Goal: Transaction & Acquisition: Purchase product/service

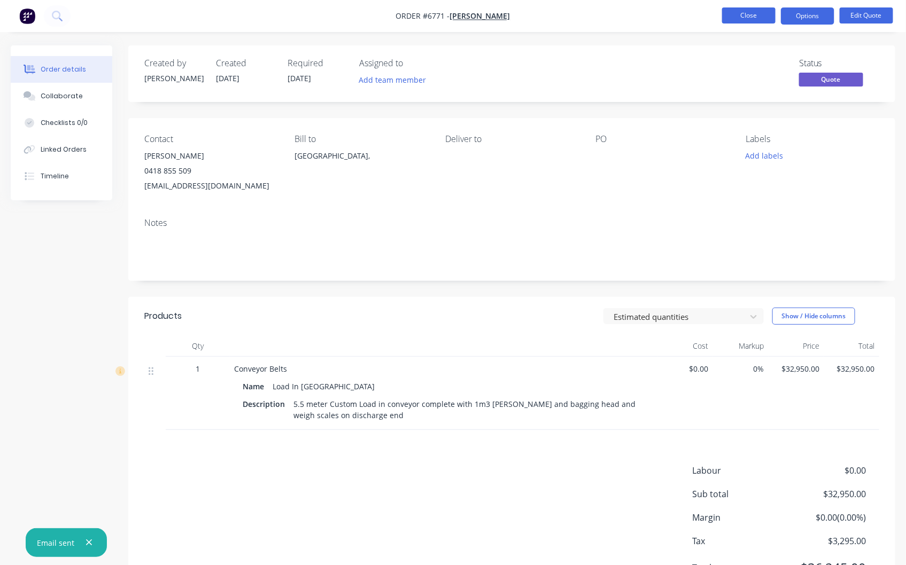
click at [741, 12] on button "Close" at bounding box center [748, 15] width 53 height 16
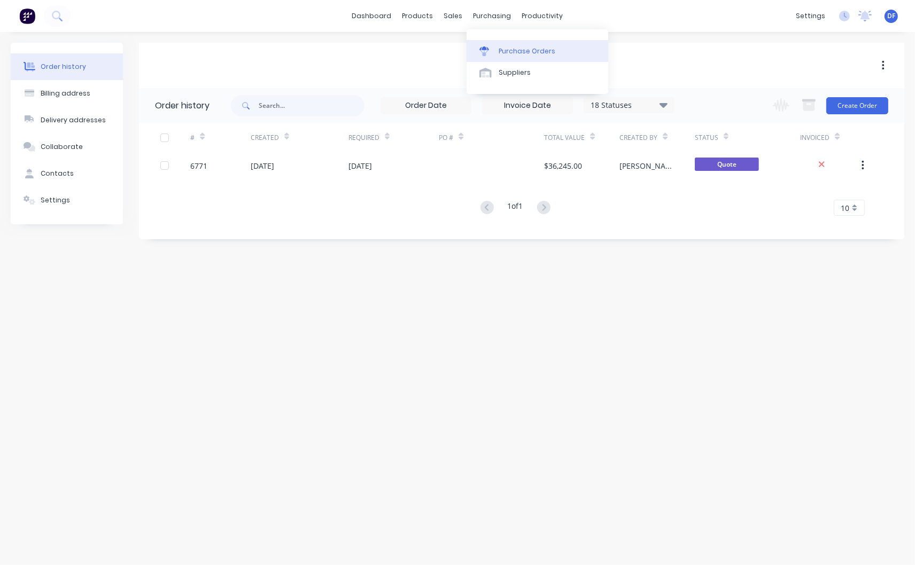
click at [524, 46] on div "Purchase Orders" at bounding box center [526, 51] width 57 height 10
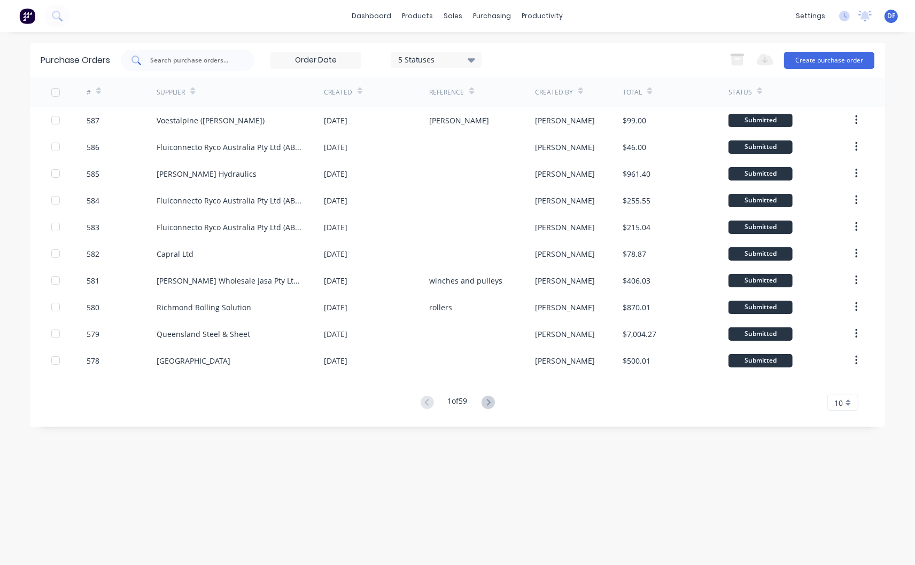
click at [187, 60] on input "text" at bounding box center [193, 60] width 89 height 11
click at [833, 61] on button "Create purchase order" at bounding box center [829, 60] width 90 height 17
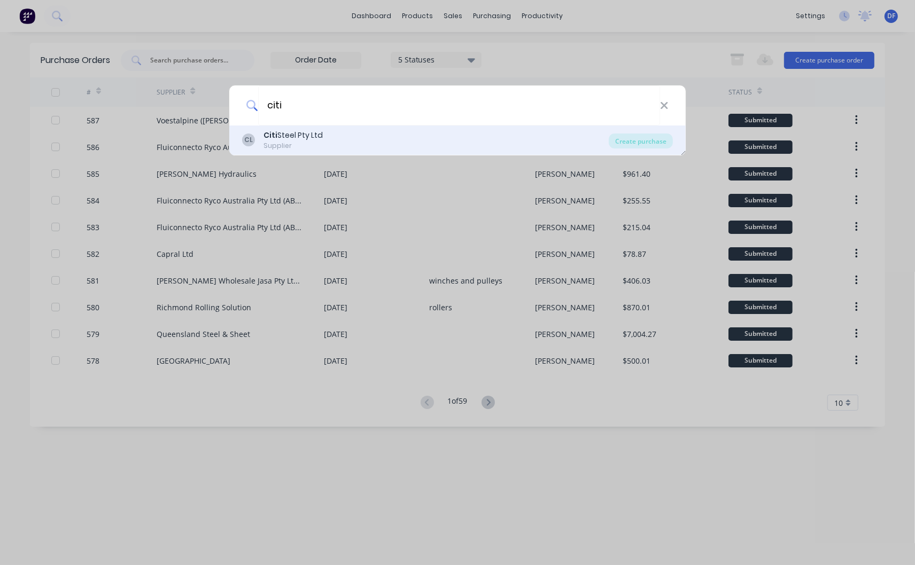
type input "citi"
click at [285, 135] on div "Citi Steel Pty Ltd" at bounding box center [292, 135] width 59 height 11
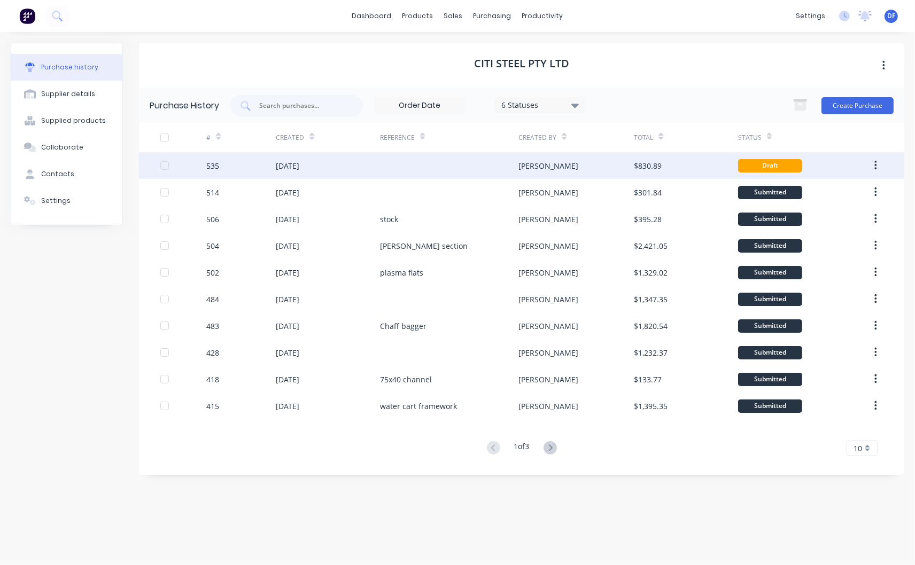
click at [299, 162] on div "[DATE]" at bounding box center [288, 165] width 24 height 11
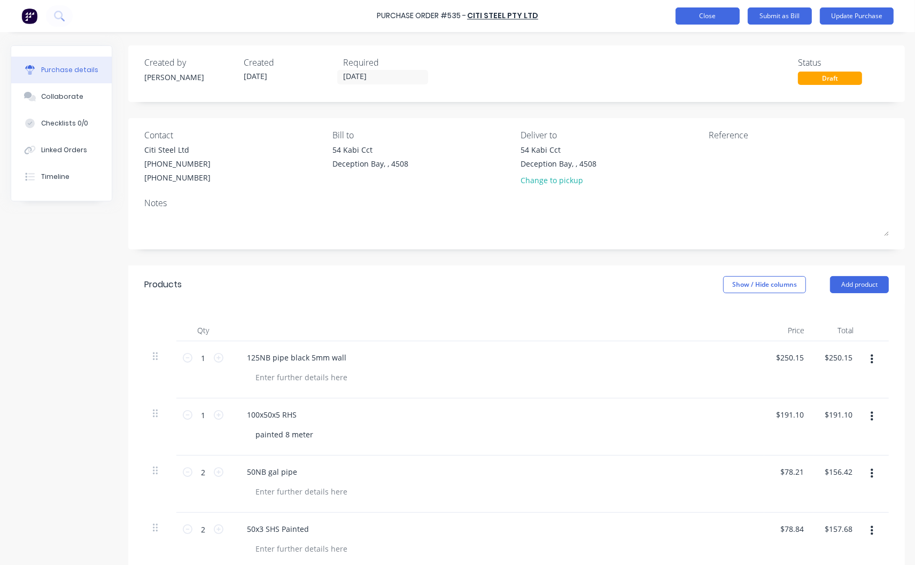
click at [702, 12] on button "Close" at bounding box center [707, 15] width 64 height 17
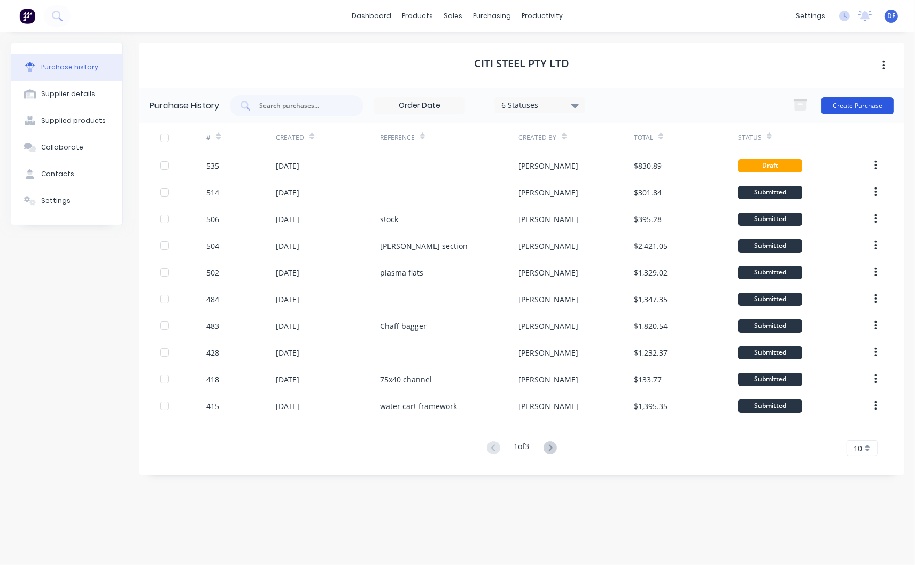
click at [862, 103] on button "Create Purchase" at bounding box center [857, 105] width 72 height 17
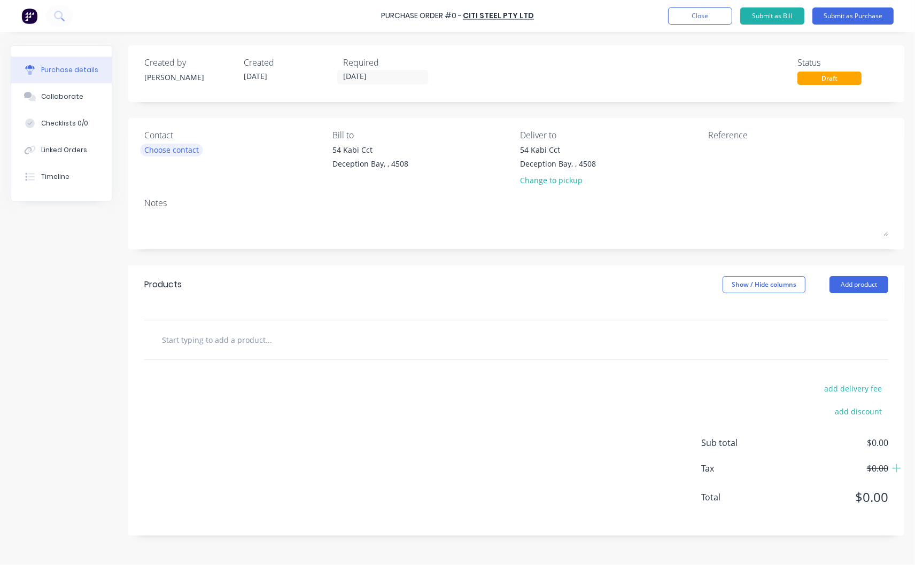
click at [174, 152] on div "Choose contact" at bounding box center [171, 149] width 54 height 11
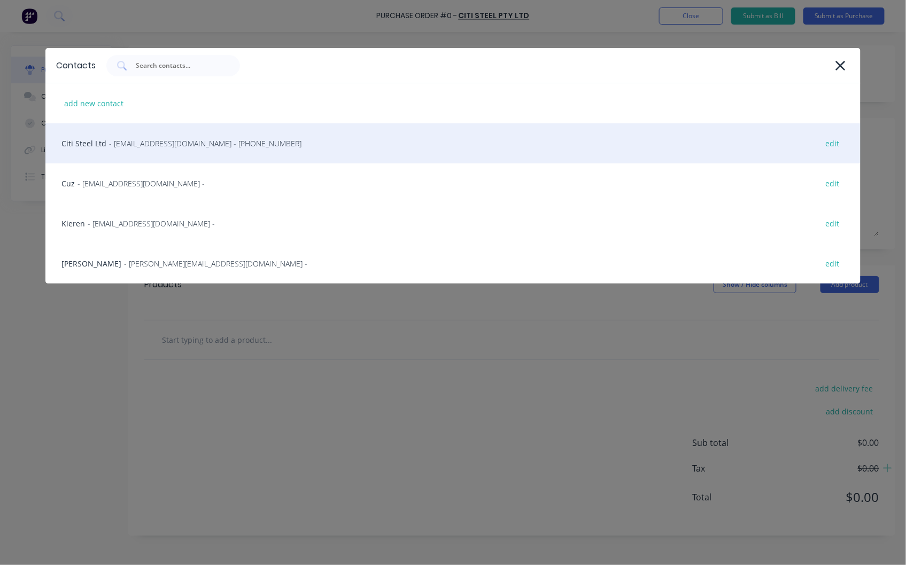
click at [132, 143] on span "- [EMAIL_ADDRESS][DOMAIN_NAME] - [PHONE_NUMBER]" at bounding box center [205, 143] width 192 height 11
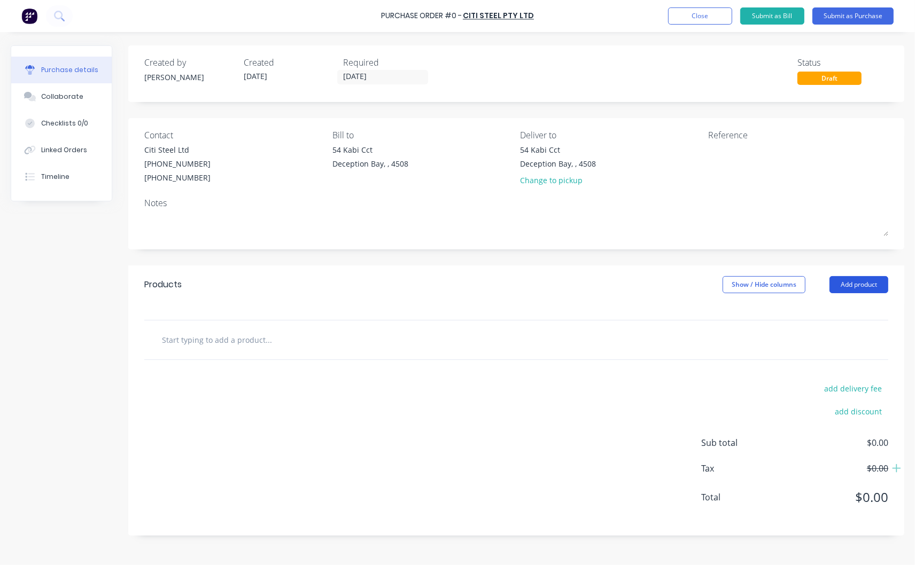
click at [862, 287] on button "Add product" at bounding box center [858, 284] width 59 height 17
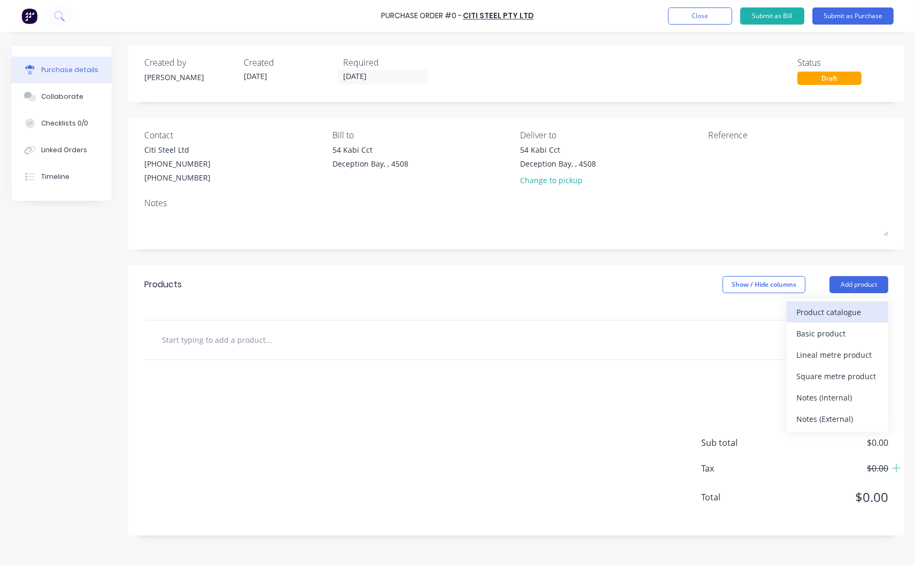
click at [826, 311] on div "Product catalogue" at bounding box center [837, 312] width 82 height 15
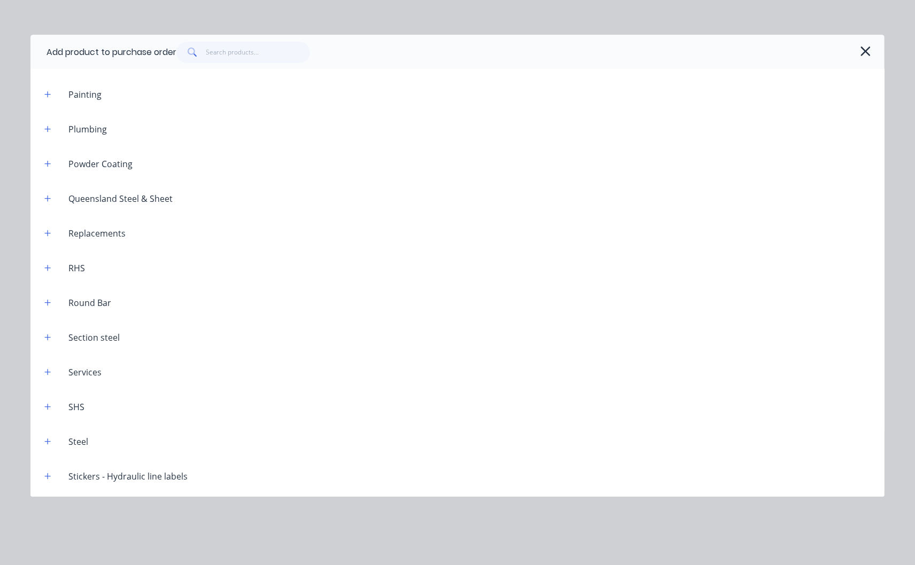
scroll to position [1424, 0]
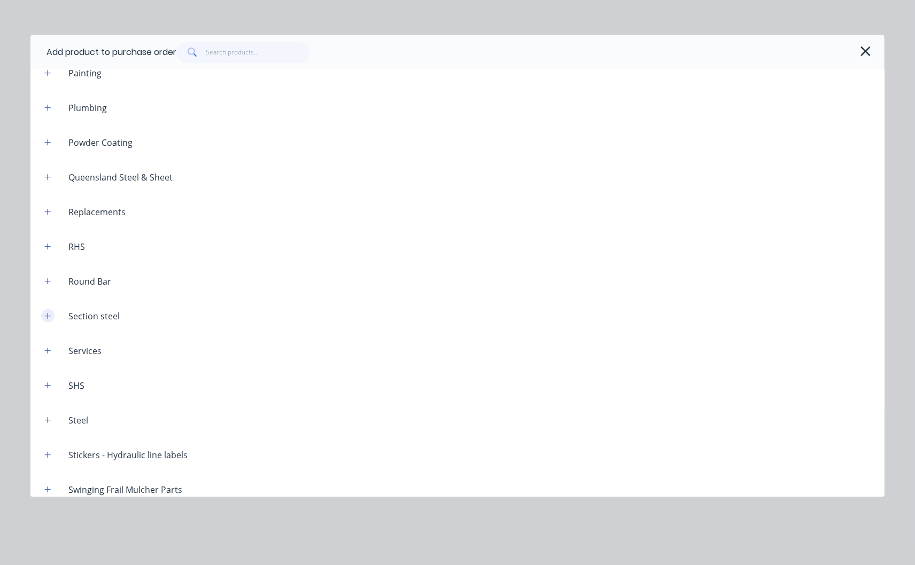
click at [49, 313] on icon "button" at bounding box center [47, 316] width 6 height 7
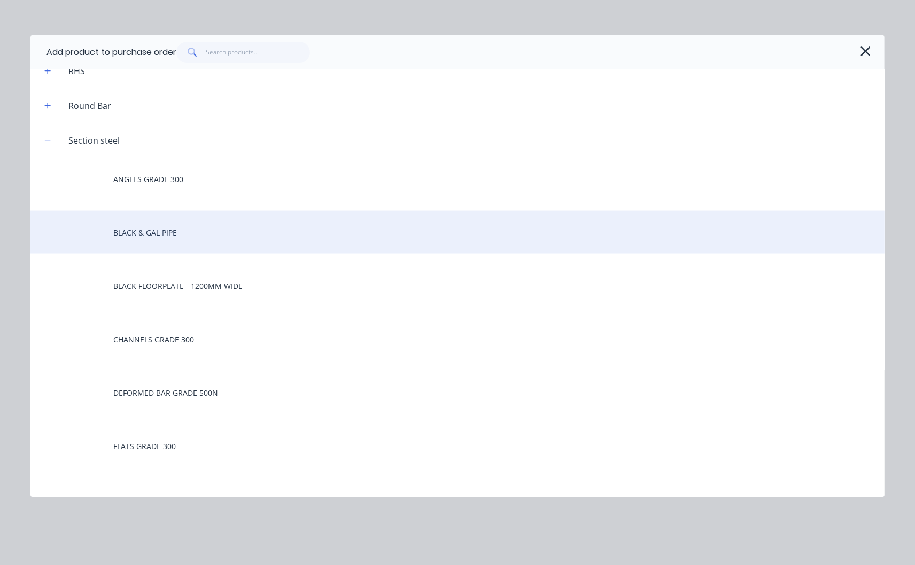
scroll to position [1603, 0]
click at [153, 228] on div "BLACK & GAL PIPE" at bounding box center [457, 229] width 854 height 43
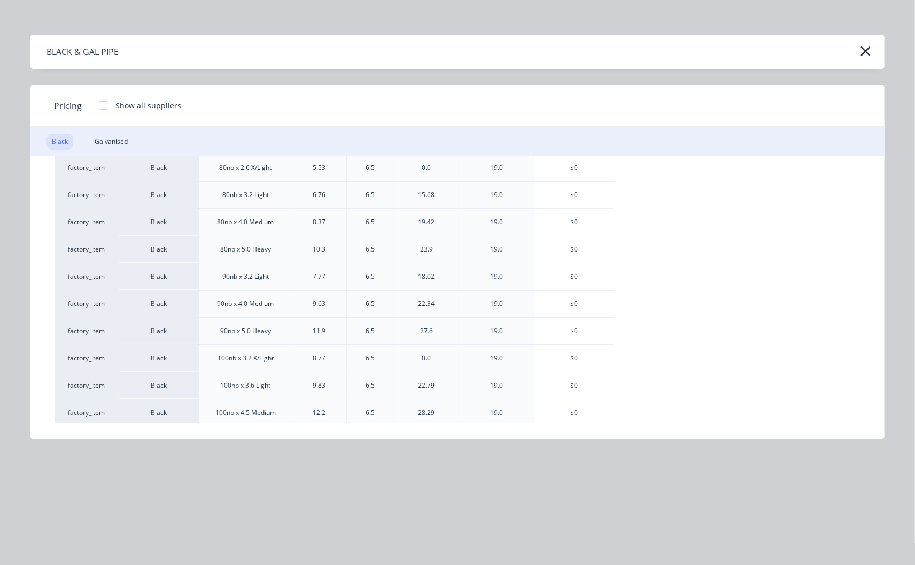
scroll to position [771, 0]
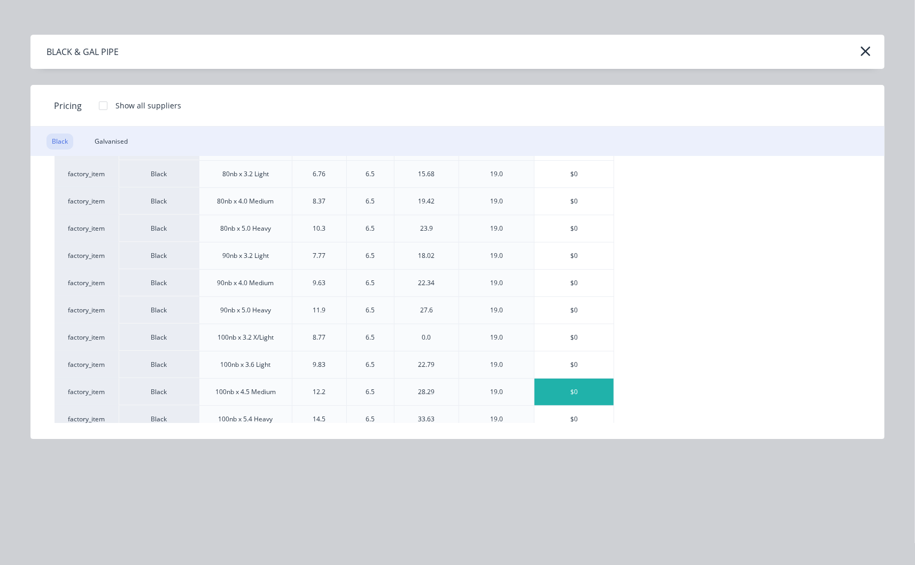
click at [569, 391] on div "$0" at bounding box center [573, 392] width 79 height 27
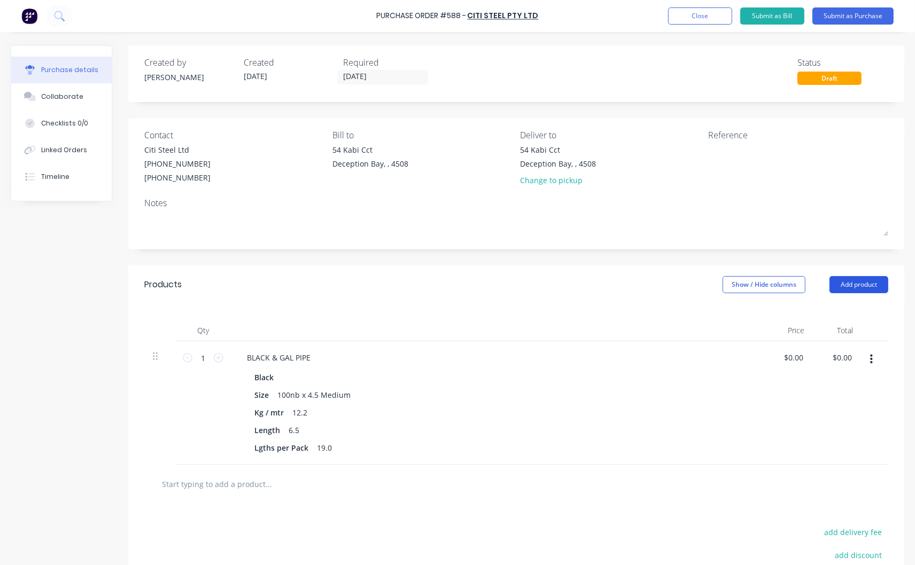
click at [838, 285] on button "Add product" at bounding box center [858, 284] width 59 height 17
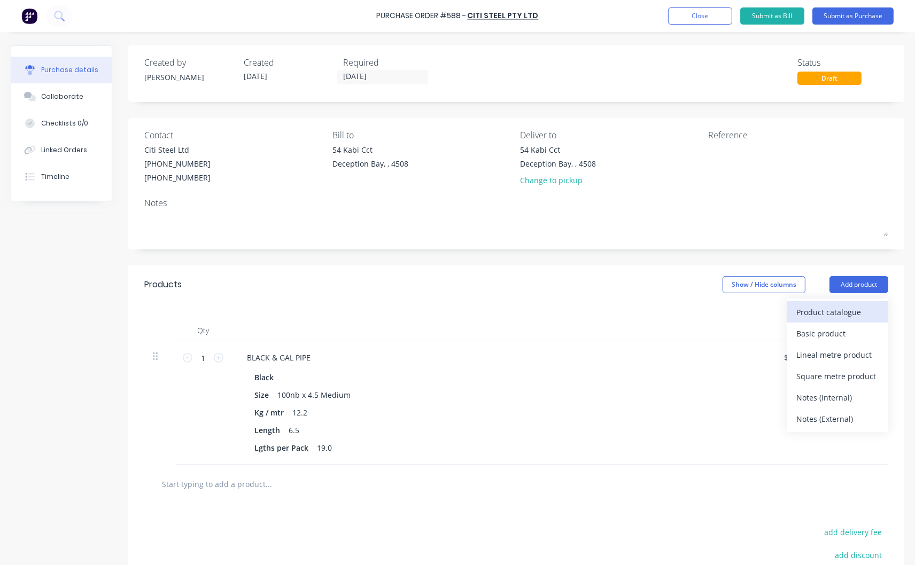
click at [824, 311] on div "Product catalogue" at bounding box center [837, 312] width 82 height 15
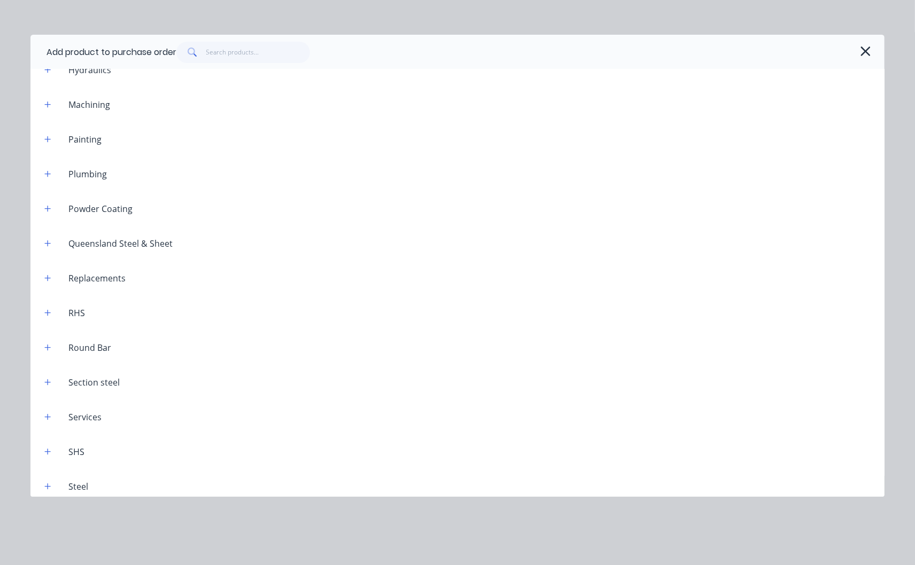
scroll to position [1504, 0]
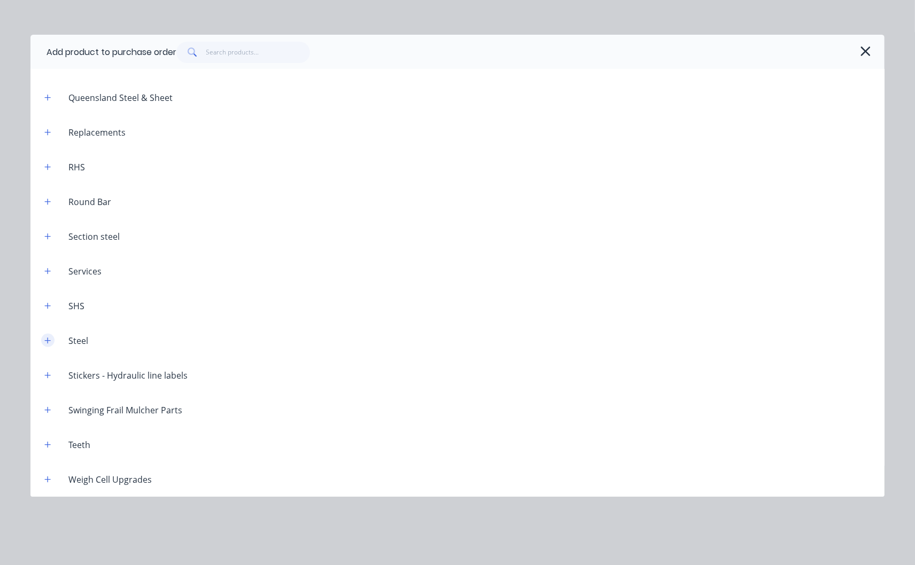
click at [51, 342] on icon "button" at bounding box center [47, 340] width 6 height 7
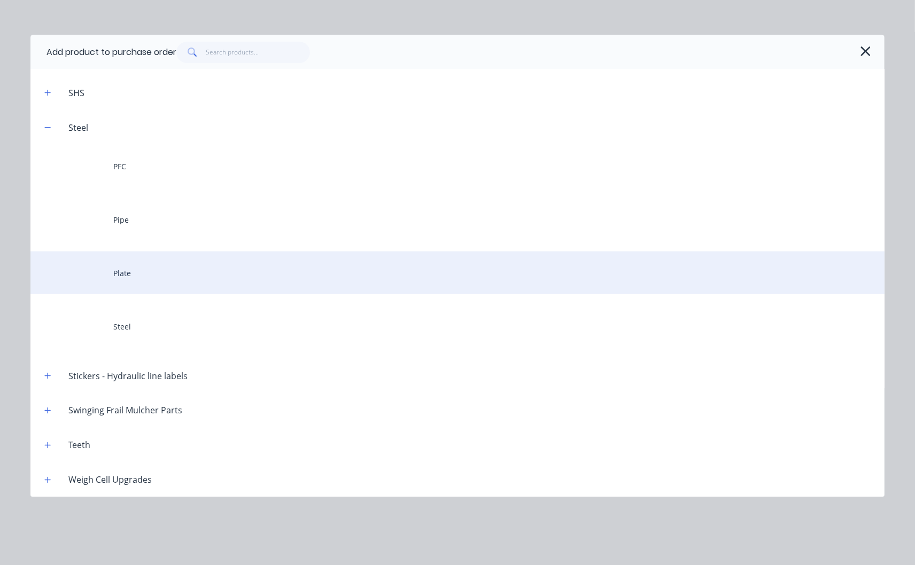
scroll to position [1718, 0]
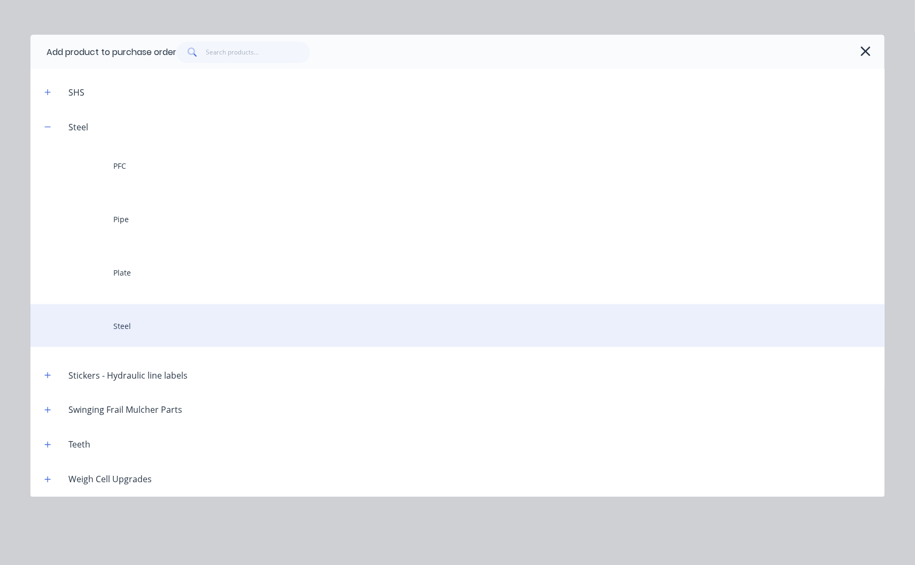
click at [126, 324] on div "Steel" at bounding box center [457, 326] width 854 height 43
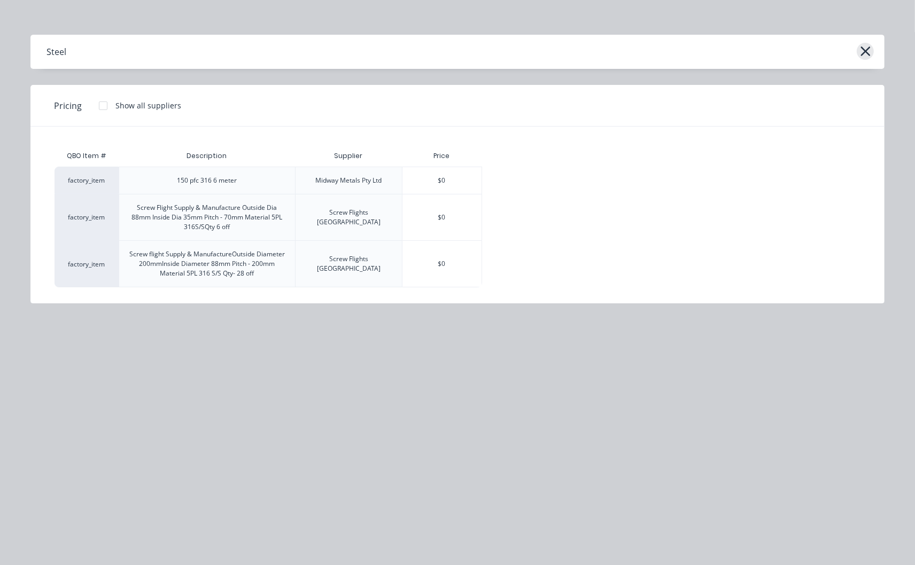
click at [862, 47] on icon "button" at bounding box center [865, 51] width 11 height 15
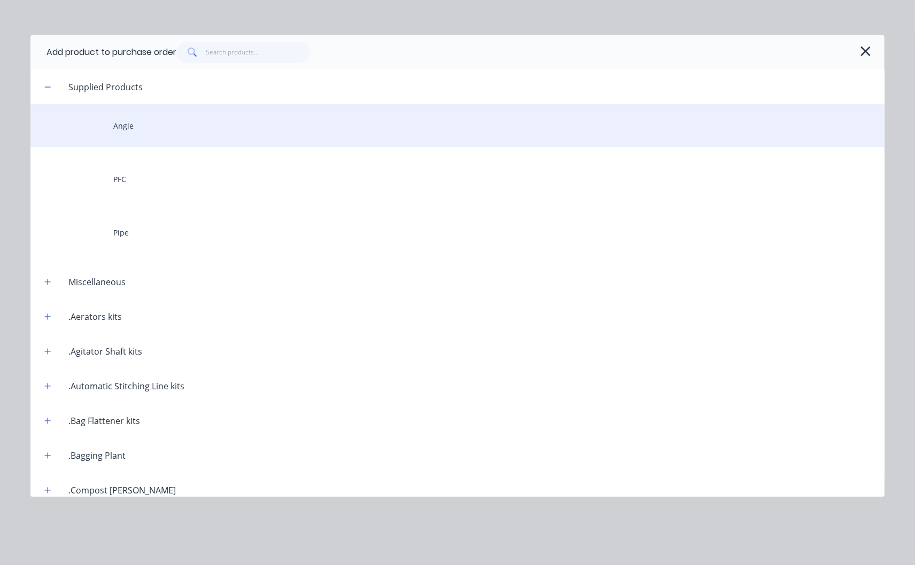
click at [134, 122] on div "Angle" at bounding box center [457, 125] width 854 height 43
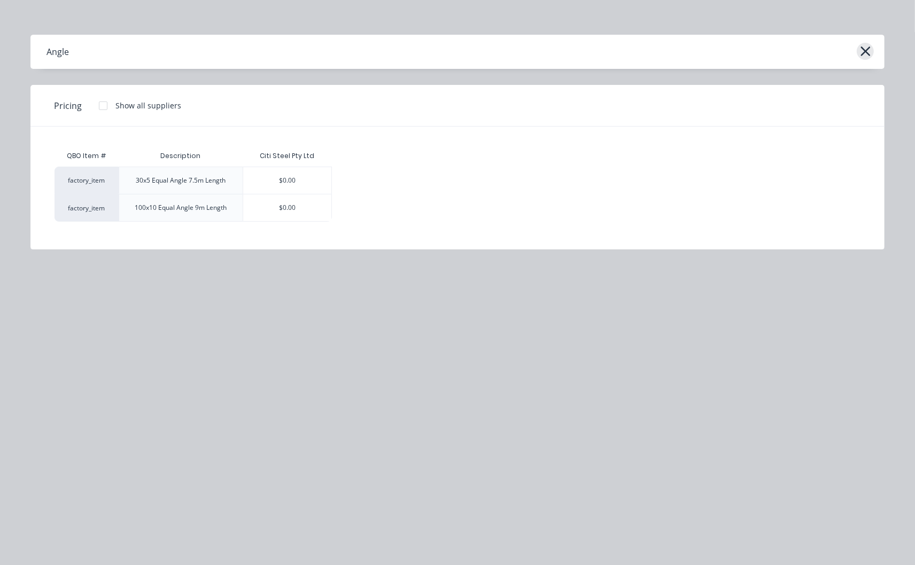
click at [862, 52] on icon "button" at bounding box center [865, 51] width 11 height 15
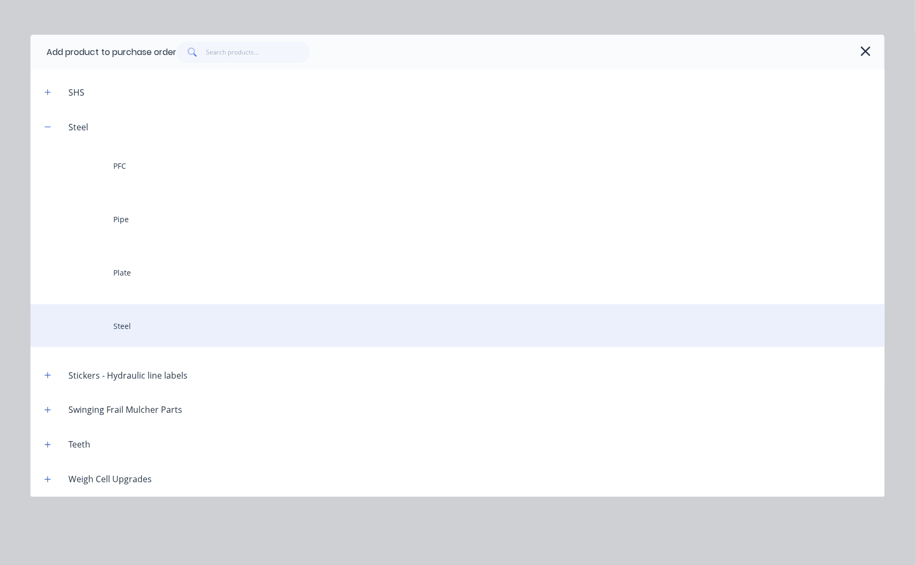
click at [124, 326] on div "Steel" at bounding box center [457, 326] width 854 height 43
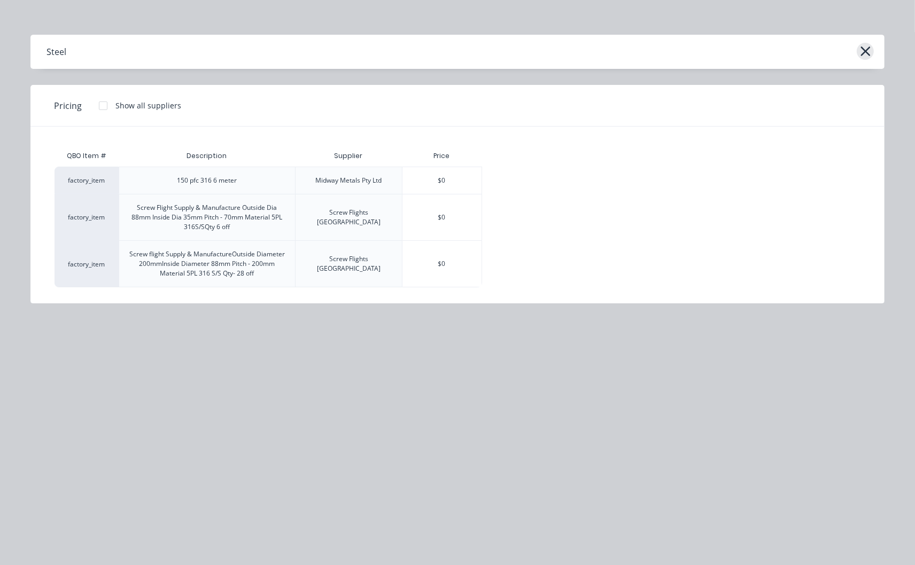
click at [867, 50] on icon "button" at bounding box center [865, 51] width 10 height 10
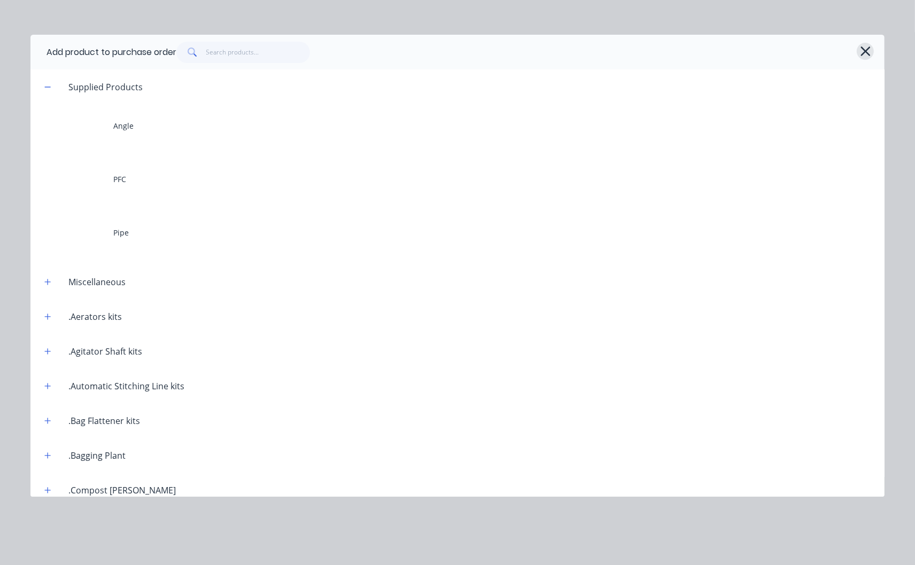
click at [864, 50] on icon "button" at bounding box center [865, 51] width 11 height 15
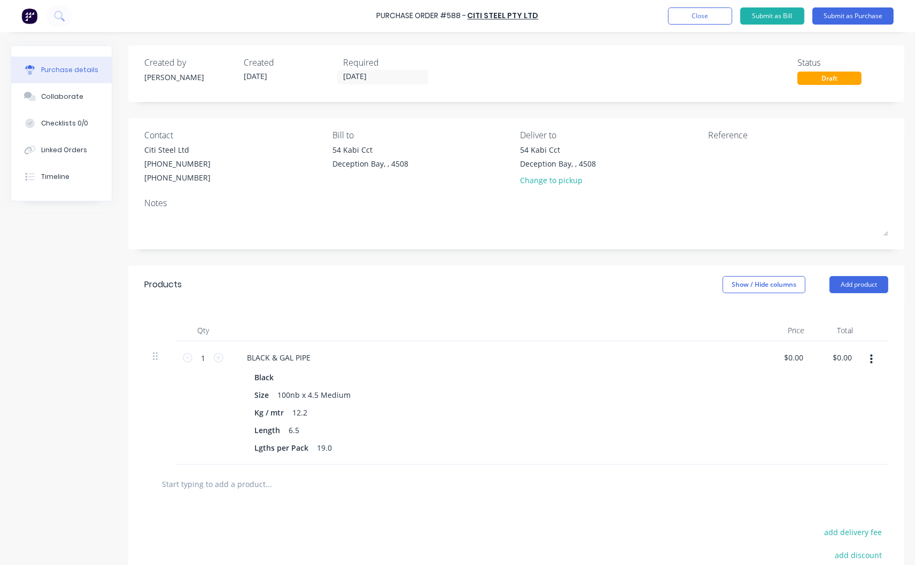
click at [233, 481] on input "text" at bounding box center [268, 483] width 214 height 21
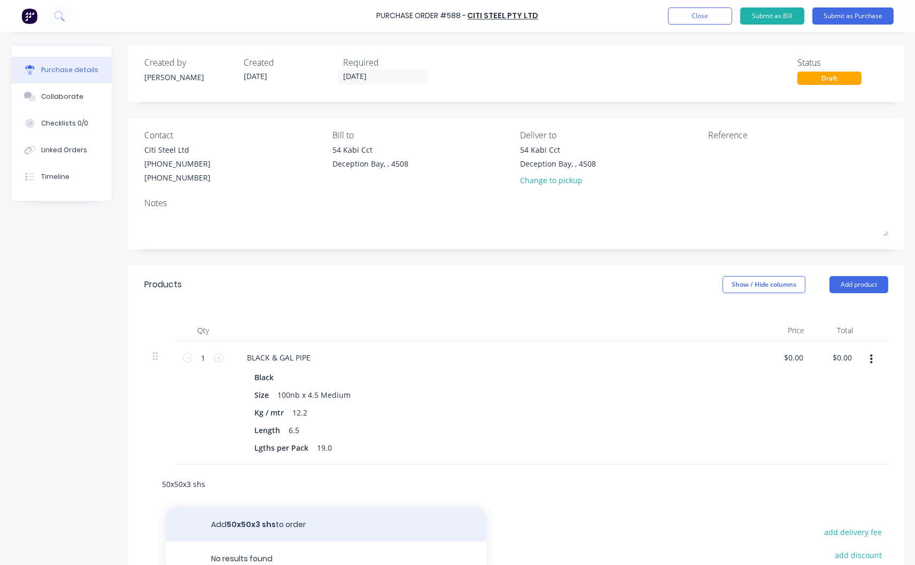
type input "50x50x3 shs"
click at [264, 526] on button "Add 50x50x3 shs to order" at bounding box center [326, 525] width 321 height 34
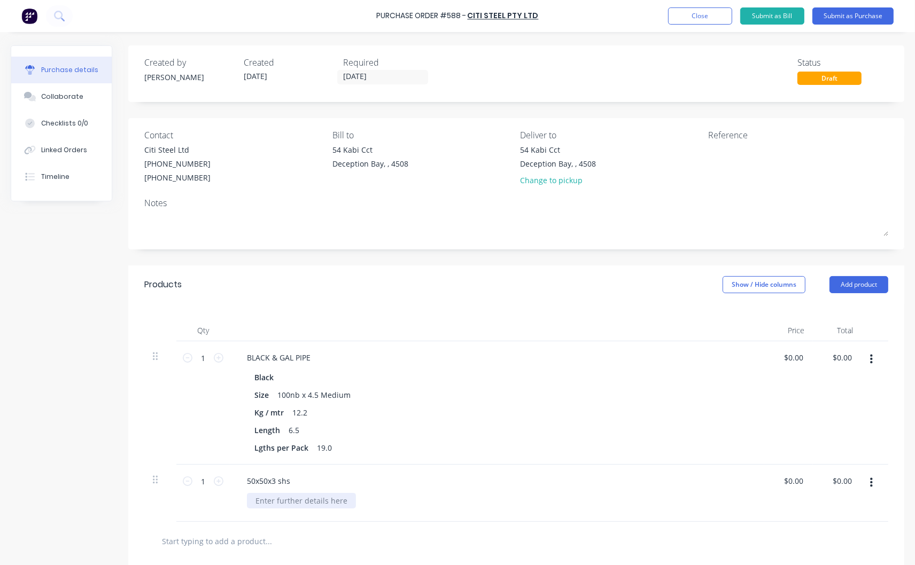
click at [290, 494] on div at bounding box center [301, 500] width 109 height 15
click at [216, 481] on icon at bounding box center [219, 482] width 10 height 10
type input "4"
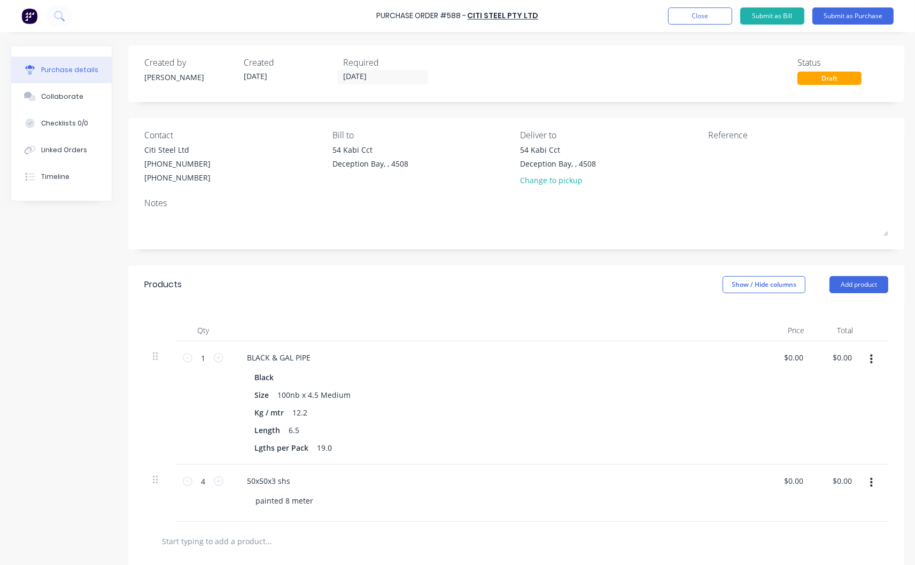
click at [262, 536] on input "text" at bounding box center [268, 541] width 214 height 21
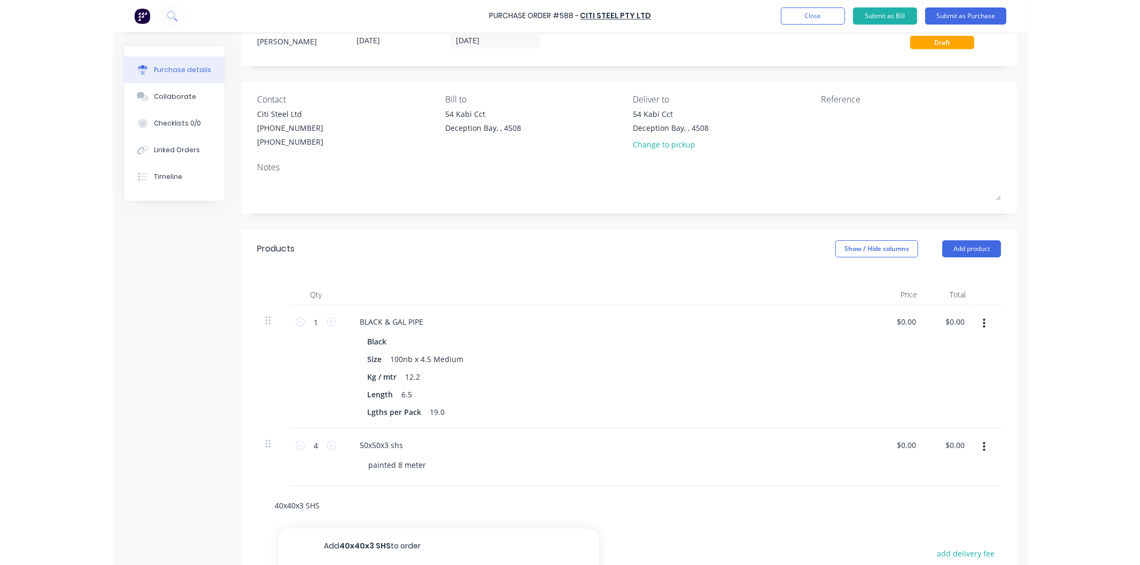
scroll to position [119, 0]
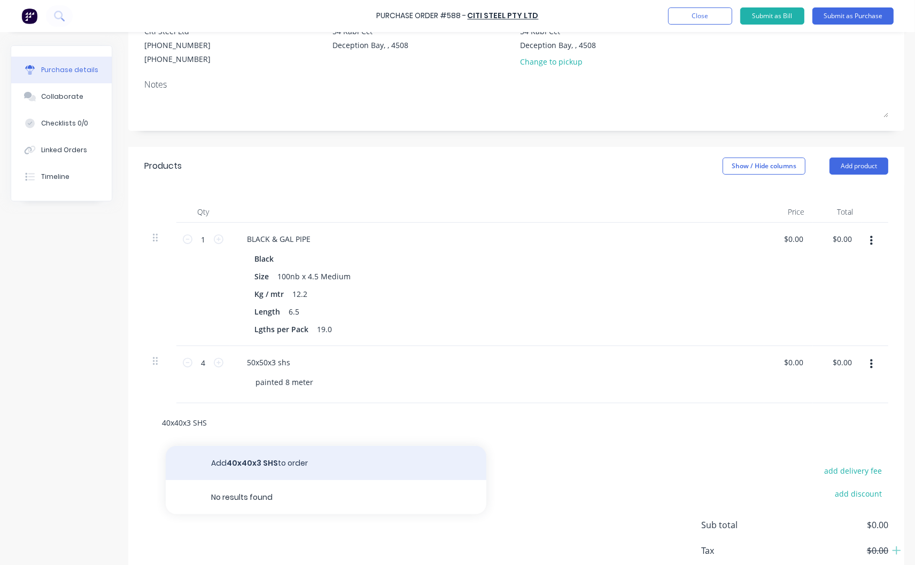
type input "40x40x3 SHS"
click at [260, 464] on button "Add 40x40x3 SHS to order" at bounding box center [326, 463] width 321 height 34
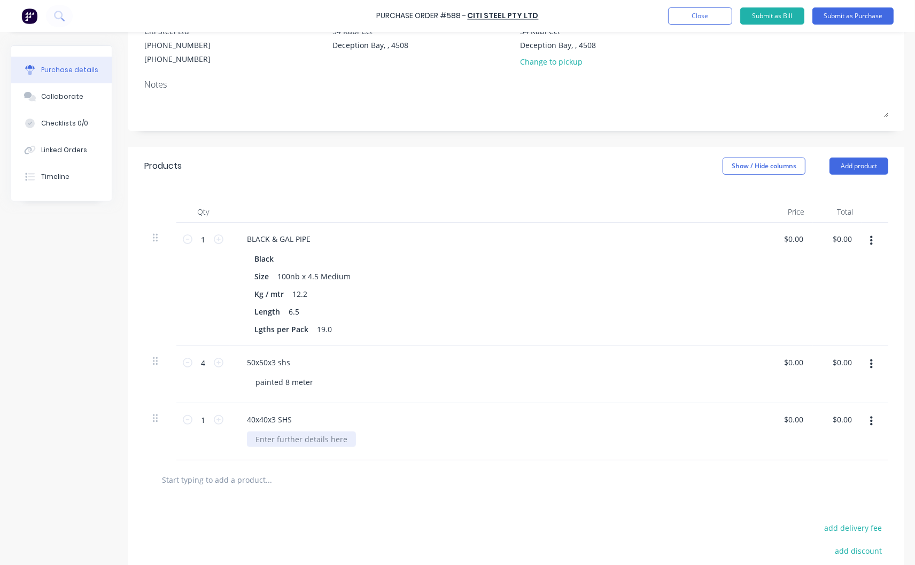
click at [294, 439] on div at bounding box center [301, 439] width 109 height 15
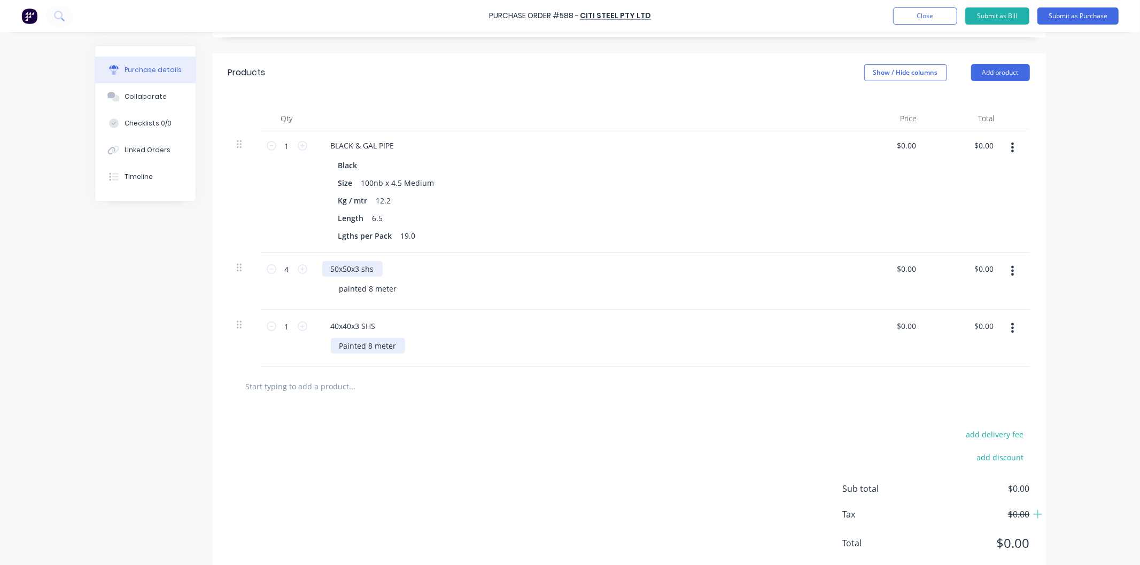
scroll to position [240, 0]
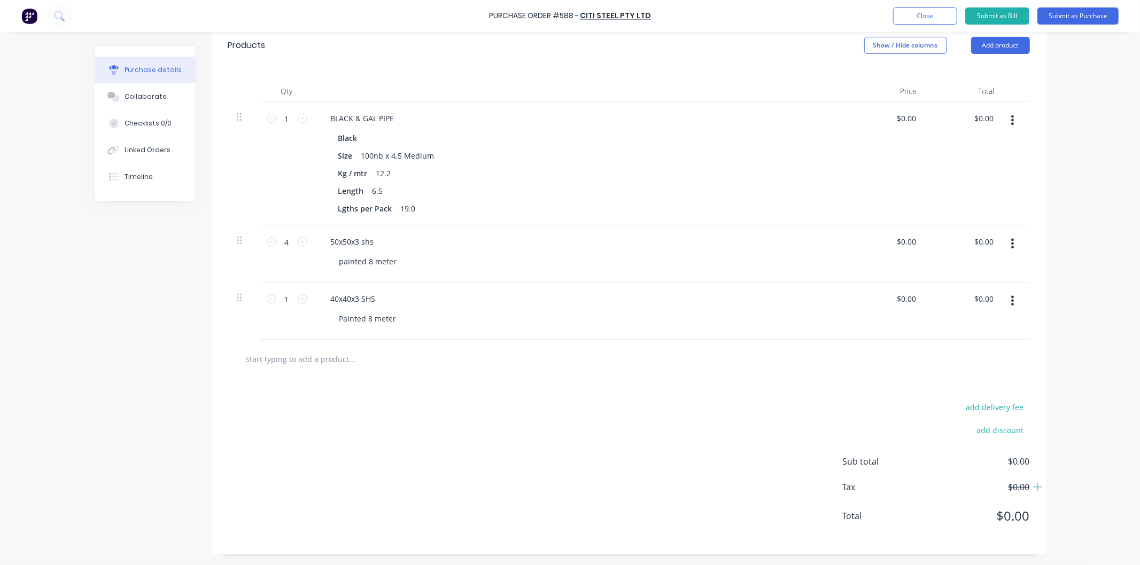
click at [435, 326] on div "Painted 8 meter" at bounding box center [585, 318] width 509 height 15
click at [298, 297] on icon at bounding box center [303, 299] width 10 height 10
click at [299, 297] on icon at bounding box center [303, 299] width 10 height 10
type input "4"
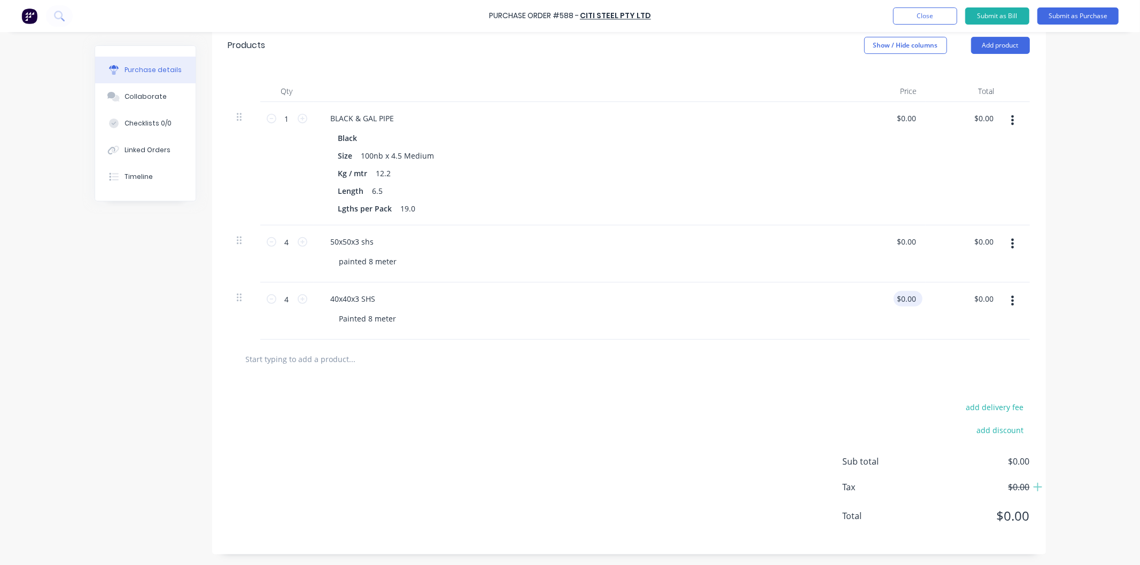
drag, startPoint x: 916, startPoint y: 297, endPoint x: 896, endPoint y: 300, distance: 19.4
click at [896, 300] on div "$0.00 $0.00" at bounding box center [907, 298] width 29 height 15
drag, startPoint x: 913, startPoint y: 297, endPoint x: 894, endPoint y: 299, distance: 18.4
click at [898, 299] on input "0.00" at bounding box center [908, 298] width 20 height 15
type input "$61.20"
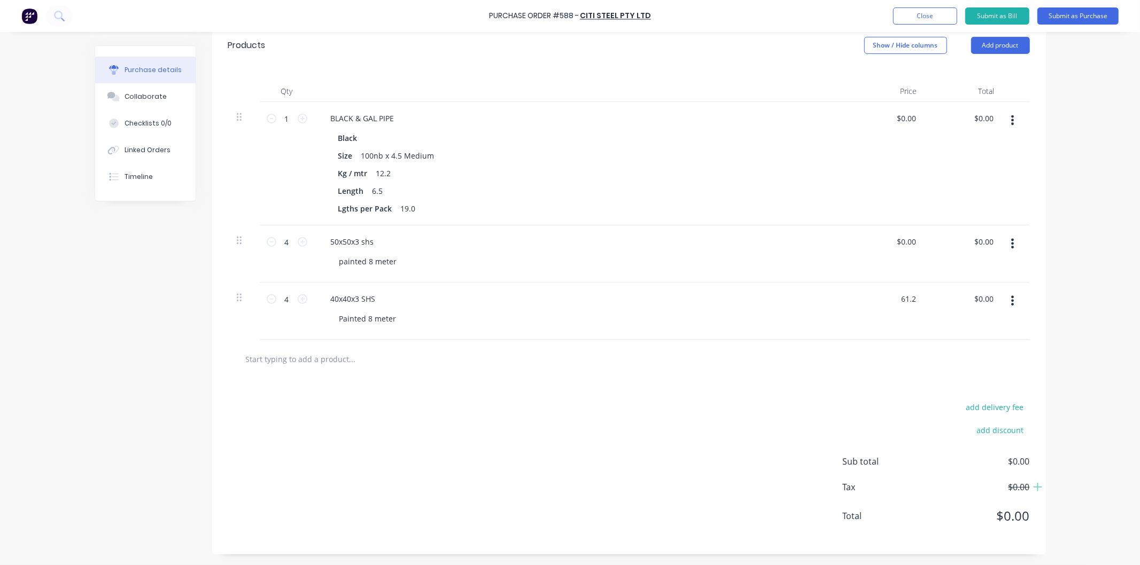
type input "$244.80"
click at [878, 298] on div "$61.20 61.2" at bounding box center [886, 311] width 77 height 57
drag, startPoint x: 913, startPoint y: 238, endPoint x: 886, endPoint y: 239, distance: 26.7
click at [886, 239] on div "0.00 0.00" at bounding box center [886, 253] width 77 height 57
type input "$78.88"
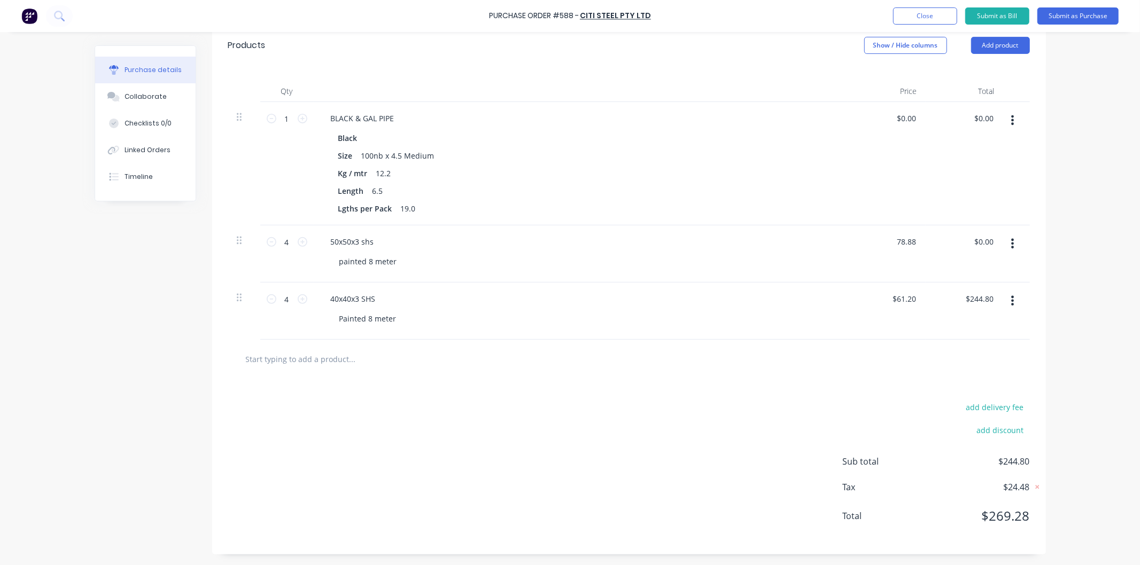
type input "$315.52"
click at [868, 185] on div "$0.00 $0.00" at bounding box center [886, 163] width 77 height 123
drag, startPoint x: 916, startPoint y: 114, endPoint x: 891, endPoint y: 116, distance: 25.3
click at [893, 116] on div "$0.00 $0.00" at bounding box center [907, 118] width 29 height 15
drag, startPoint x: 911, startPoint y: 118, endPoint x: 875, endPoint y: 119, distance: 36.9
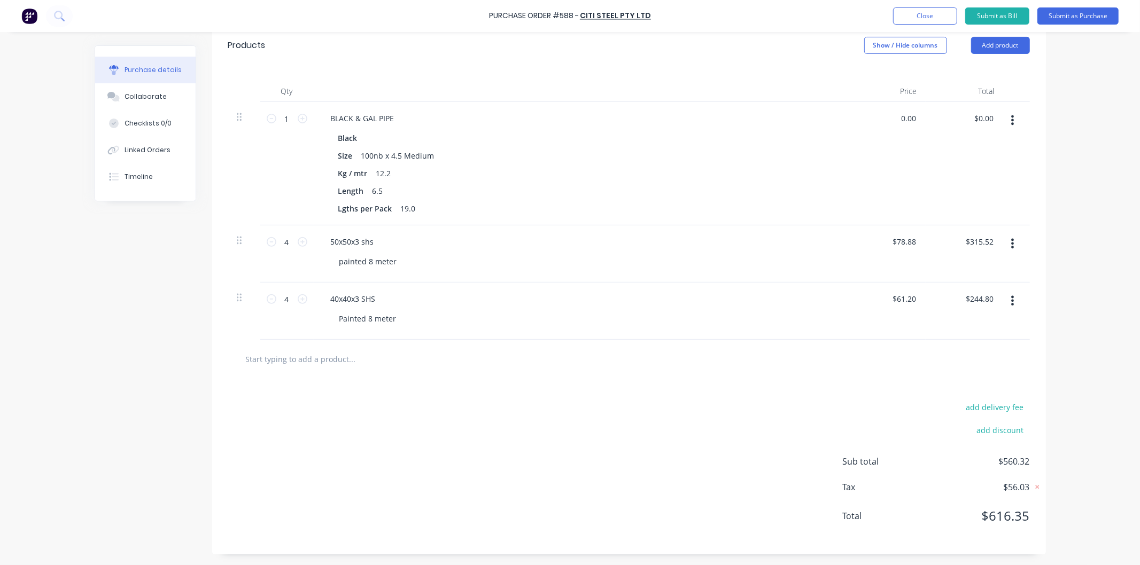
click at [876, 119] on div "0.00 0.00" at bounding box center [886, 163] width 77 height 123
type input "$183.88"
click at [855, 137] on div "$183.88 183.88" at bounding box center [886, 163] width 77 height 123
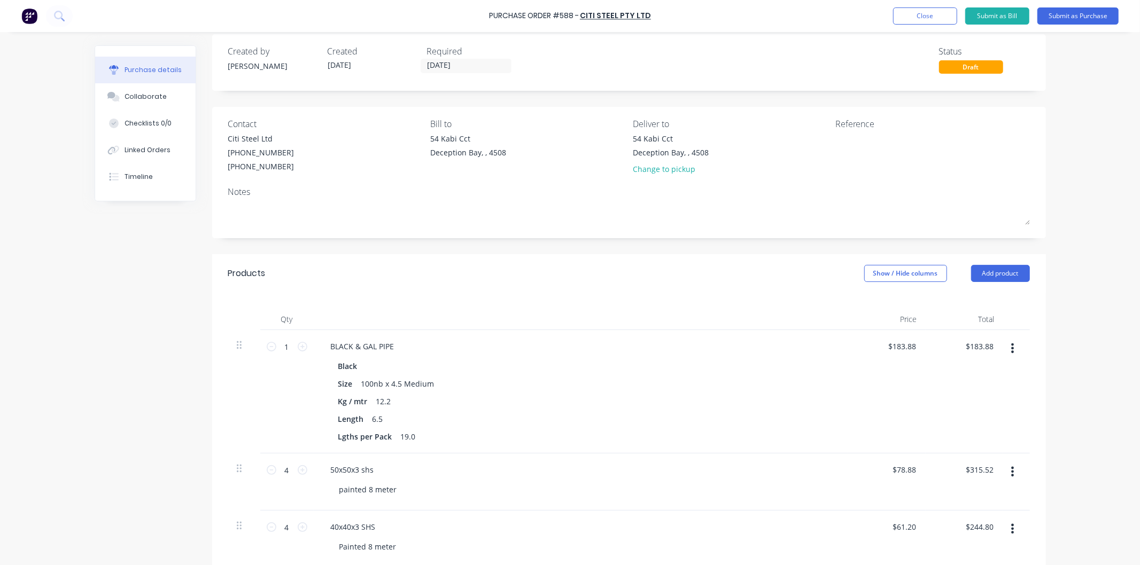
scroll to position [3, 0]
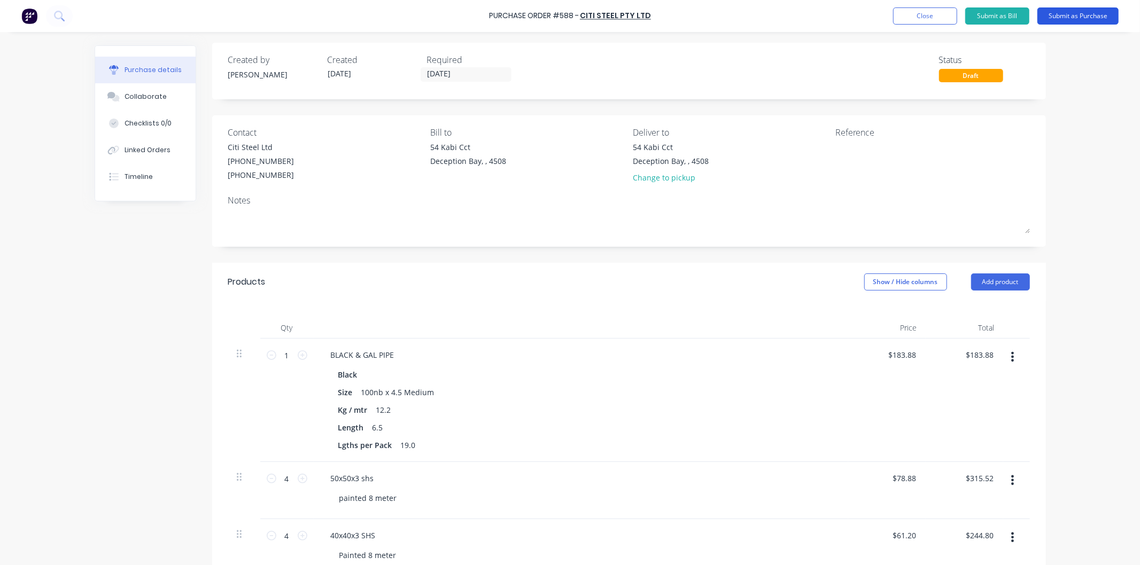
click at [905, 14] on button "Submit as Purchase" at bounding box center [1077, 15] width 81 height 17
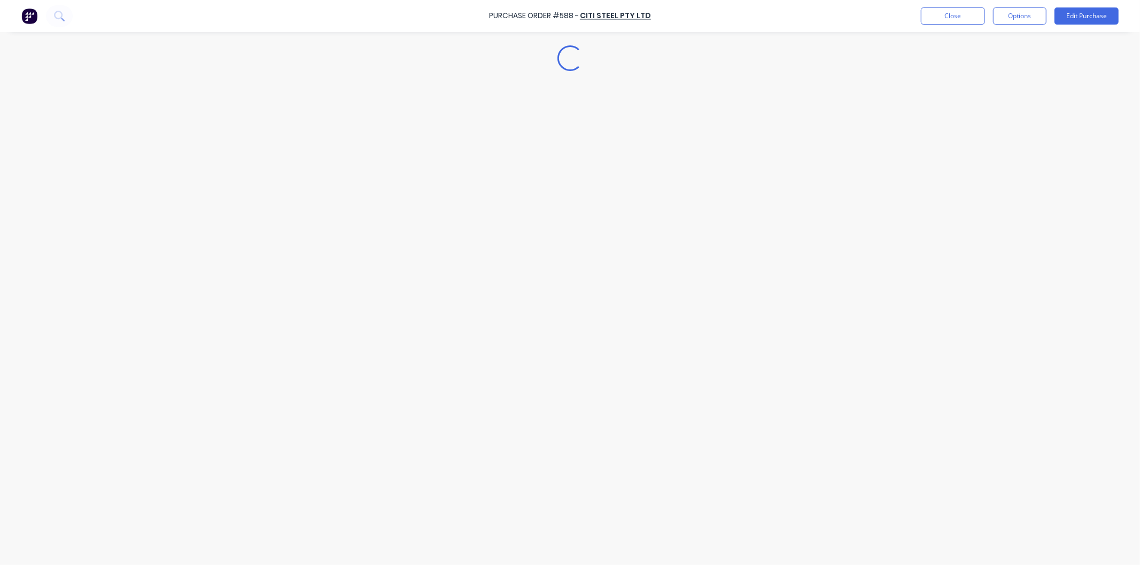
scroll to position [0, 0]
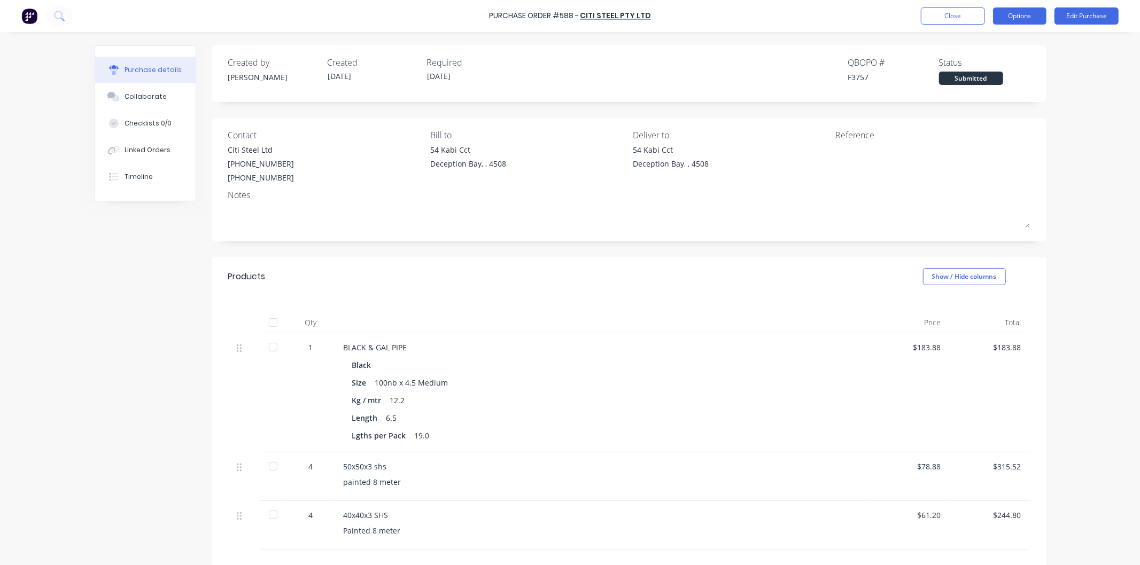
click at [905, 17] on button "Options" at bounding box center [1019, 15] width 53 height 17
click at [905, 41] on div "Print / Email" at bounding box center [995, 43] width 82 height 15
click at [905, 66] on div "With pricing" at bounding box center [995, 64] width 82 height 15
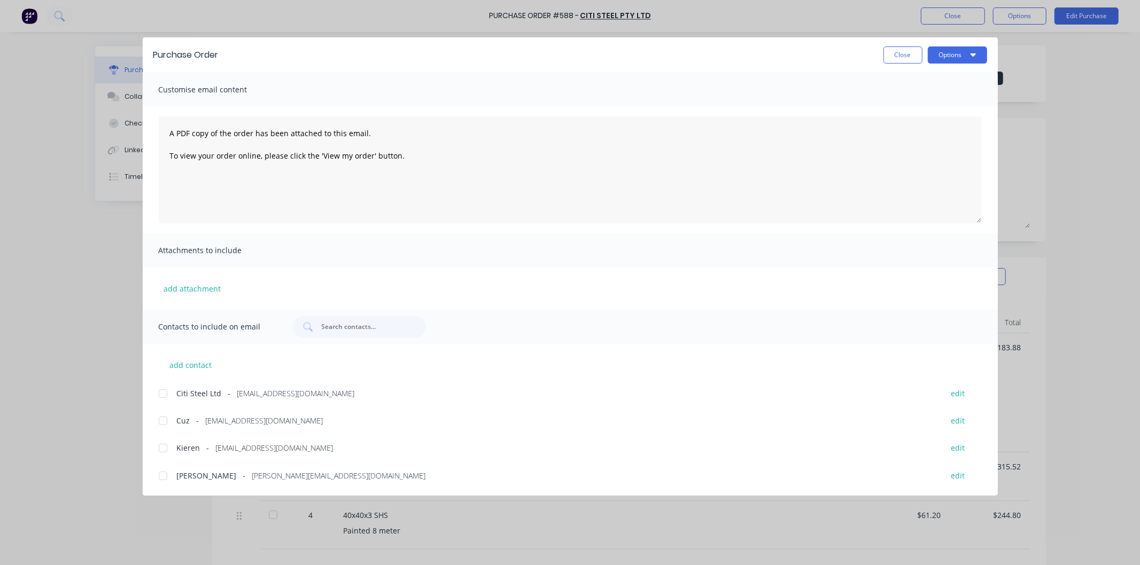
click at [155, 449] on div at bounding box center [162, 448] width 21 height 21
click at [167, 393] on div at bounding box center [162, 393] width 21 height 21
click at [905, 57] on button "Options" at bounding box center [956, 54] width 59 height 17
click at [905, 120] on div "Email" at bounding box center [936, 124] width 82 height 15
click at [905, 12] on div "Purchase Order Close Options Customise email content A PDF copy of the order ha…" at bounding box center [570, 282] width 1140 height 565
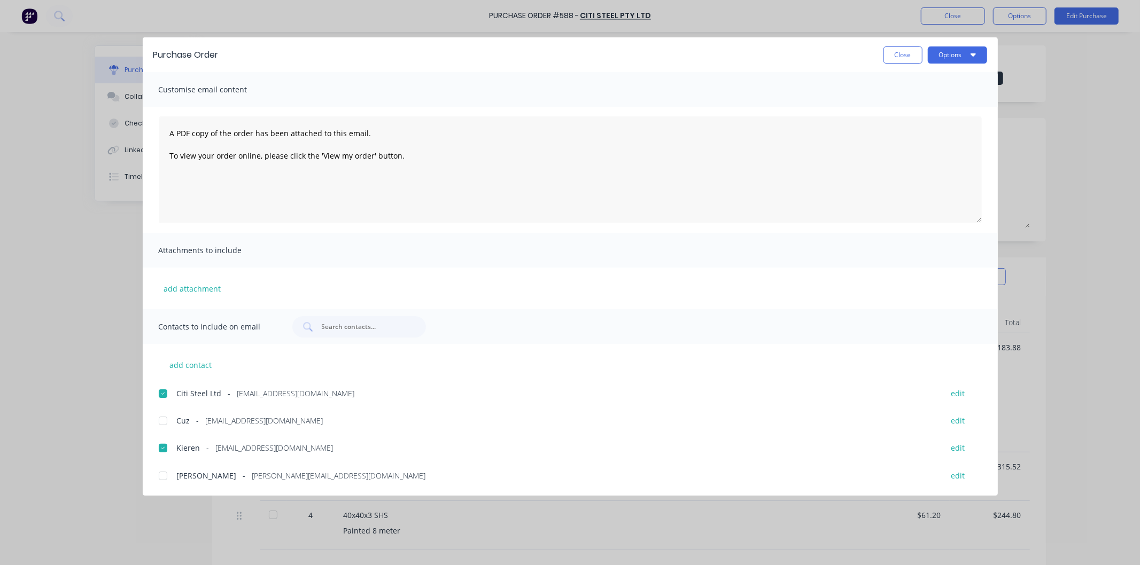
click at [905, 8] on div "Purchase Order Close Options Customise email content A PDF copy of the order ha…" at bounding box center [570, 282] width 1140 height 565
click at [905, 54] on button "Options" at bounding box center [956, 54] width 59 height 17
click at [905, 124] on div "Email" at bounding box center [936, 124] width 82 height 15
click at [898, 57] on button "Close" at bounding box center [902, 54] width 39 height 17
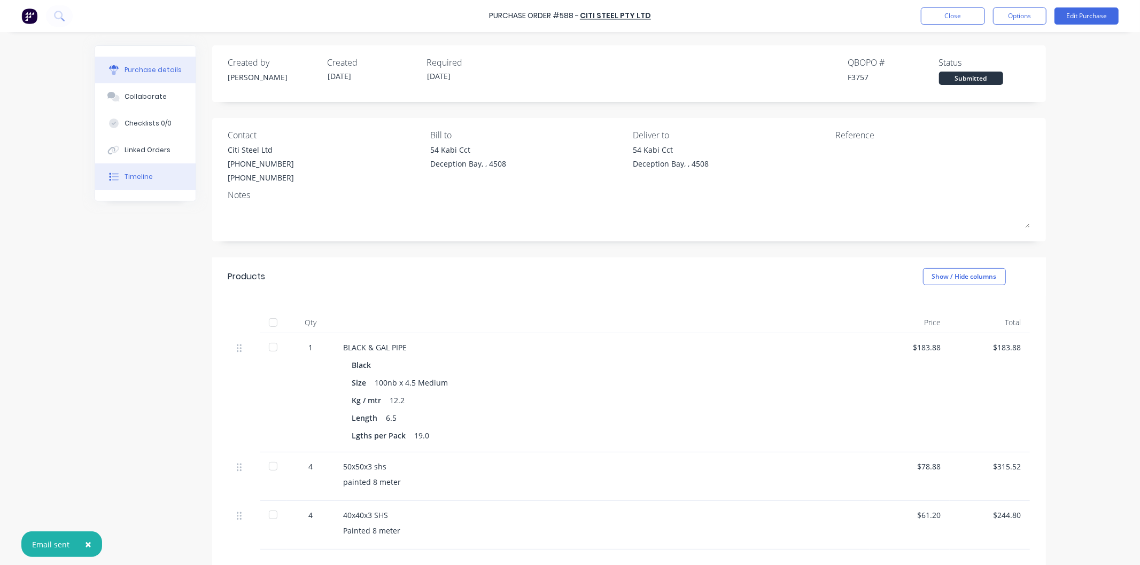
click at [126, 176] on div "Timeline" at bounding box center [138, 177] width 28 height 10
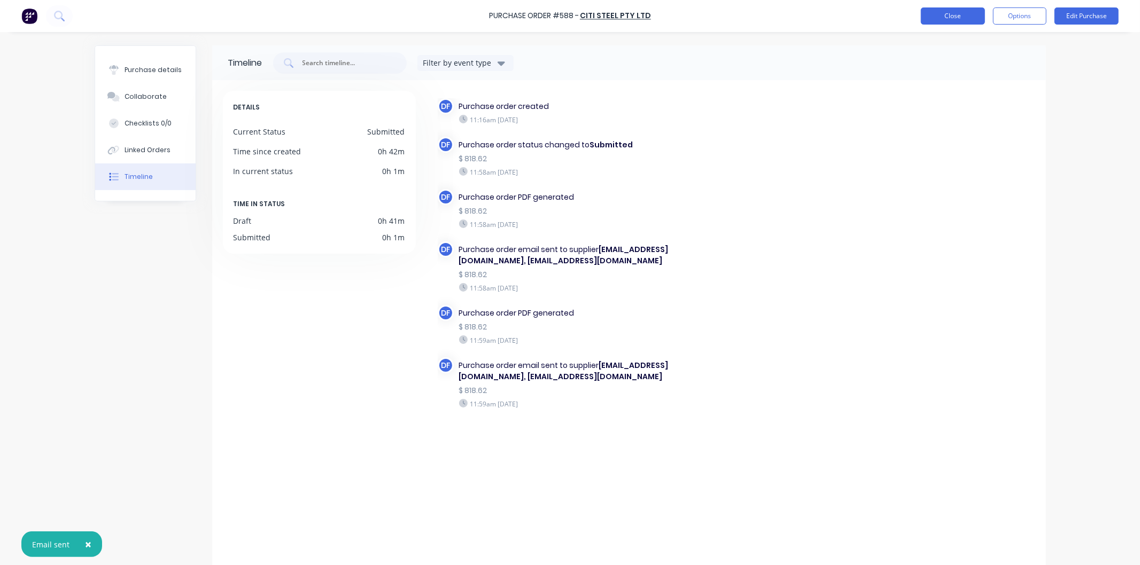
click at [905, 16] on button "Close" at bounding box center [953, 15] width 64 height 17
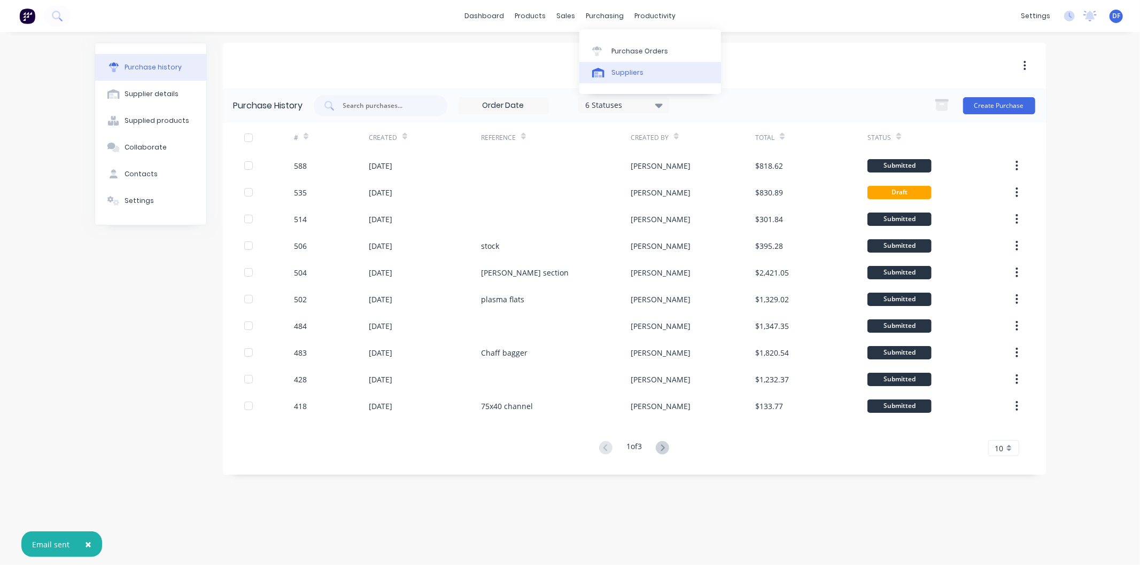
click at [622, 69] on div "Suppliers" at bounding box center [627, 73] width 32 height 10
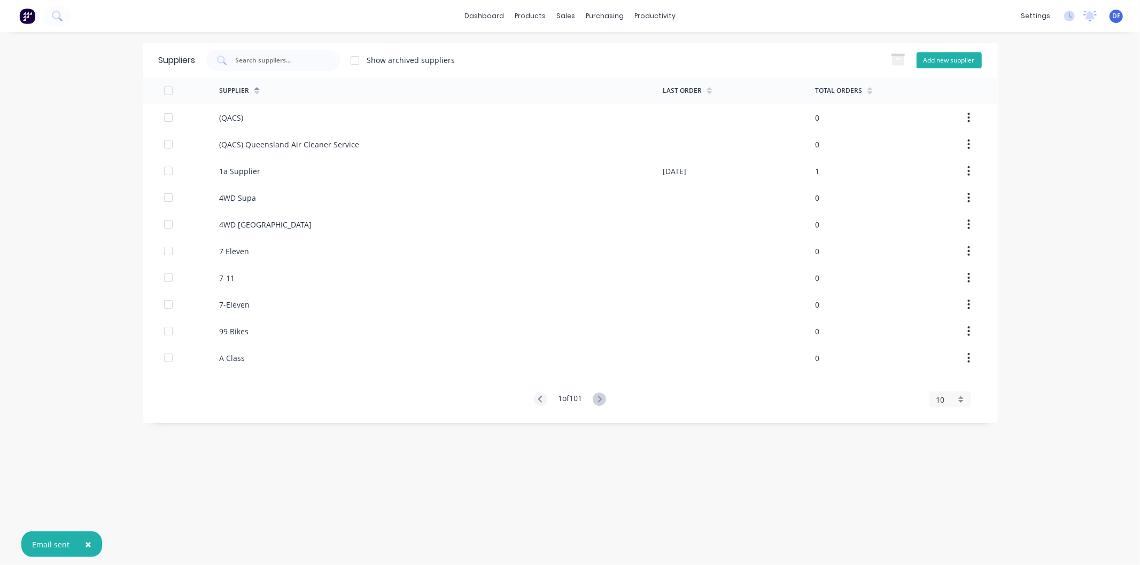
click at [905, 59] on button "Add new supplier" at bounding box center [948, 60] width 65 height 16
select select "AU"
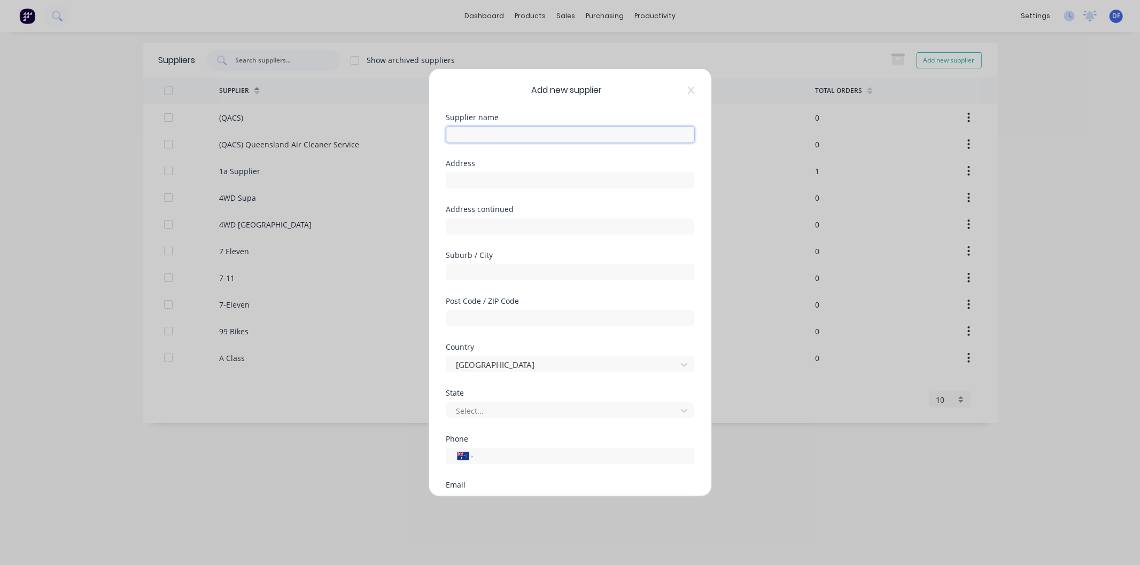
click at [486, 134] on input "text" at bounding box center [570, 135] width 248 height 16
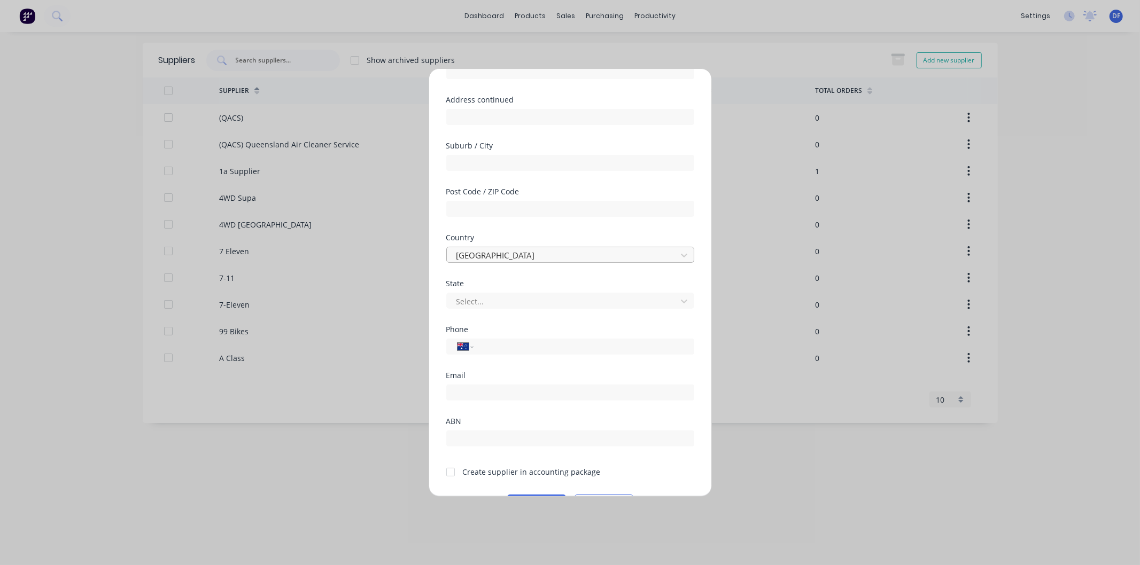
scroll to position [119, 0]
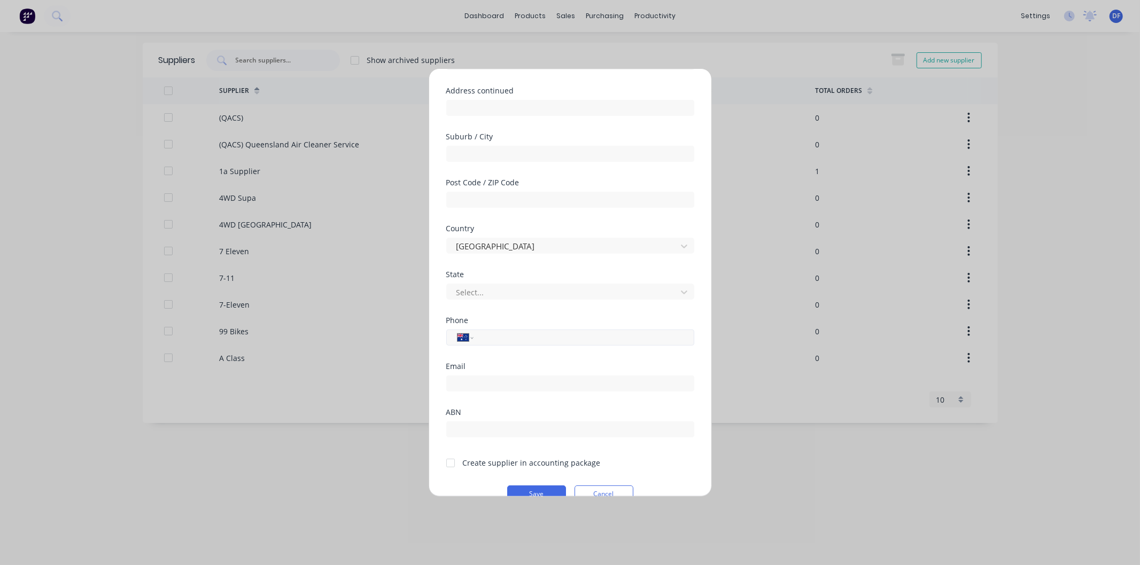
type input "Plazmax"
click at [469, 337] on select "International [GEOGRAPHIC_DATA] [GEOGRAPHIC_DATA] [GEOGRAPHIC_DATA] [GEOGRAPHIC…" at bounding box center [465, 337] width 16 height 15
select select "NZ"
click at [457, 330] on select "International [GEOGRAPHIC_DATA] [GEOGRAPHIC_DATA] [GEOGRAPHIC_DATA] [GEOGRAPHIC…" at bounding box center [465, 337] width 16 height 15
paste input "3496821"
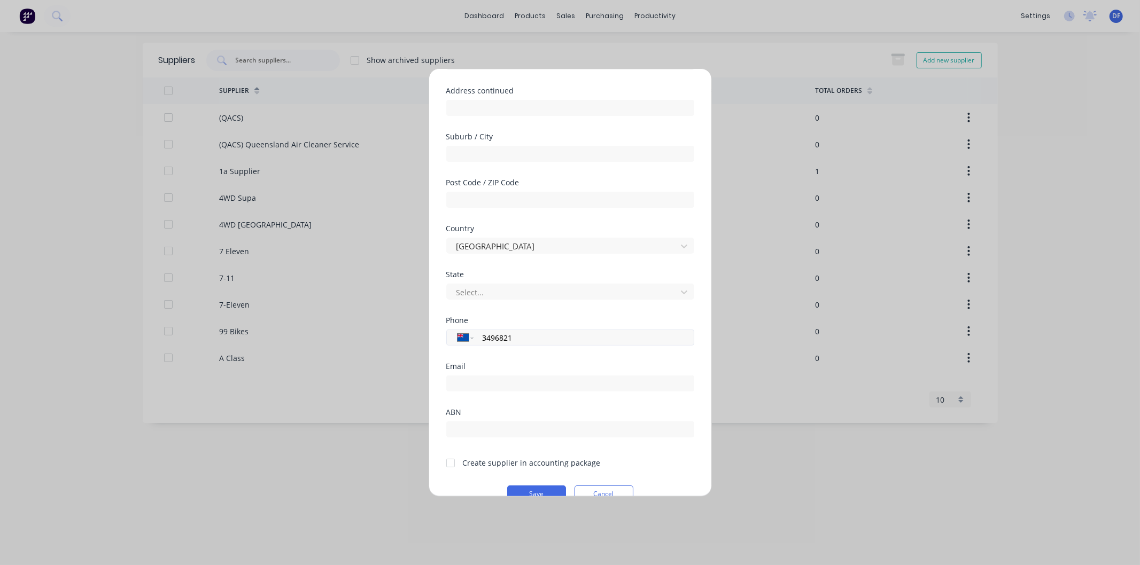
click at [484, 338] on input "3496821" at bounding box center [581, 338] width 201 height 12
click at [521, 369] on div "Email" at bounding box center [570, 366] width 248 height 7
click at [451, 465] on div at bounding box center [450, 463] width 21 height 21
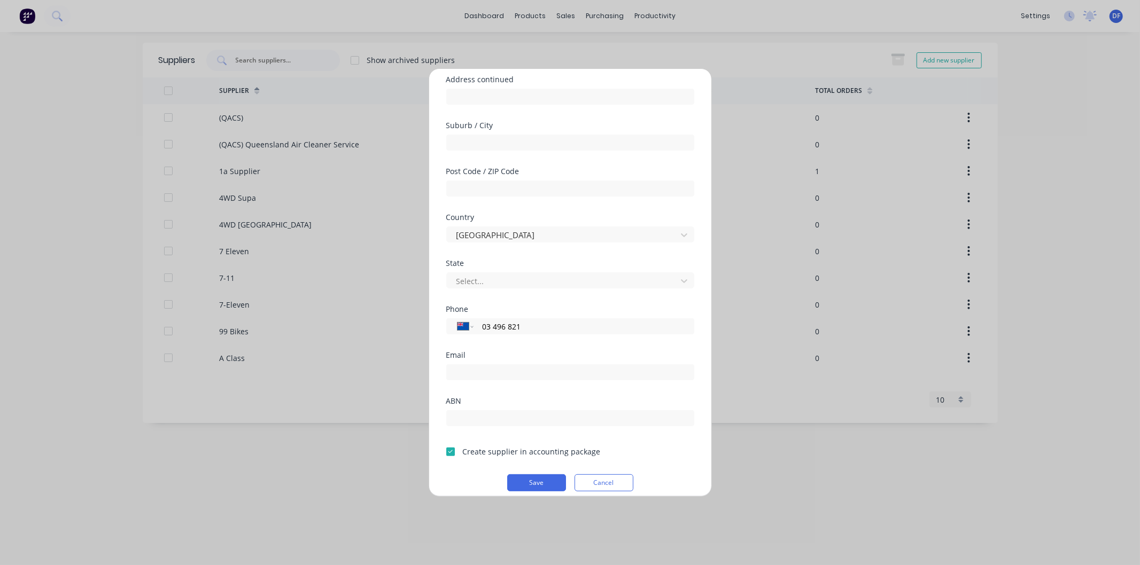
scroll to position [139, 0]
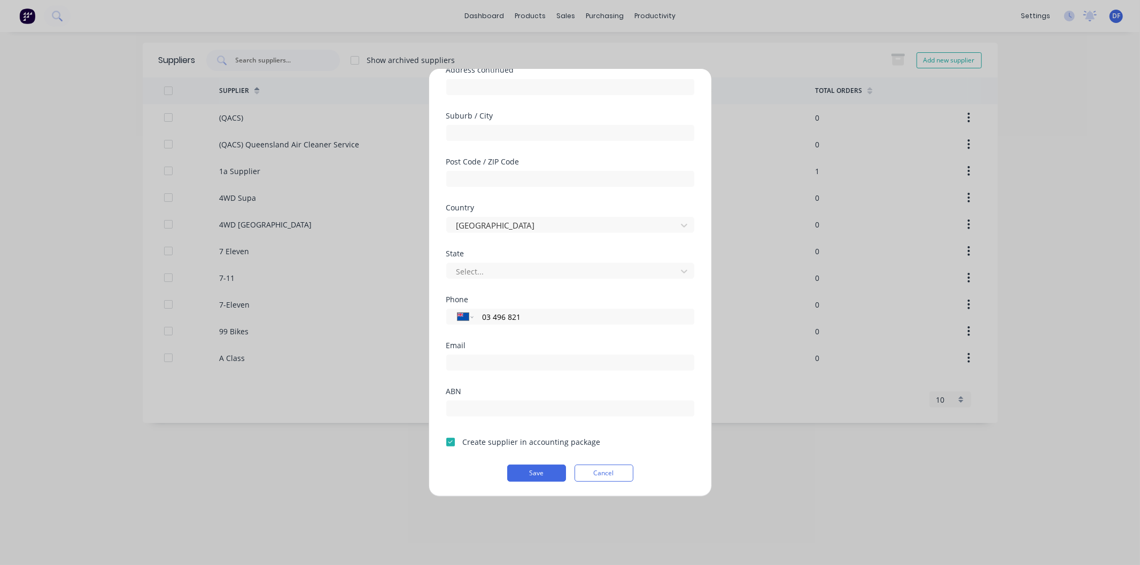
click at [533, 471] on button "Save" at bounding box center [536, 473] width 59 height 17
click at [482, 317] on input "03 496 821" at bounding box center [581, 317] width 201 height 12
type input "6403496821"
click at [539, 485] on button "Save" at bounding box center [536, 481] width 59 height 17
click at [538, 484] on button "Save" at bounding box center [536, 481] width 59 height 17
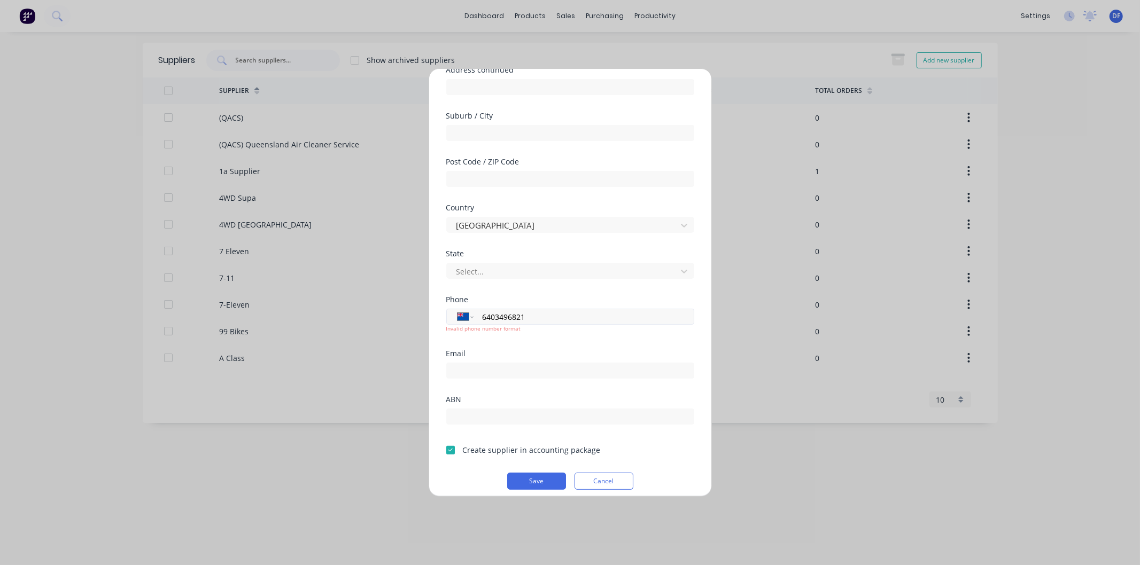
drag, startPoint x: 518, startPoint y: 321, endPoint x: 462, endPoint y: 317, distance: 56.2
click at [462, 317] on div "International [GEOGRAPHIC_DATA] [GEOGRAPHIC_DATA] [GEOGRAPHIC_DATA] [GEOGRAPHIC…" at bounding box center [570, 317] width 248 height 16
click at [488, 376] on input "email" at bounding box center [570, 371] width 248 height 16
click at [540, 481] on button "Save" at bounding box center [536, 481] width 59 height 17
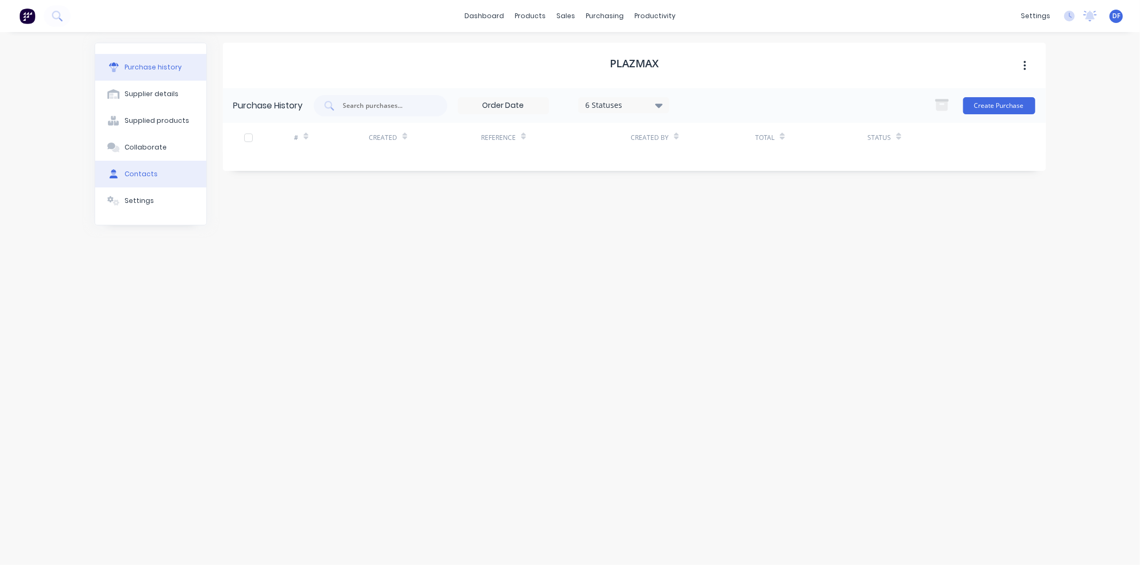
click at [126, 169] on div "Contacts" at bounding box center [140, 174] width 33 height 10
click at [905, 102] on button "Add contact" at bounding box center [1010, 106] width 49 height 16
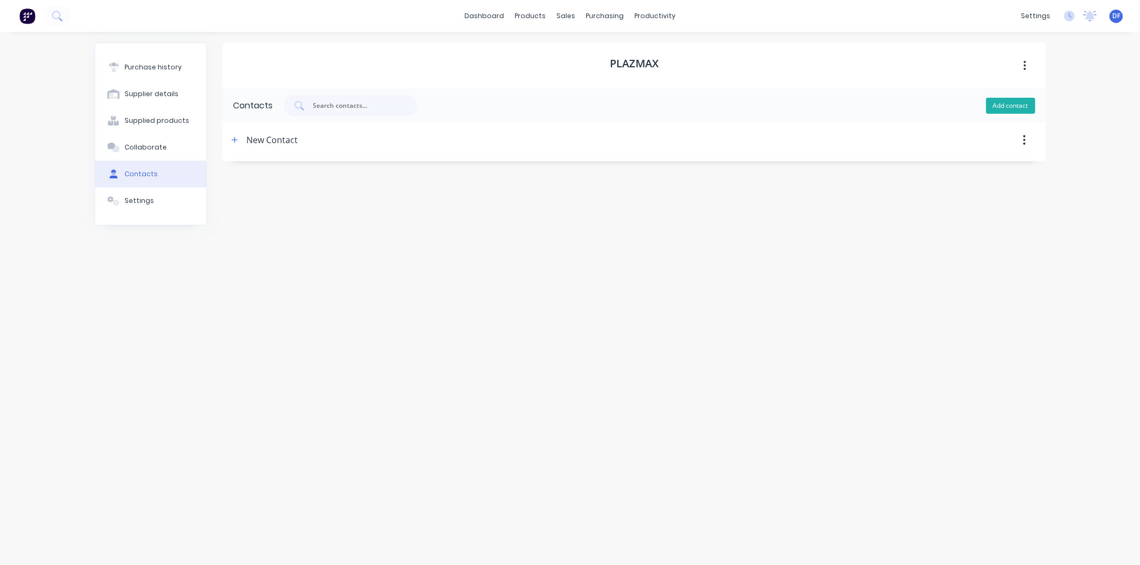
select select "AU"
click at [233, 140] on icon "button" at bounding box center [234, 140] width 6 height 6
drag, startPoint x: 297, startPoint y: 189, endPoint x: 271, endPoint y: 252, distance: 68.4
click at [233, 190] on form "Contact Name New Contact Email address Phone International [GEOGRAPHIC_DATA] [G…" at bounding box center [634, 242] width 823 height 170
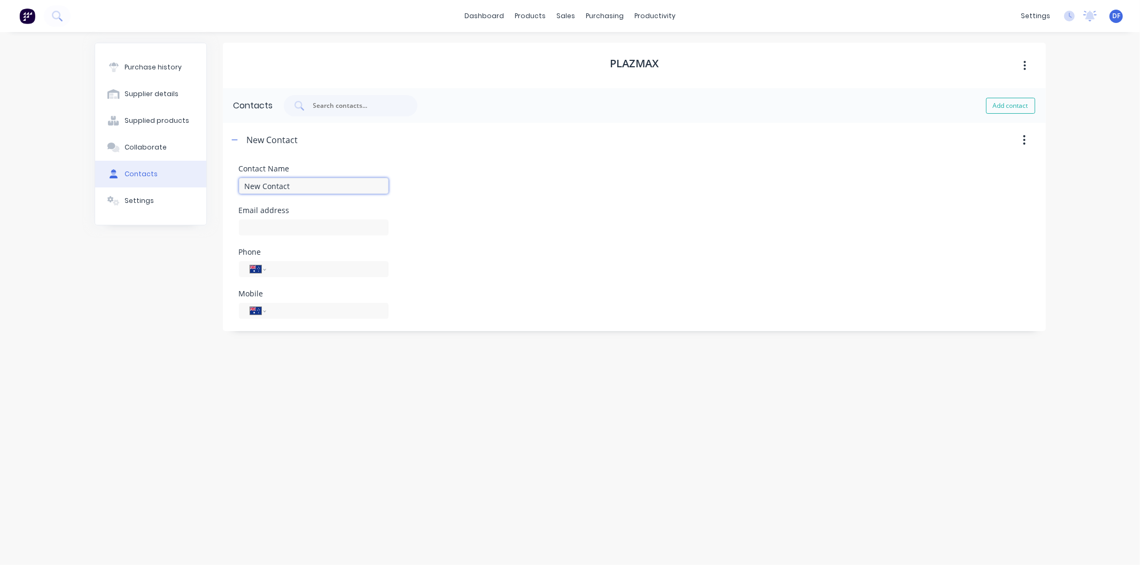
paste input "[PERSON_NAME]"
type input "[PERSON_NAME]"
drag, startPoint x: 260, startPoint y: 228, endPoint x: 289, endPoint y: 243, distance: 33.2
click at [260, 228] on input at bounding box center [314, 228] width 150 height 16
paste input "[EMAIL_ADDRESS][DOMAIN_NAME]"
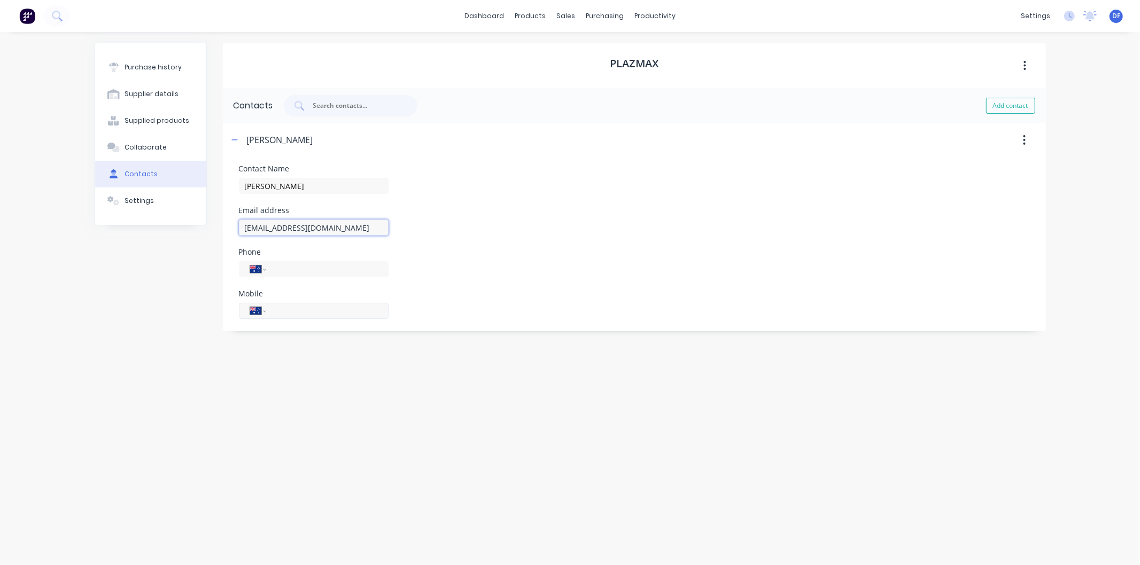
type input "[EMAIL_ADDRESS][DOMAIN_NAME]"
drag, startPoint x: 286, startPoint y: 312, endPoint x: 289, endPoint y: 305, distance: 7.6
click at [286, 312] on input "tel" at bounding box center [325, 311] width 103 height 12
paste input "6473496821"
type input "6473496821"
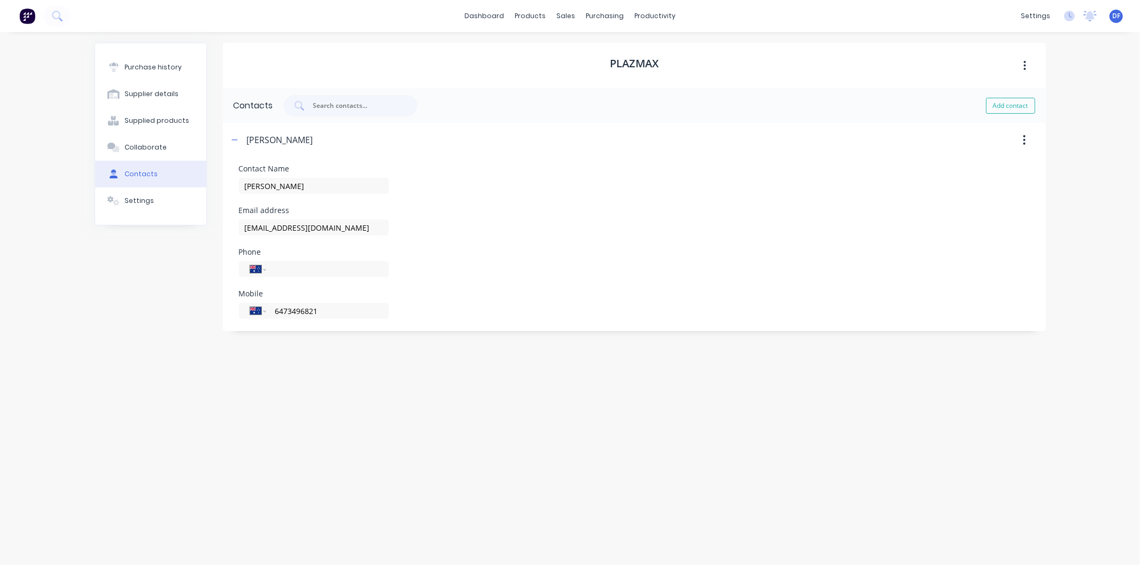
click at [330, 400] on div "Plazmax Contacts Add contact [PERSON_NAME] Contact Name Gareth Hollows Email ad…" at bounding box center [634, 293] width 823 height 501
click at [142, 66] on div "Purchase history" at bounding box center [152, 68] width 57 height 10
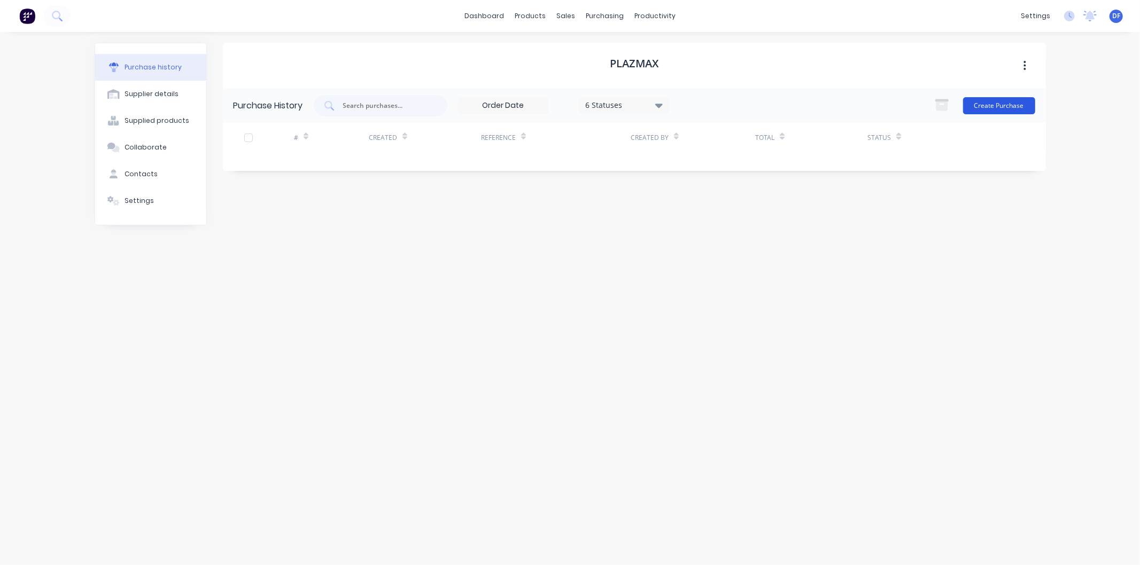
click at [905, 105] on button "Create Purchase" at bounding box center [999, 105] width 72 height 17
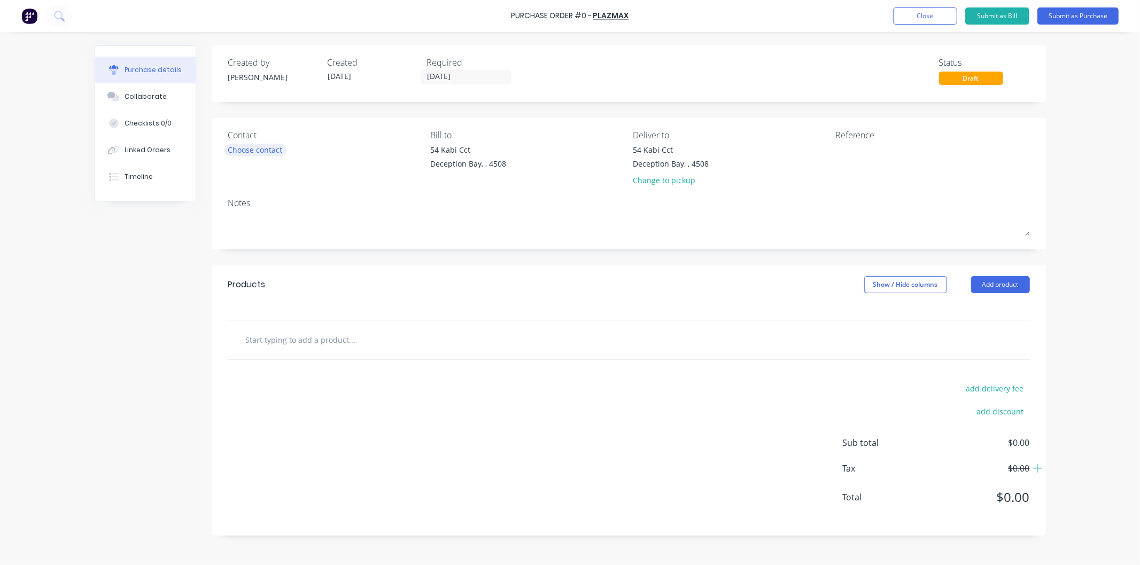
click at [259, 147] on div "Choose contact" at bounding box center [255, 149] width 54 height 11
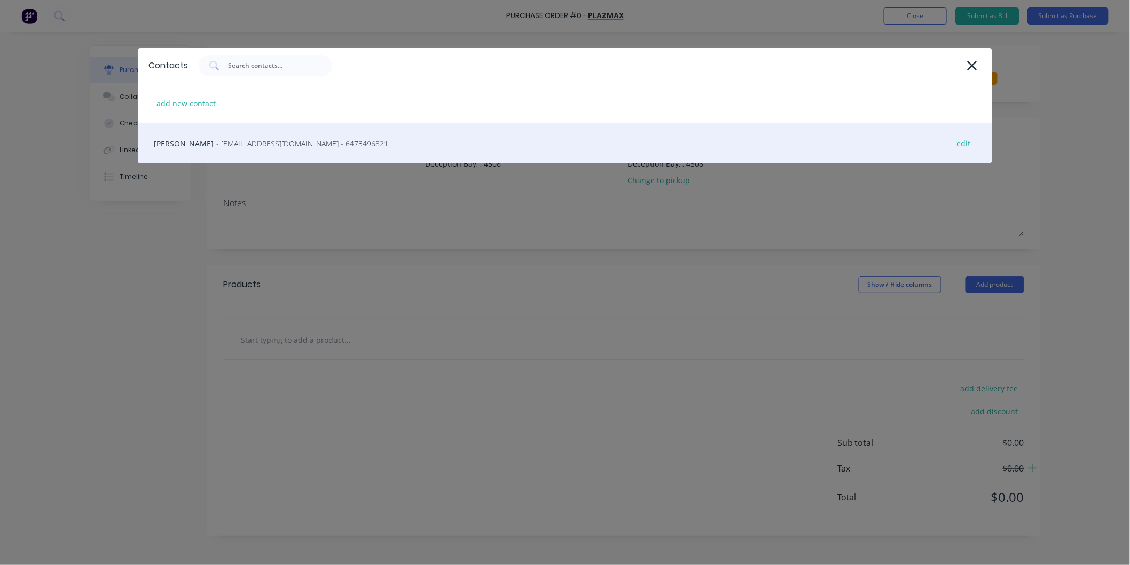
click at [261, 144] on span "- [EMAIL_ADDRESS][DOMAIN_NAME] - 6473496821" at bounding box center [302, 143] width 172 height 11
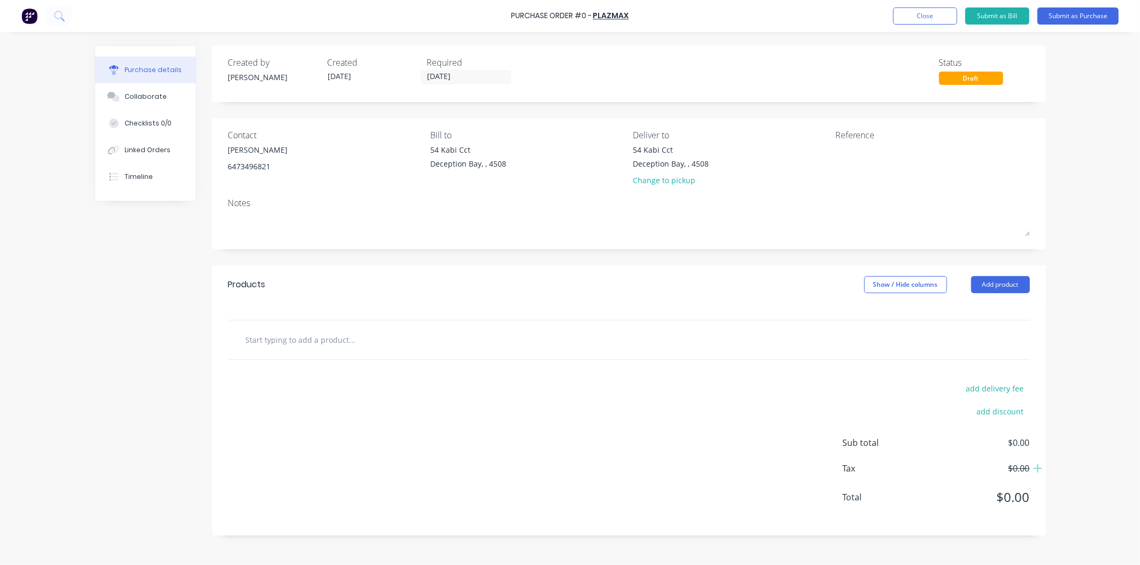
click at [292, 335] on input "text" at bounding box center [352, 339] width 214 height 21
paste input "420566 HPR: Electrode 80 Amp SILVERPLUS MS"
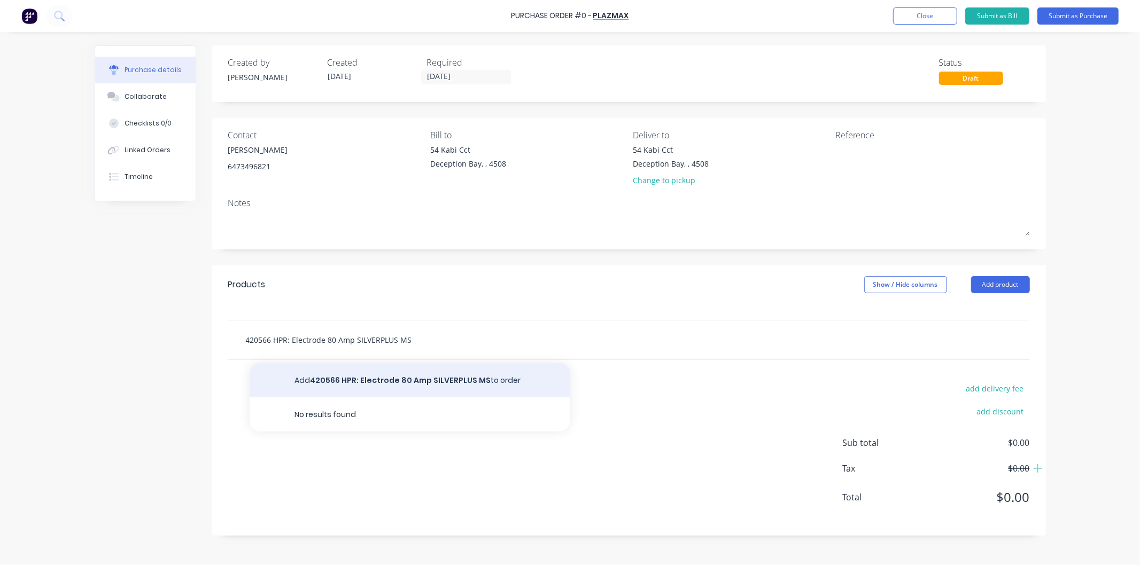
type input "420566 HPR: Electrode 80 Amp SILVERPLUS MS"
click at [408, 380] on button "Add 420566 HPR: Electrode 80 Amp SILVERPLUS MS to order" at bounding box center [409, 380] width 321 height 34
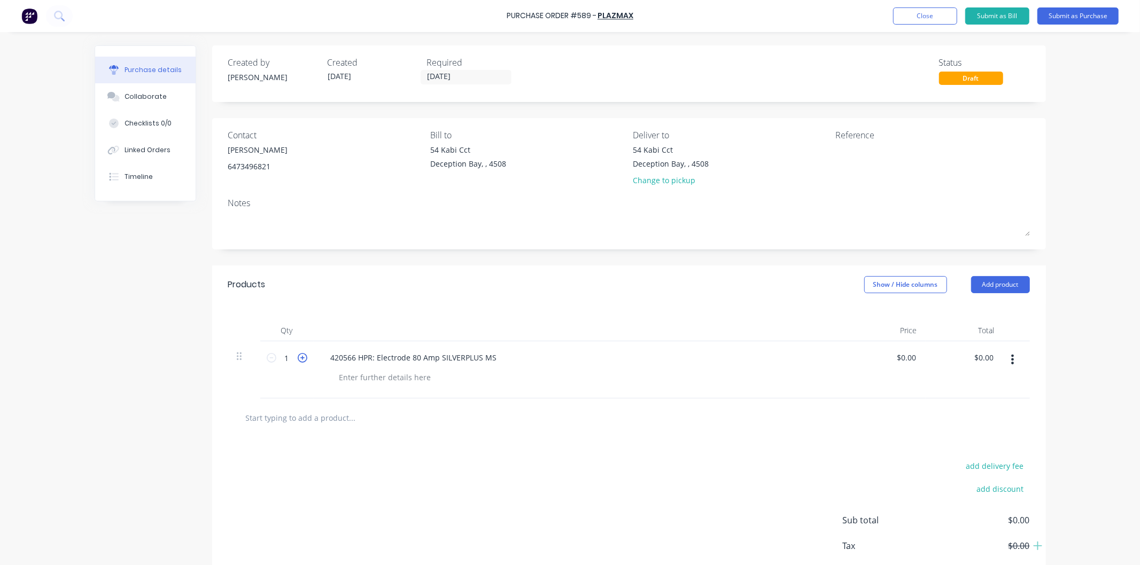
click at [298, 359] on icon at bounding box center [303, 358] width 10 height 10
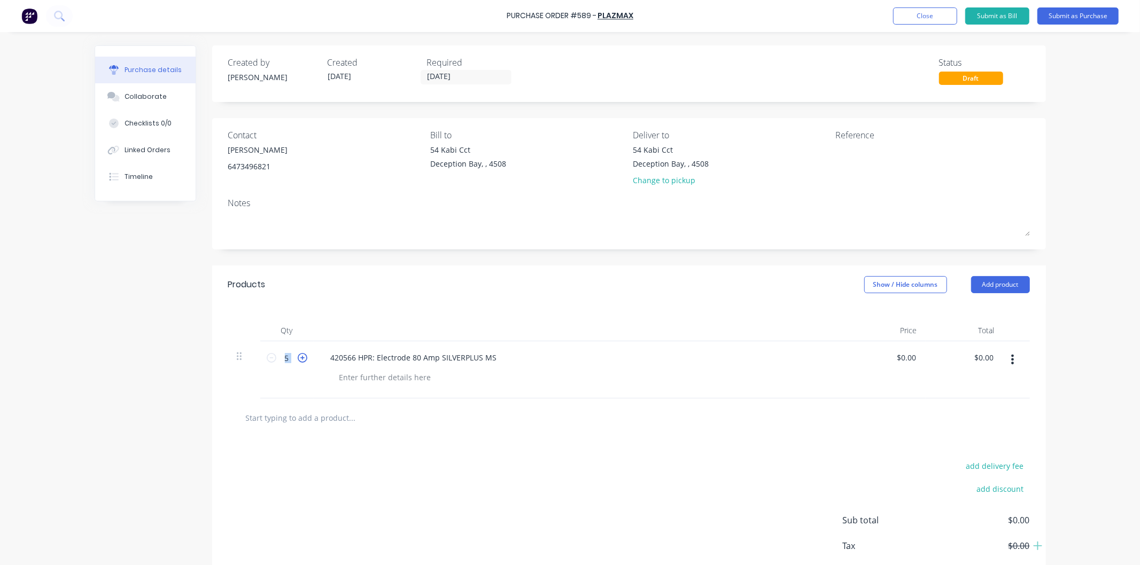
type input "6"
drag, startPoint x: 918, startPoint y: 357, endPoint x: 893, endPoint y: 358, distance: 24.6
click at [893, 358] on div "$0.00 $0.00" at bounding box center [886, 369] width 77 height 57
click at [905, 355] on div "$0.00 $0.00" at bounding box center [963, 369] width 77 height 57
drag, startPoint x: 915, startPoint y: 354, endPoint x: 871, endPoint y: 357, distance: 43.9
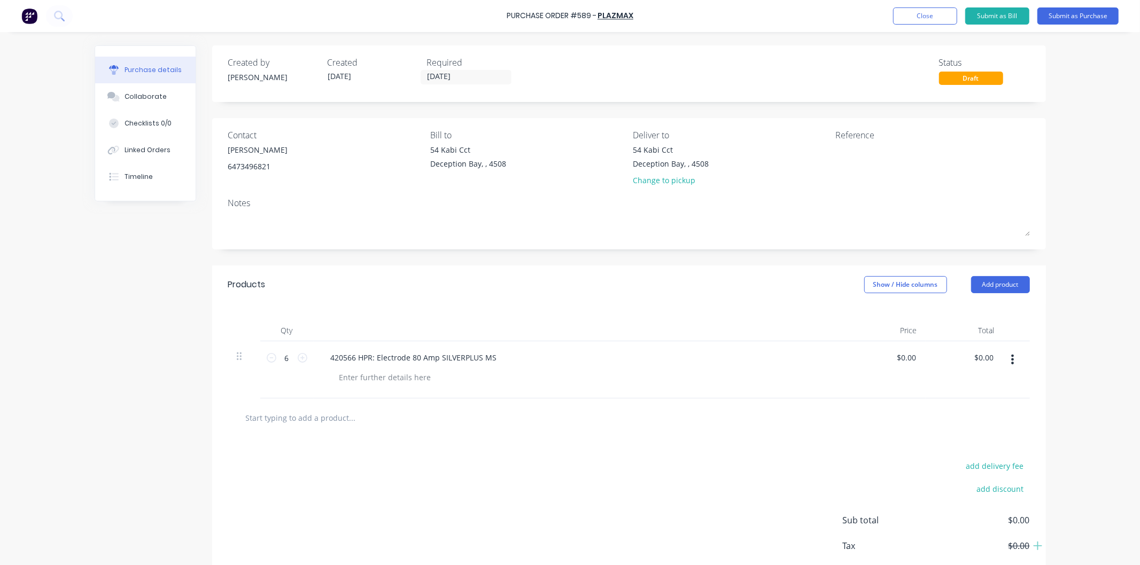
click at [871, 357] on div "$0.00 $0.00" at bounding box center [886, 369] width 77 height 57
click at [905, 358] on input "0.00" at bounding box center [905, 357] width 25 height 15
drag, startPoint x: 911, startPoint y: 356, endPoint x: 893, endPoint y: 357, distance: 18.2
click at [898, 357] on input "0.00" at bounding box center [908, 357] width 20 height 15
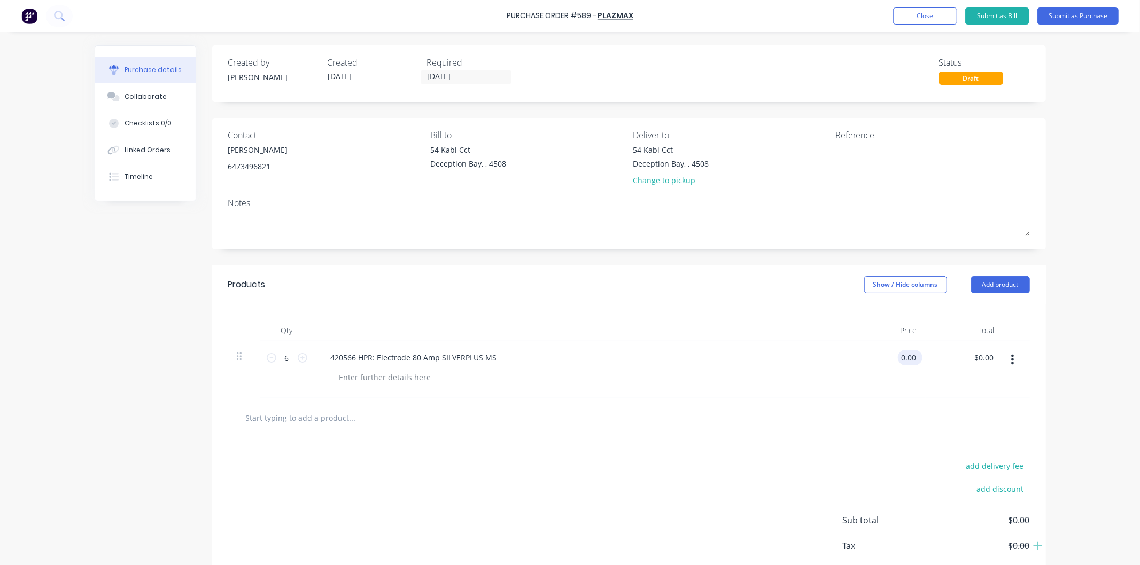
click at [905, 356] on input "0.00" at bounding box center [908, 357] width 20 height 15
click at [905, 357] on input "0.00" at bounding box center [908, 357] width 20 height 15
click at [905, 374] on div "$0.00 $0.00" at bounding box center [886, 369] width 77 height 57
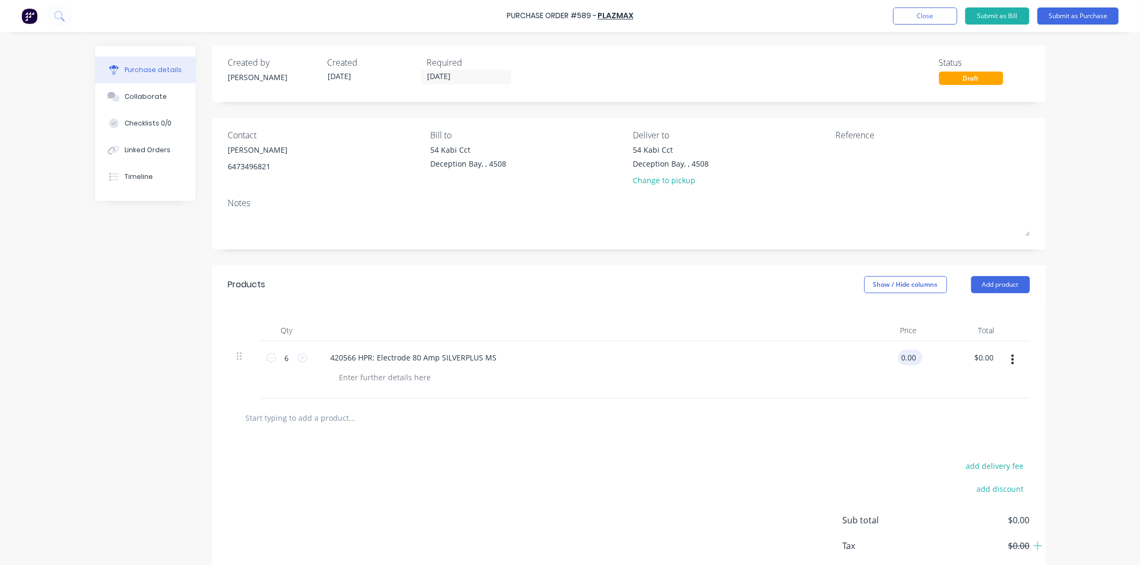
click at [905, 358] on input "0.00" at bounding box center [908, 357] width 20 height 15
type input "0"
type input "$33.57"
type input "$201.42"
click at [905, 378] on div "$33.57 $33.57" at bounding box center [886, 369] width 77 height 57
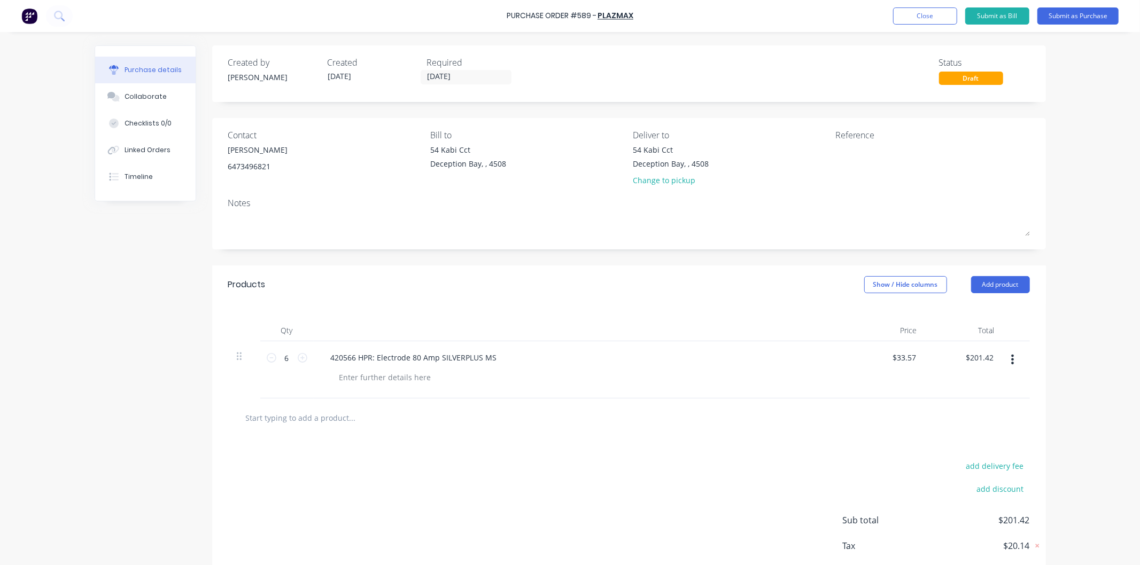
click at [321, 419] on input "text" at bounding box center [352, 417] width 214 height 21
paste input "220189 HPR: Shield 80 Amp"
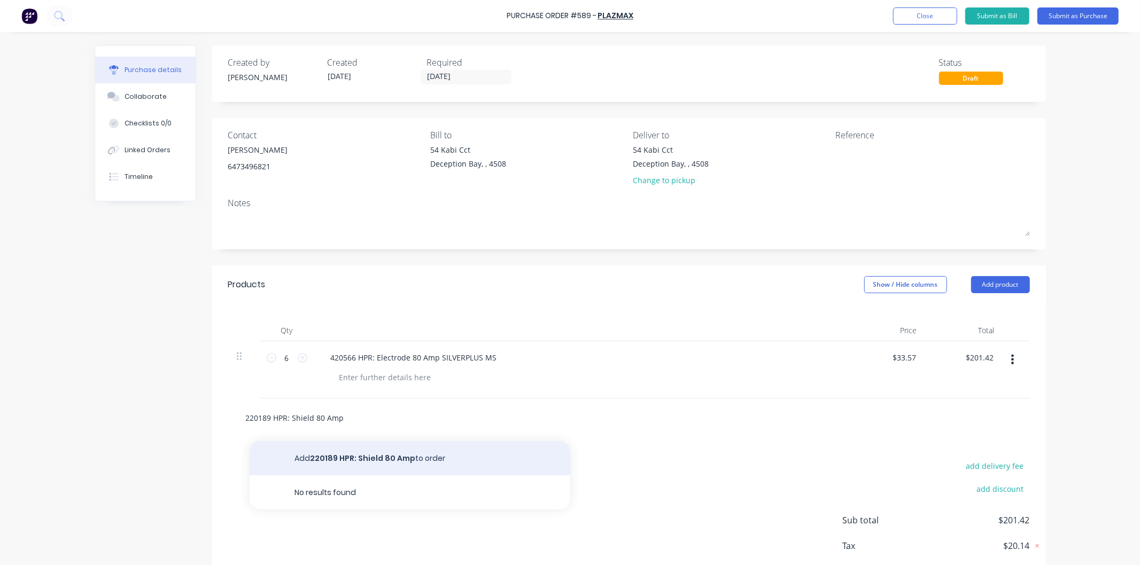
type input "220189 HPR: Shield 80 Amp"
click at [356, 461] on button "Add 220189 HPR: Shield 80 Amp to order" at bounding box center [409, 458] width 321 height 34
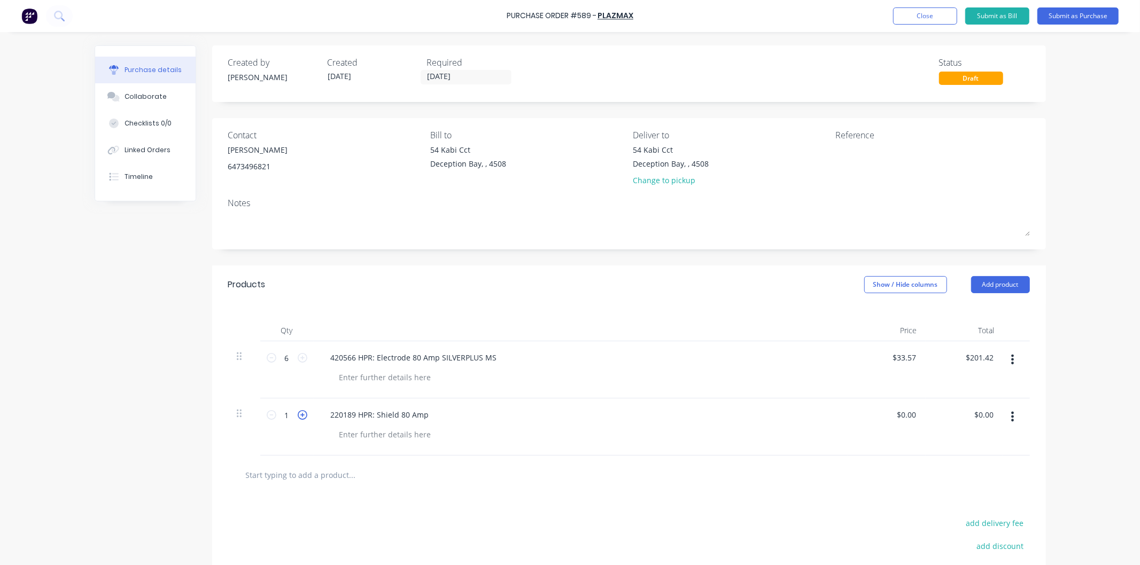
click at [301, 418] on icon at bounding box center [303, 415] width 10 height 10
type input "4"
click at [905, 412] on input "0.00" at bounding box center [905, 414] width 25 height 15
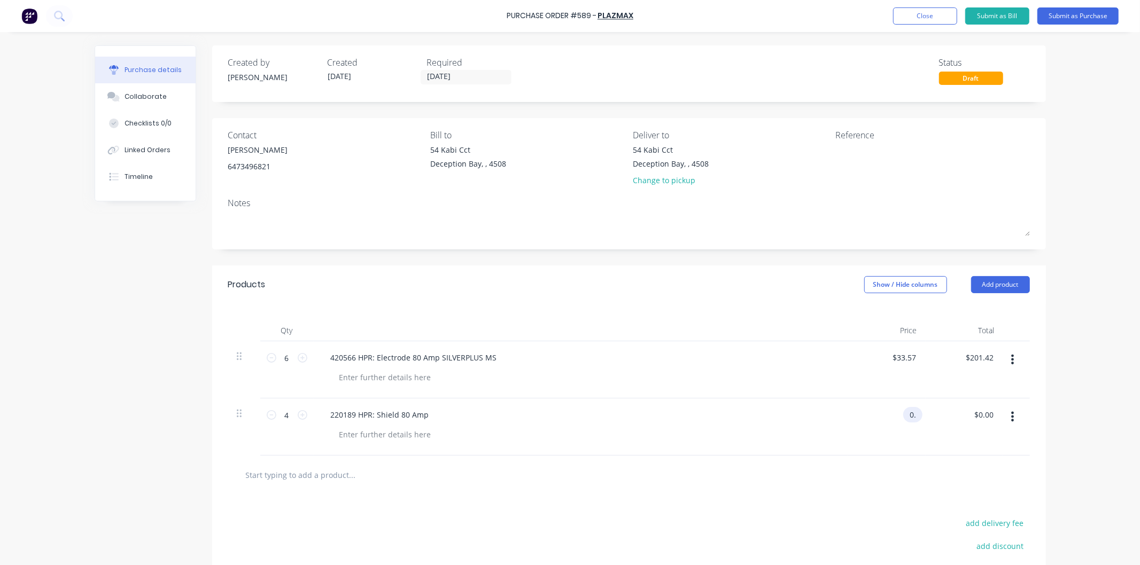
type input "0"
type input "$25.13"
type input "$100.52"
click at [840, 412] on div "220189 HPR: Shield 80 Amp" at bounding box center [581, 427] width 534 height 57
click at [324, 474] on input "text" at bounding box center [352, 474] width 214 height 21
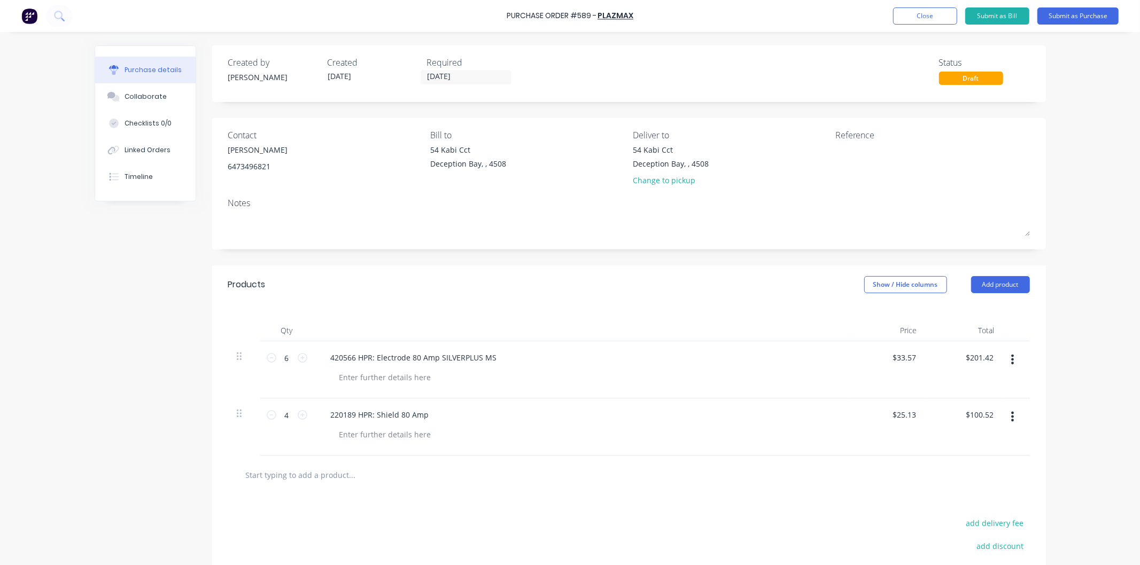
paste input "220179 HPR: [STREET_ADDRESS]"
type input "220179 HPR: [STREET_ADDRESS]"
click at [396, 516] on button "Add 220179 HPR: Swirl Ring 80/130 Amp to order" at bounding box center [409, 515] width 321 height 34
drag, startPoint x: 912, startPoint y: 472, endPoint x: 884, endPoint y: 473, distance: 27.8
click at [884, 473] on div "0.00 0.00" at bounding box center [886, 484] width 77 height 57
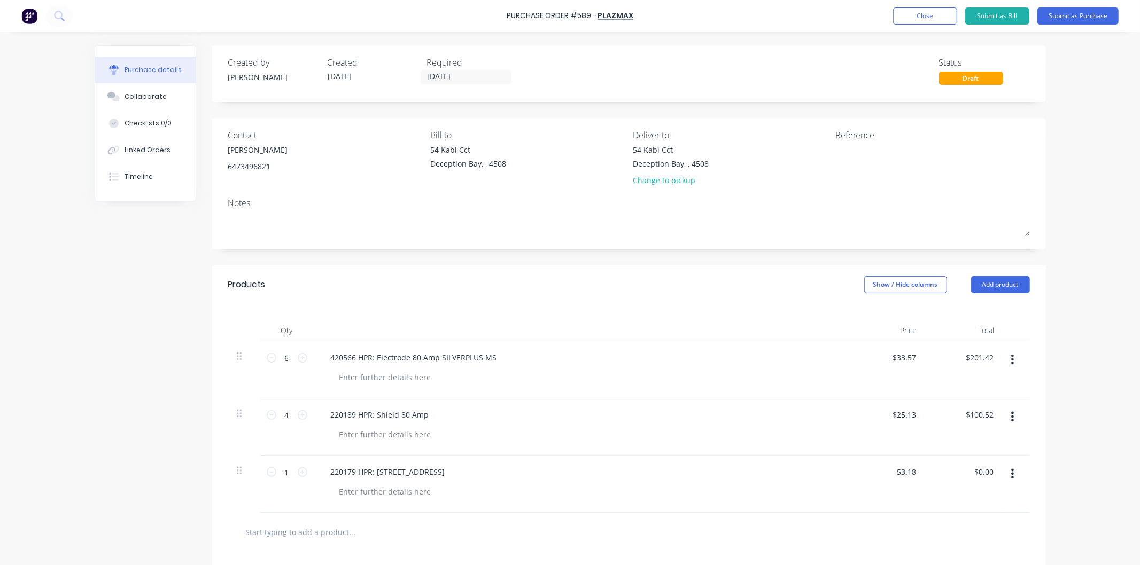
type input "$53.18"
click at [649, 503] on div "220179 HPR: [STREET_ADDRESS]" at bounding box center [581, 484] width 534 height 57
click at [302, 473] on icon at bounding box center [303, 472] width 10 height 10
type input "2"
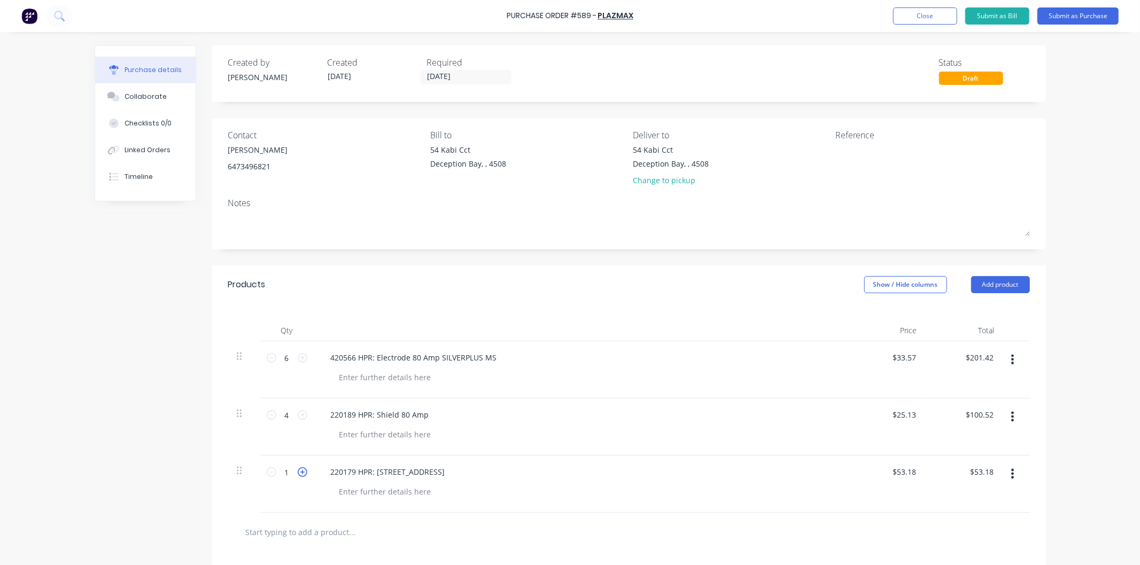
type input "$106.36"
click at [302, 473] on icon at bounding box center [303, 472] width 10 height 10
type input "3"
type input "$159.54"
click at [302, 473] on icon at bounding box center [303, 472] width 10 height 10
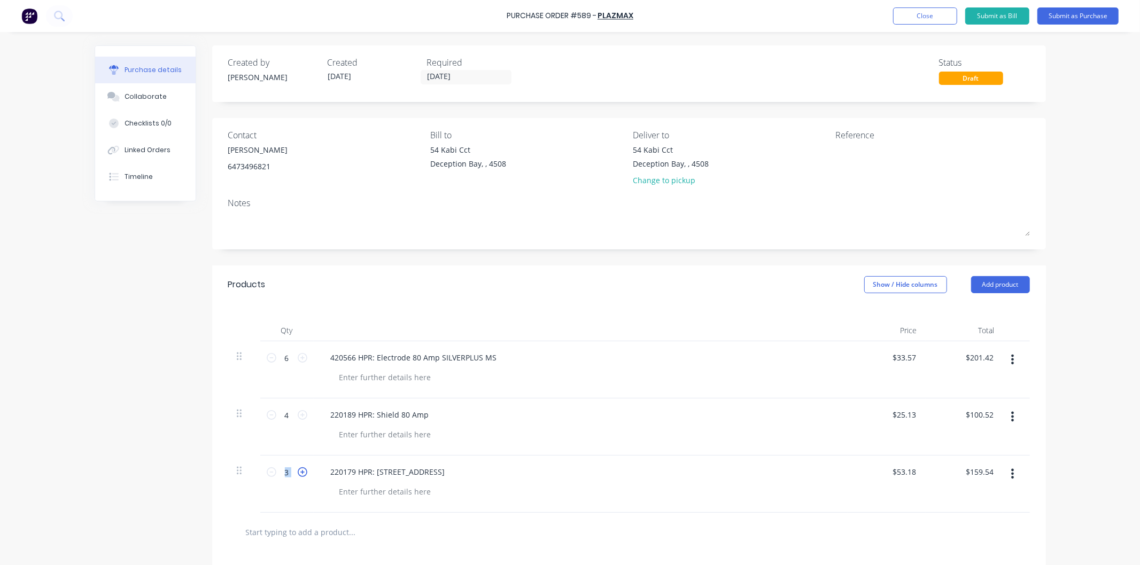
type input "4"
type input "$212.72"
click at [302, 473] on icon at bounding box center [303, 472] width 10 height 10
type input "5"
type input "$265.90"
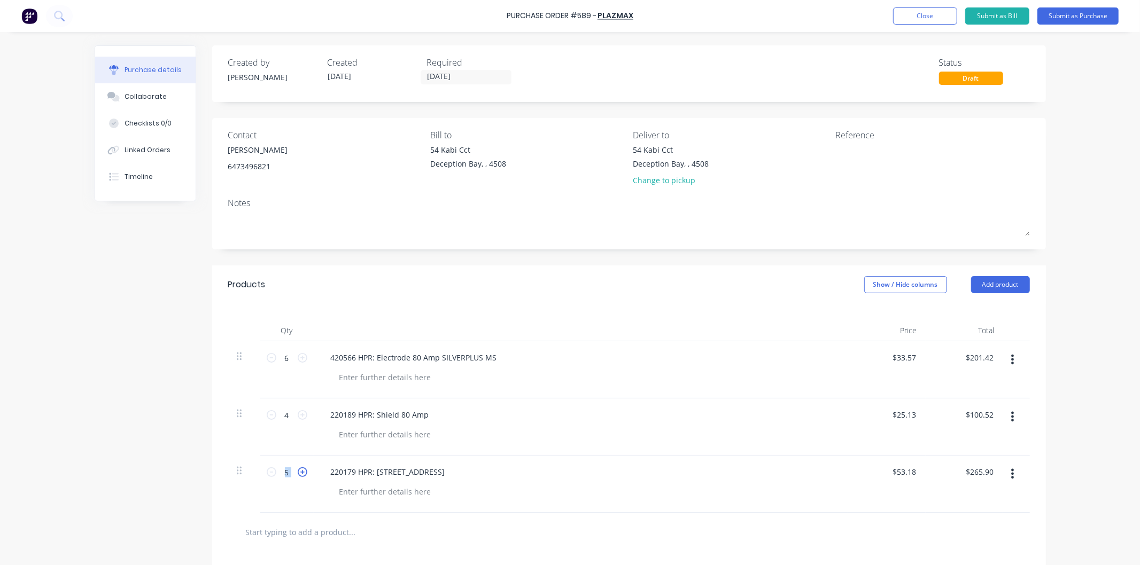
click at [302, 473] on icon at bounding box center [303, 472] width 10 height 10
type input "6"
type input "$319.08"
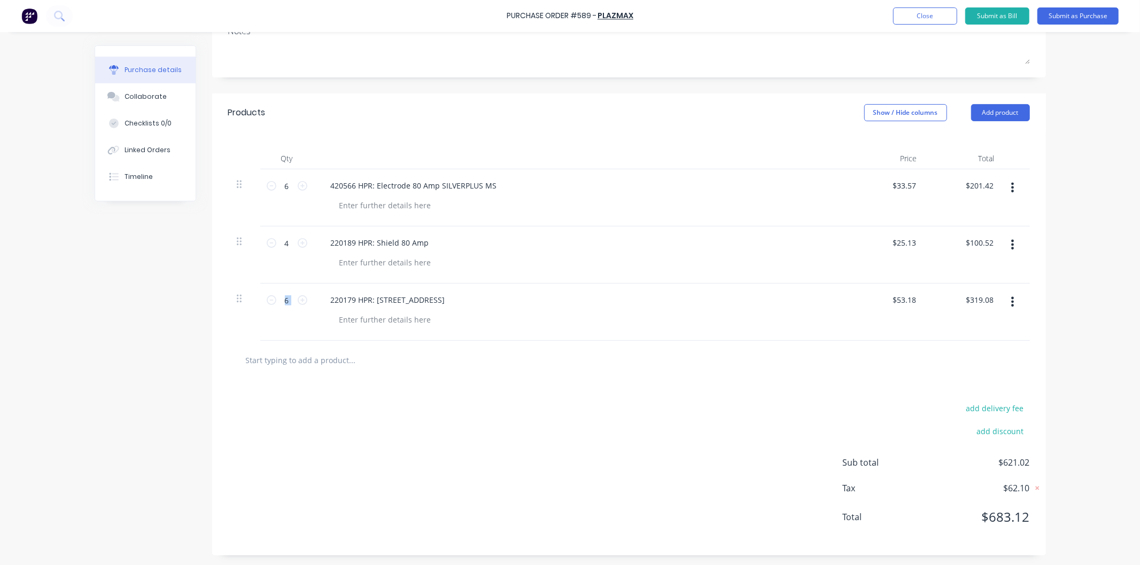
scroll to position [174, 0]
click at [352, 361] on input "text" at bounding box center [352, 358] width 214 height 21
paste input "220756 HPR: Retaining Cap HPR400 130 Amp (NOZ RET) MS"
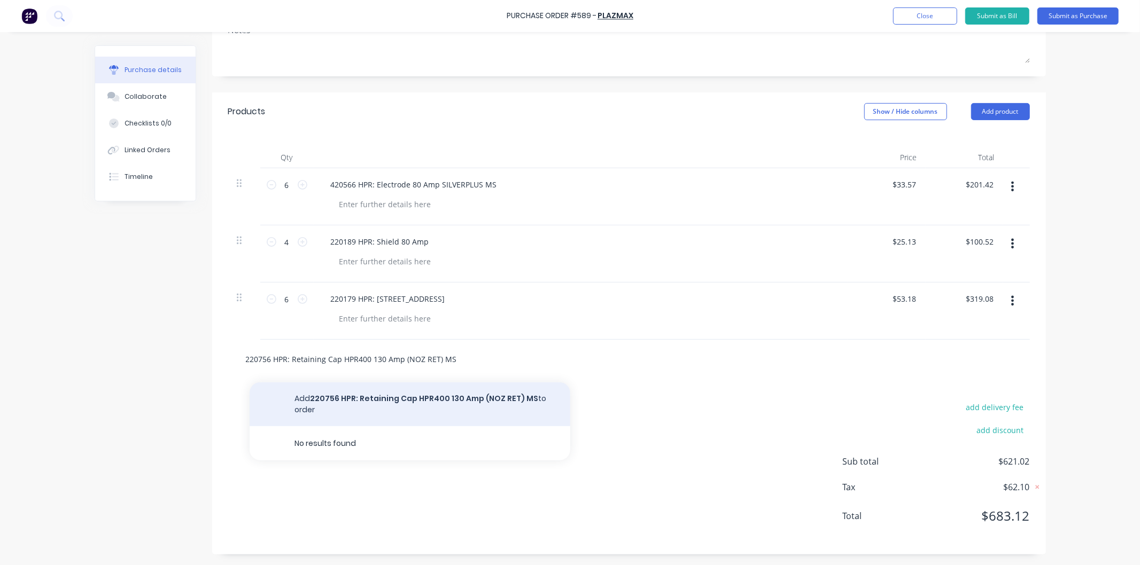
type input "220756 HPR: Retaining Cap HPR400 130 Amp (NOZ RET) MS"
click at [417, 400] on button "Add 220756 HPR: Retaining Cap HPR400 130 Amp (NOZ RET) MS to order" at bounding box center [409, 405] width 321 height 44
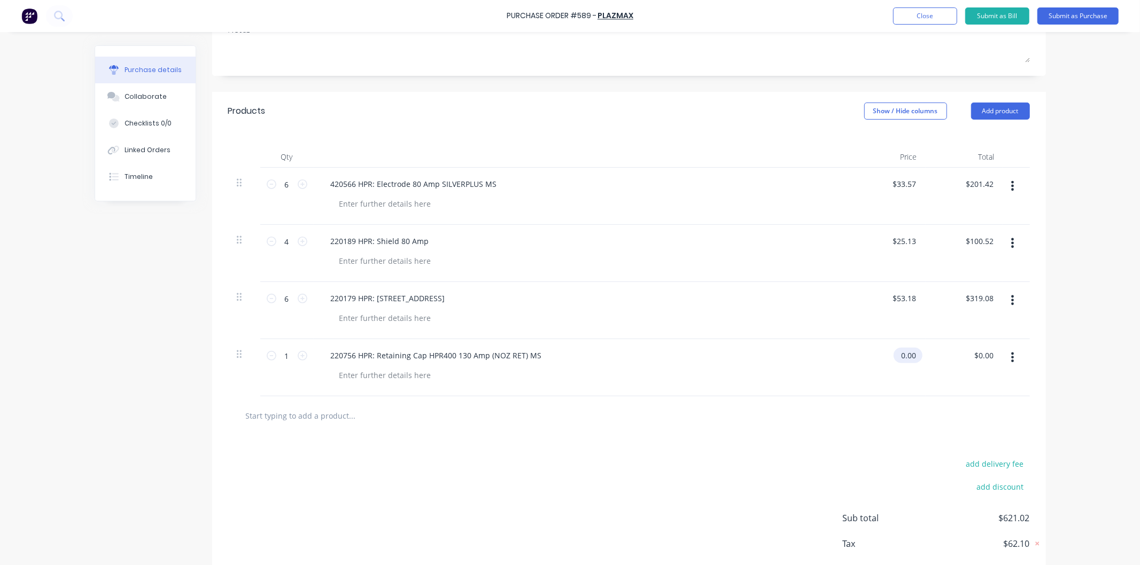
click at [905, 355] on input "0.00" at bounding box center [905, 355] width 25 height 15
type input "0"
type input "$356.00"
click at [752, 385] on div "220756 HPR: Retaining Cap HPR400 130 Amp (NOZ RET) MS" at bounding box center [581, 367] width 534 height 57
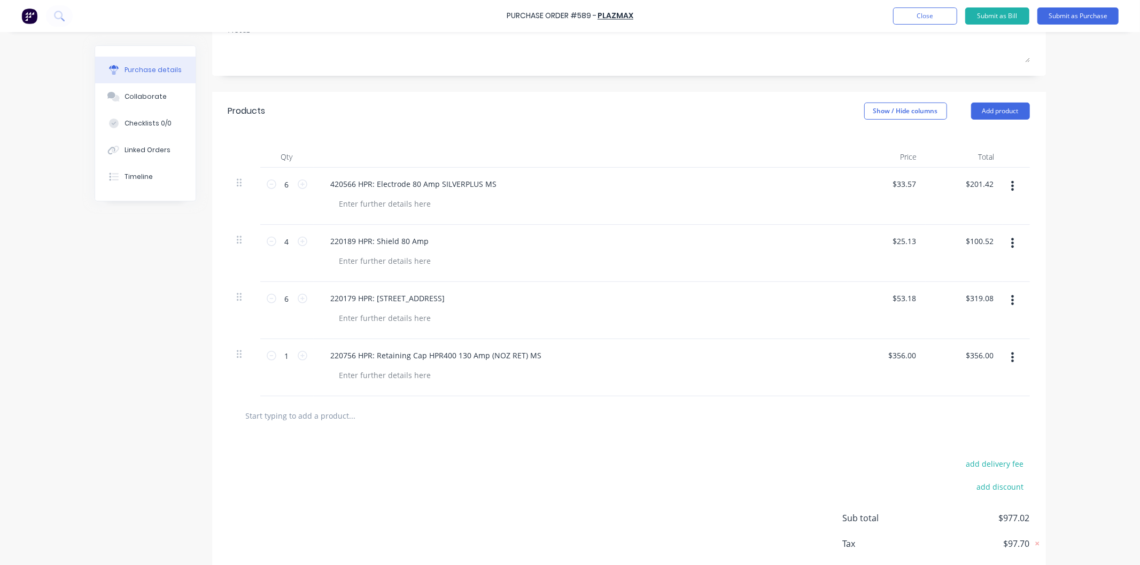
click at [322, 420] on input "text" at bounding box center [352, 415] width 214 height 21
paste input "220665 HPR: Electrode 130 Amp SILVERPLUS MS"
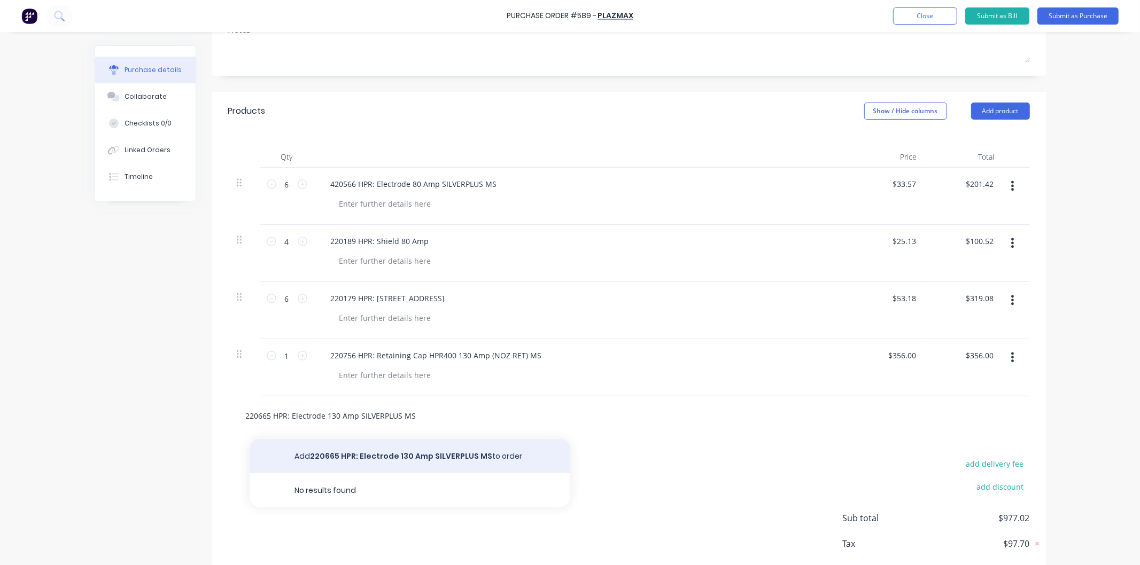
type input "220665 HPR: Electrode 130 Amp SILVERPLUS MS"
click at [398, 456] on button "Add 220665 HPR: Electrode 130 Amp SILVERPLUS MS to order" at bounding box center [409, 456] width 321 height 34
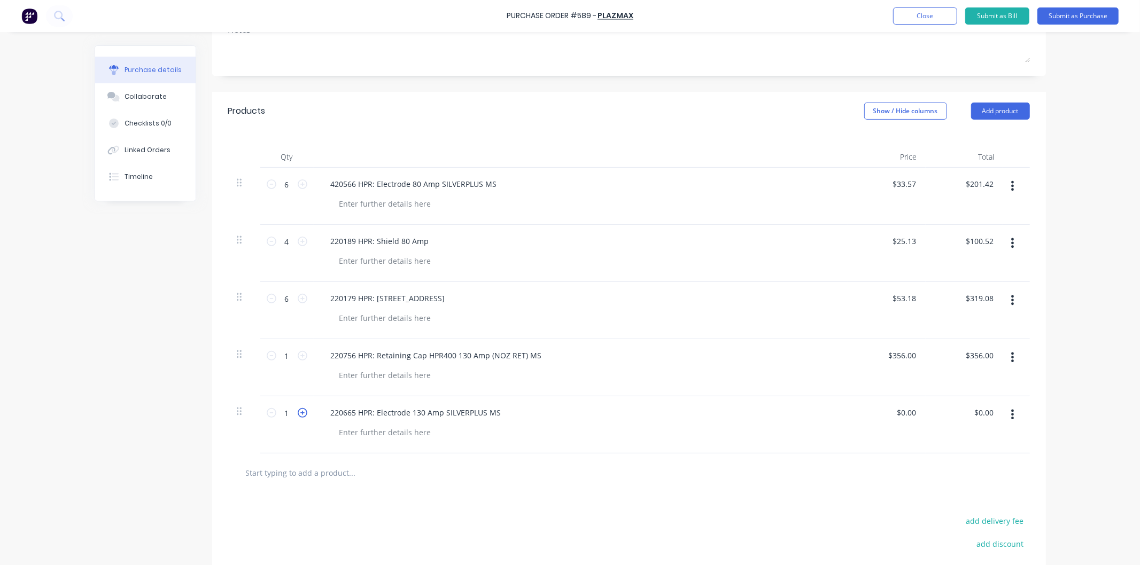
click at [302, 415] on icon at bounding box center [303, 413] width 10 height 10
click at [301, 415] on icon at bounding box center [303, 413] width 10 height 10
click at [267, 412] on icon at bounding box center [272, 413] width 10 height 10
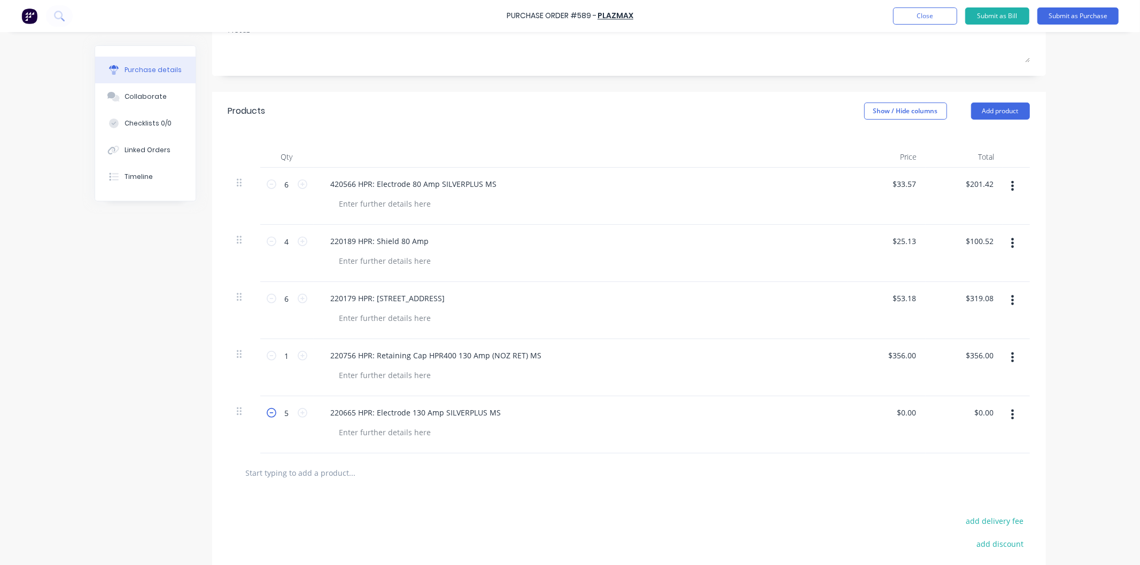
type input "4"
drag, startPoint x: 888, startPoint y: 412, endPoint x: 914, endPoint y: 410, distance: 25.7
click at [905, 410] on div "0.00 0.00" at bounding box center [910, 412] width 25 height 15
type input "$33.57"
type input "$134.28"
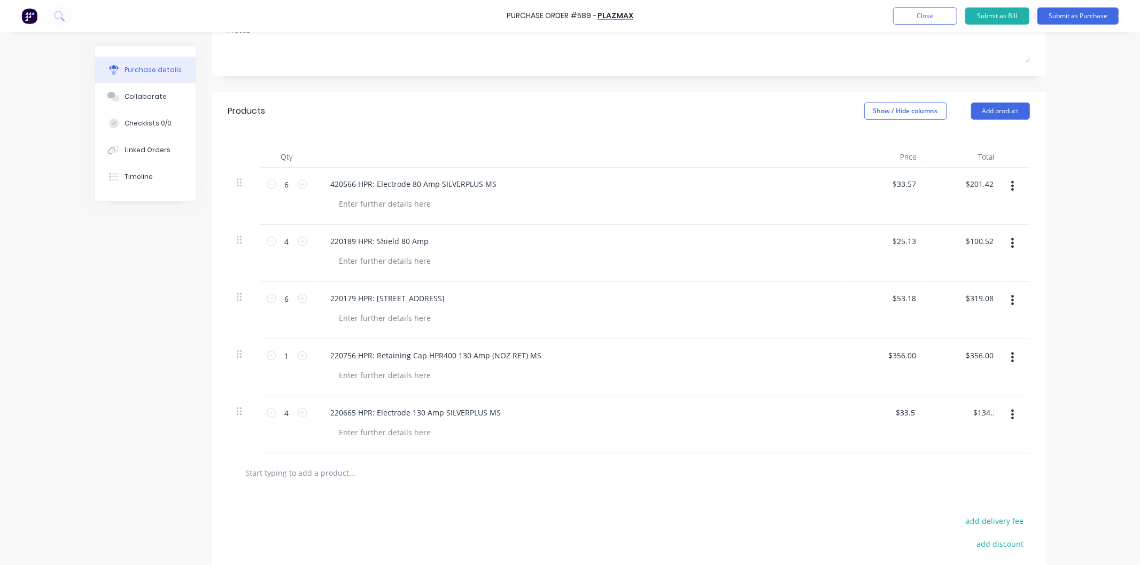
click at [858, 415] on div "$33.57 33.57" at bounding box center [886, 424] width 77 height 57
click at [333, 473] on input "text" at bounding box center [352, 472] width 214 height 21
paste input "220183 HPR: Shield 130 Amp MS"
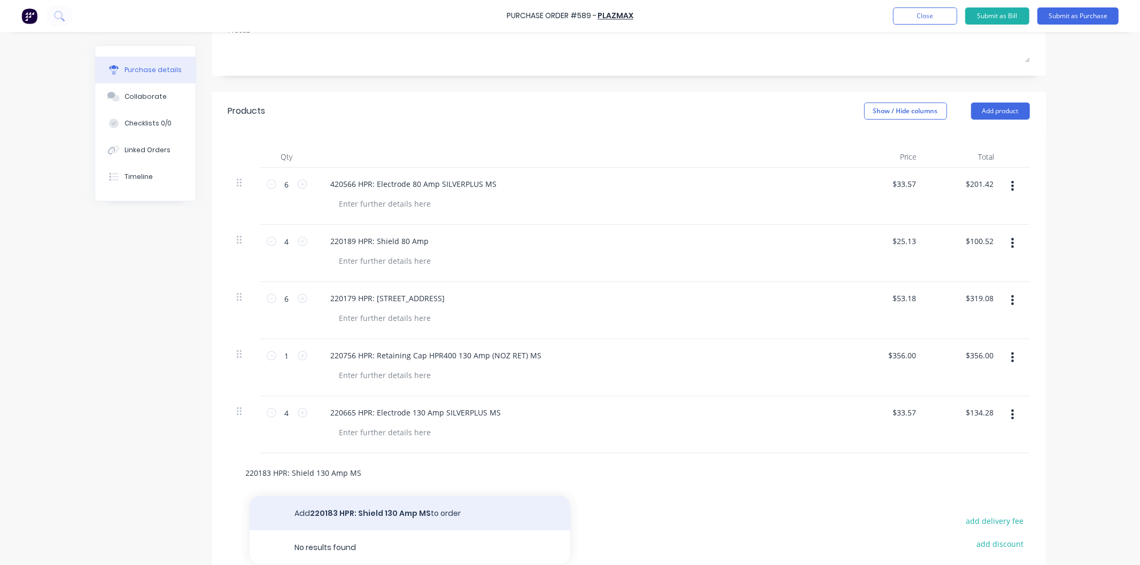
type input "220183 HPR: Shield 130 Amp MS"
click at [371, 509] on button "Add 220183 HPR: Shield 130 Amp MS to order" at bounding box center [409, 513] width 321 height 34
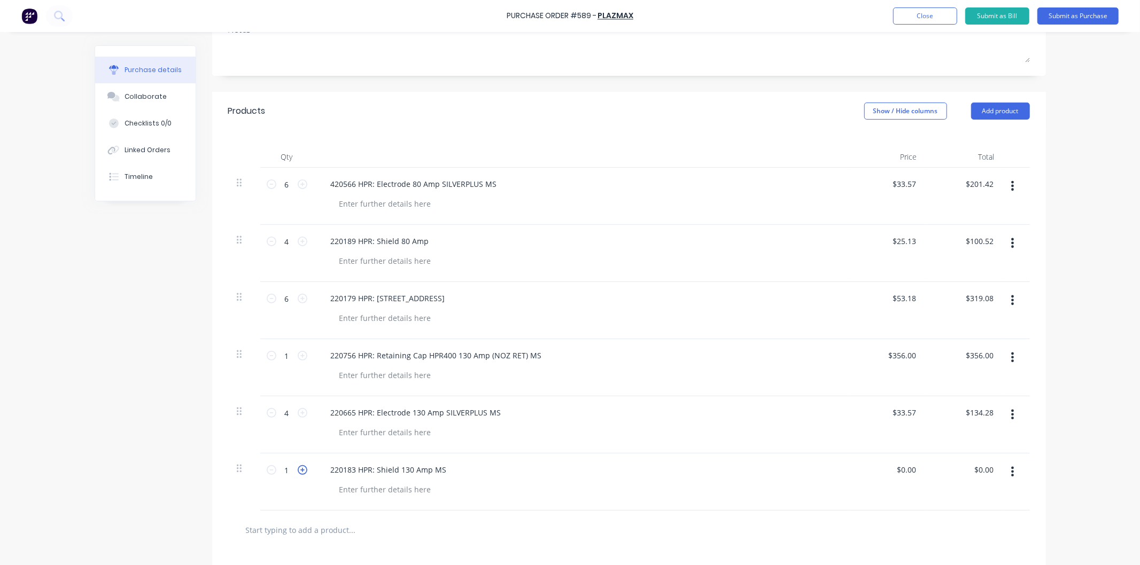
click at [298, 471] on icon at bounding box center [303, 470] width 10 height 10
type input "3"
click at [905, 472] on input "0.00" at bounding box center [905, 469] width 25 height 15
type input "0"
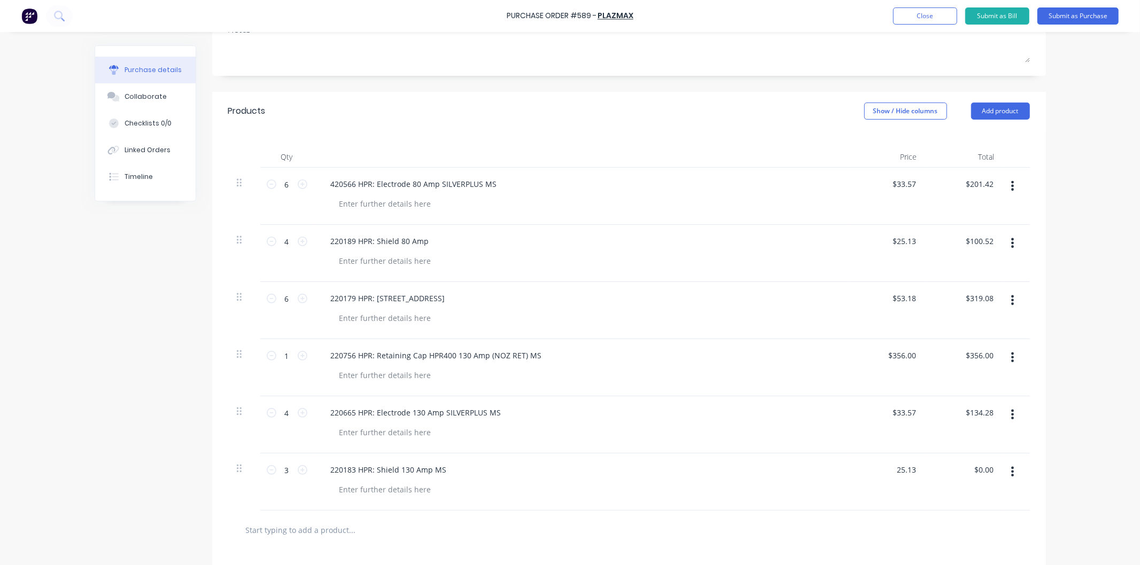
type input "$25.13"
type input "$75.39"
click at [729, 426] on div at bounding box center [585, 432] width 509 height 15
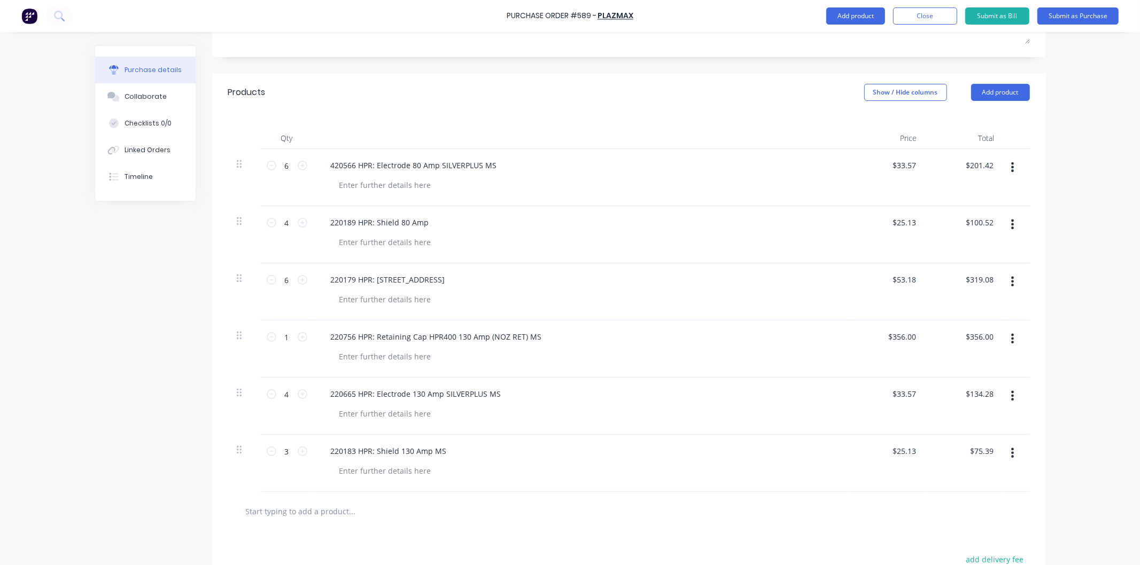
scroll to position [345, 0]
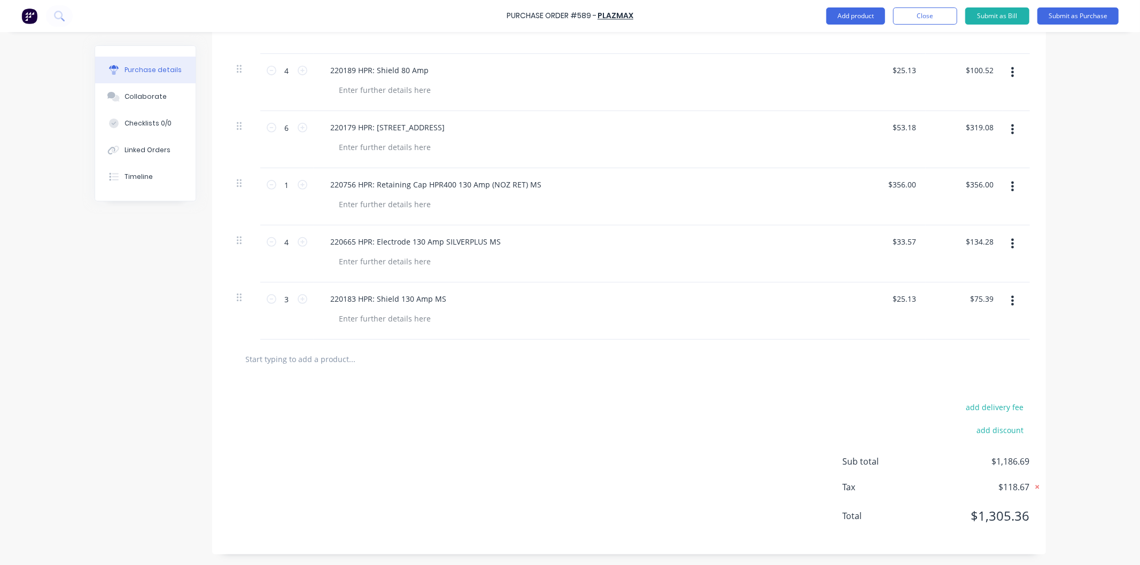
click at [905, 488] on icon at bounding box center [1037, 488] width 4 height 4
click at [720, 431] on div "add delivery fee add discount Sub total $1,186.69 Tax $118.67 Total $1,186.69" at bounding box center [628, 467] width 833 height 176
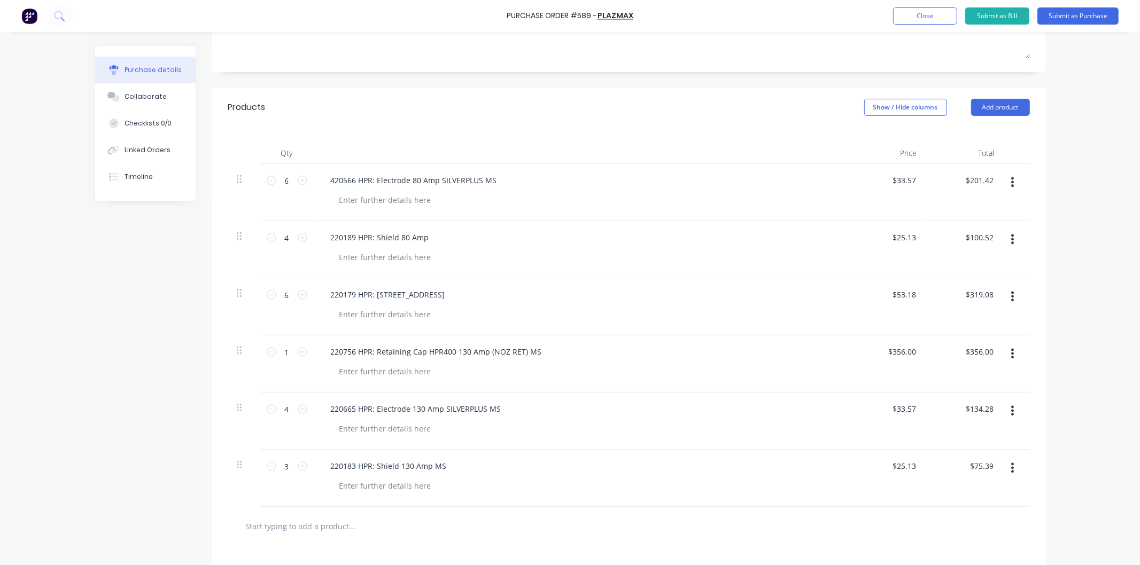
scroll to position [167, 0]
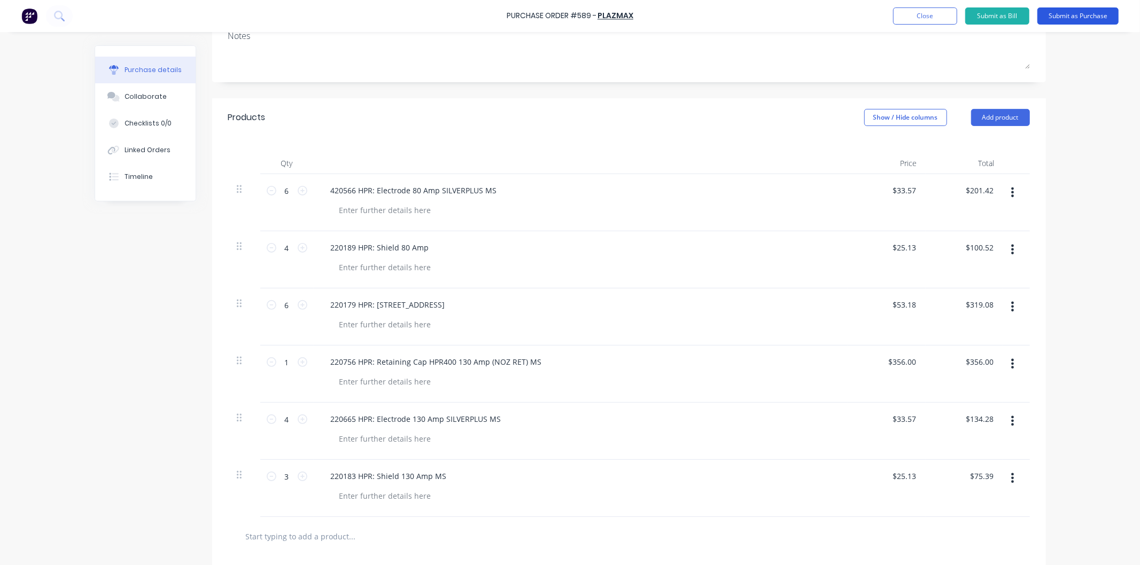
click at [905, 13] on button "Submit as Purchase" at bounding box center [1077, 15] width 81 height 17
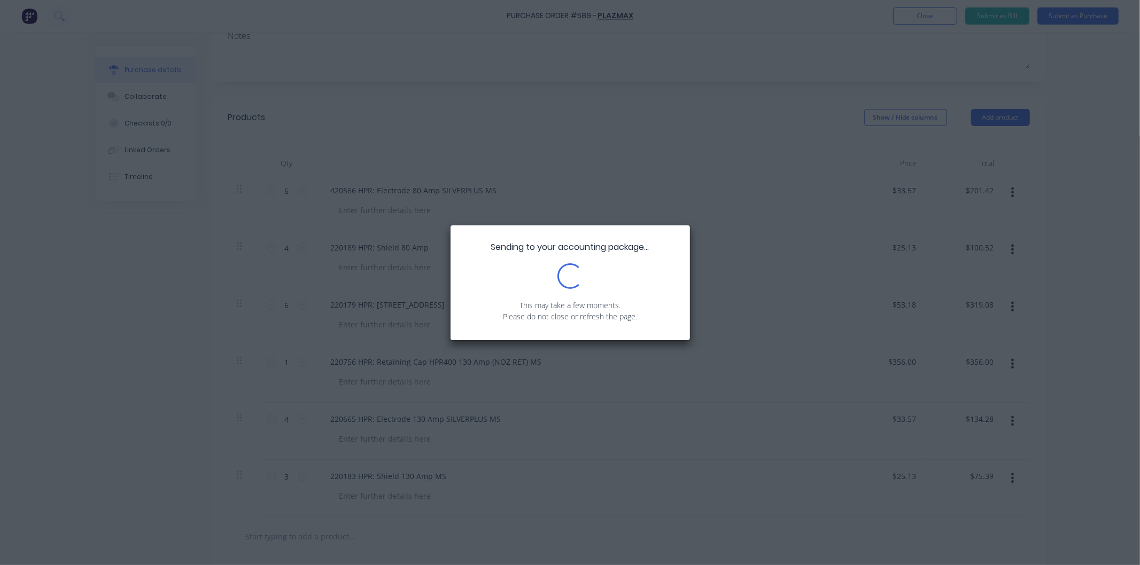
scroll to position [0, 0]
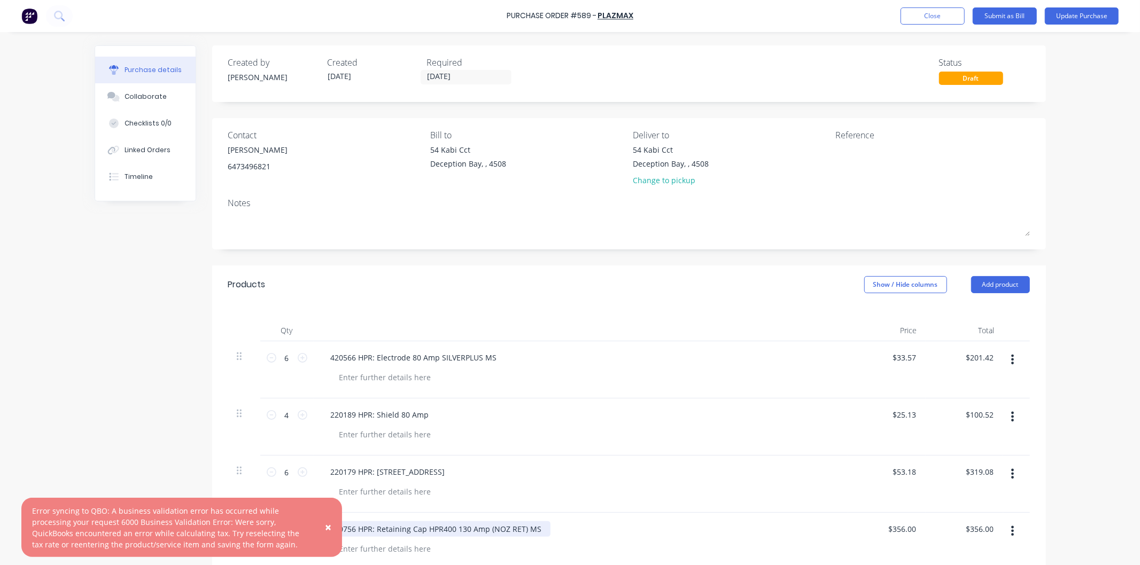
click at [327, 526] on span "×" at bounding box center [328, 527] width 6 height 15
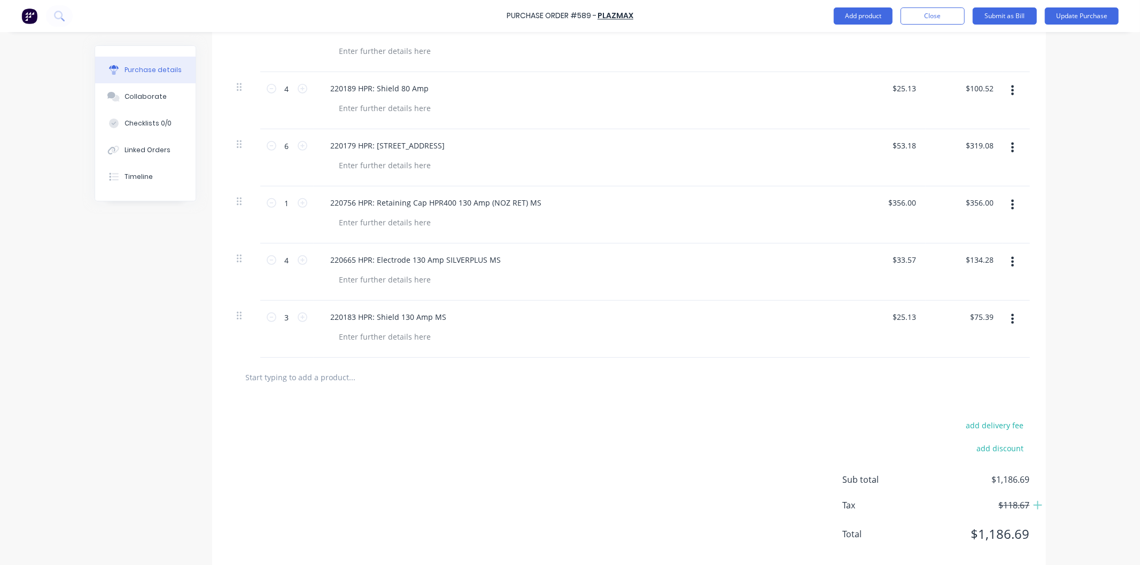
scroll to position [345, 0]
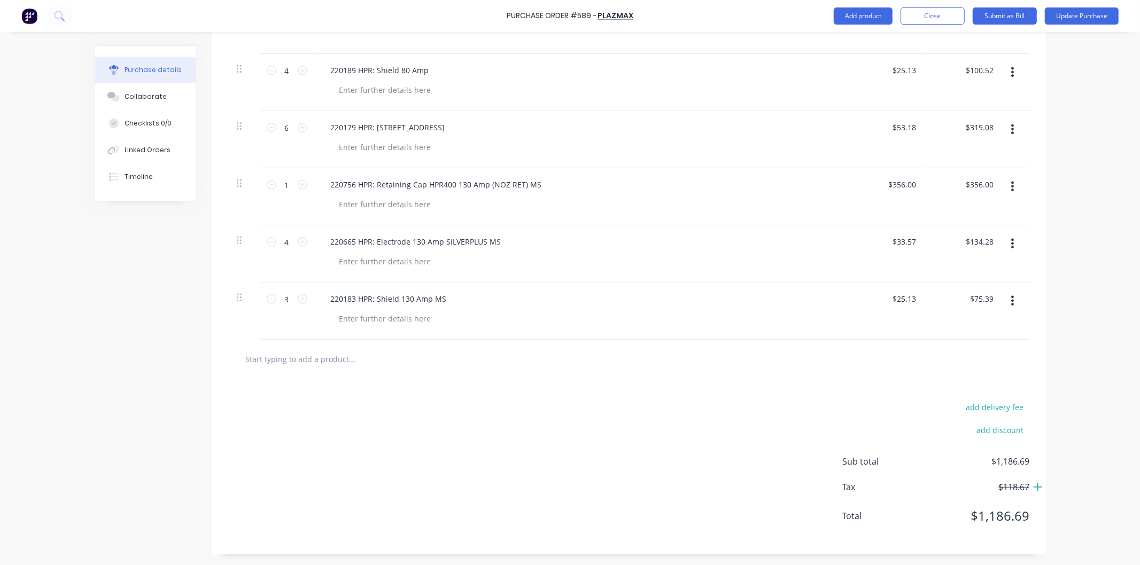
click at [905, 488] on icon at bounding box center [1037, 487] width 9 height 9
click at [905, 17] on button "Update Purchase" at bounding box center [1081, 15] width 74 height 17
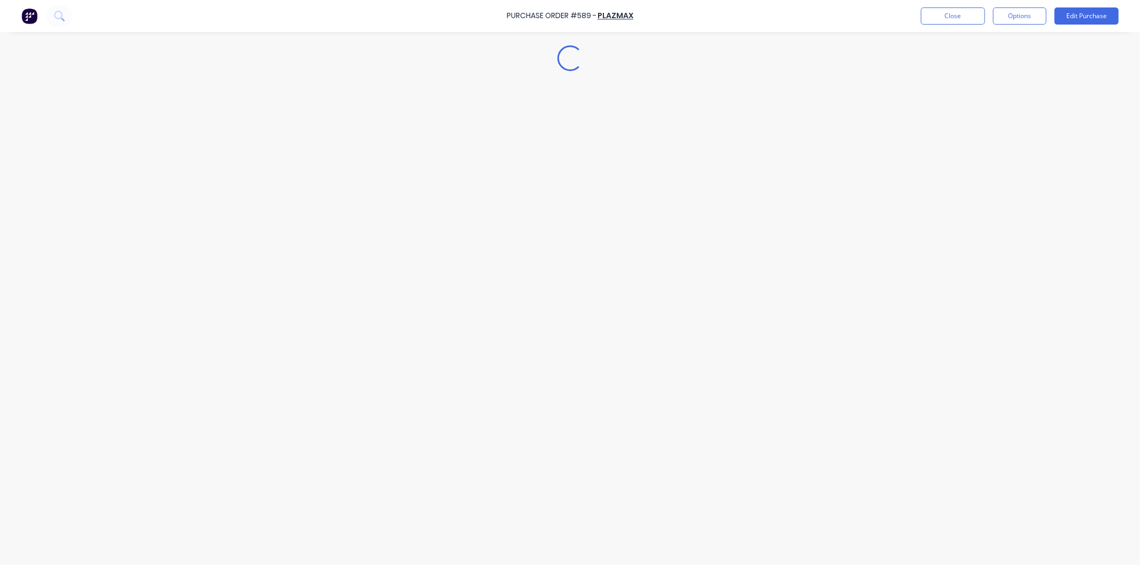
scroll to position [0, 0]
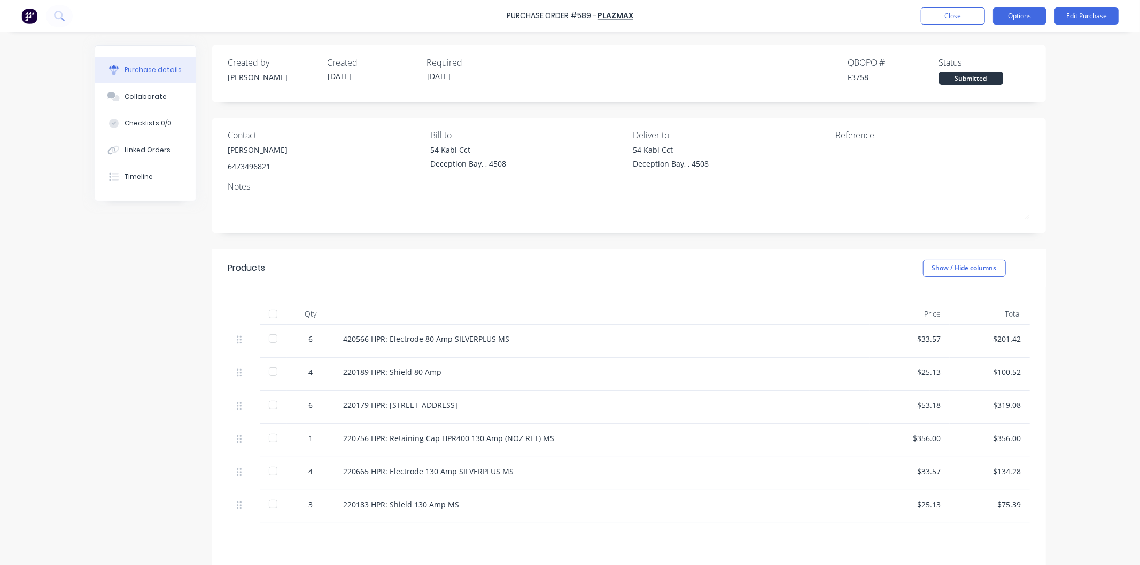
click at [905, 12] on button "Options" at bounding box center [1019, 15] width 53 height 17
click at [905, 41] on div "Print / Email" at bounding box center [995, 43] width 82 height 15
click at [905, 59] on div "With pricing" at bounding box center [995, 64] width 82 height 15
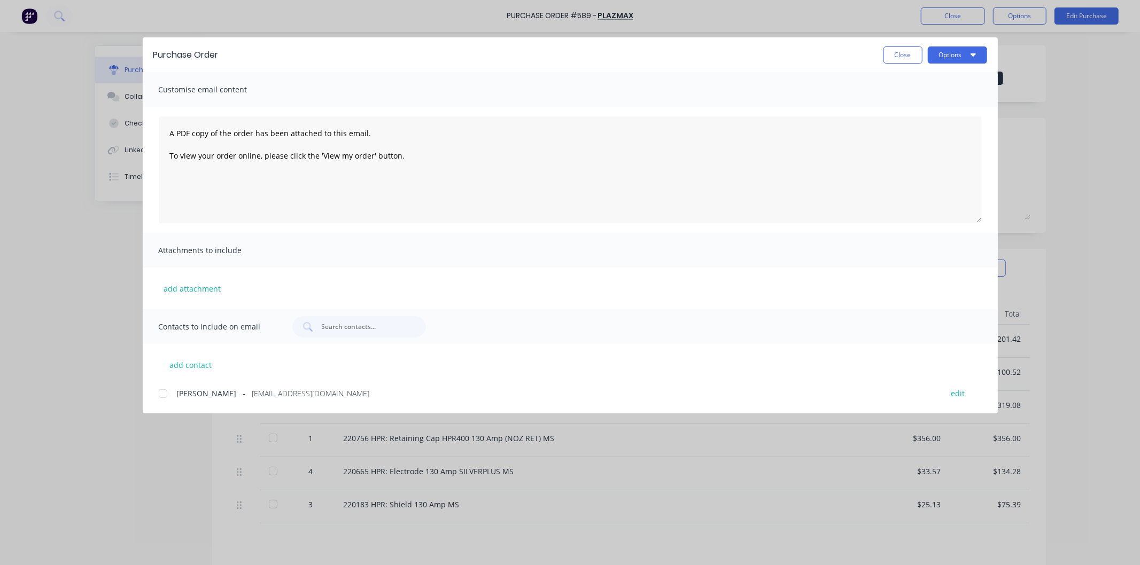
click at [164, 390] on div at bounding box center [162, 393] width 21 height 21
click at [905, 60] on button "Options" at bounding box center [956, 54] width 59 height 17
click at [905, 124] on div "Email" at bounding box center [936, 124] width 82 height 15
click at [905, 53] on button "Options" at bounding box center [956, 54] width 59 height 17
click at [905, 123] on div "Email" at bounding box center [936, 124] width 82 height 15
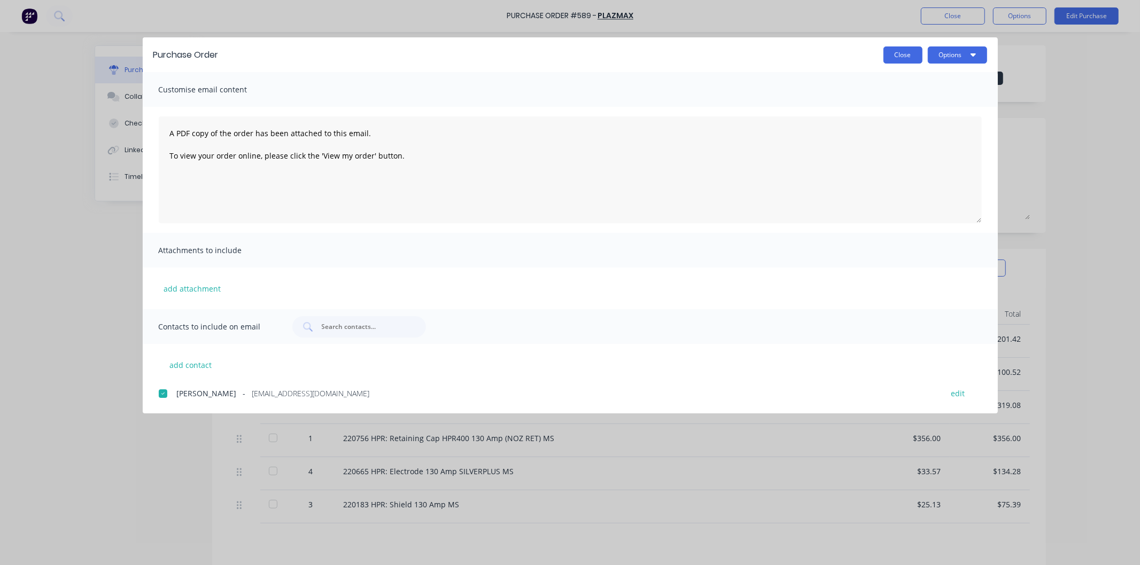
click at [896, 50] on button "Close" at bounding box center [902, 54] width 39 height 17
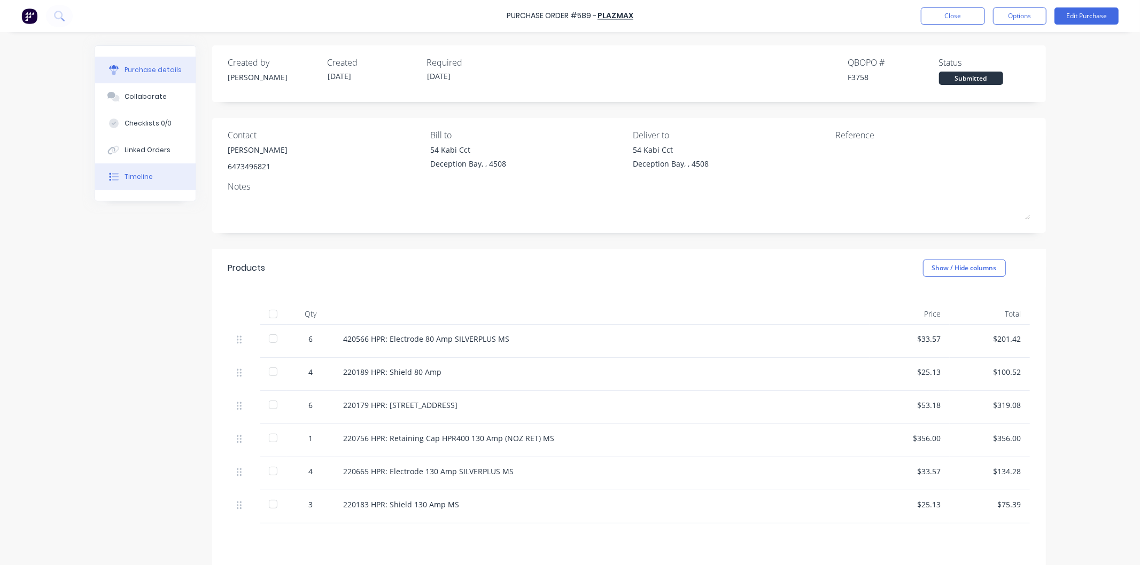
click at [124, 175] on div "Timeline" at bounding box center [138, 177] width 28 height 10
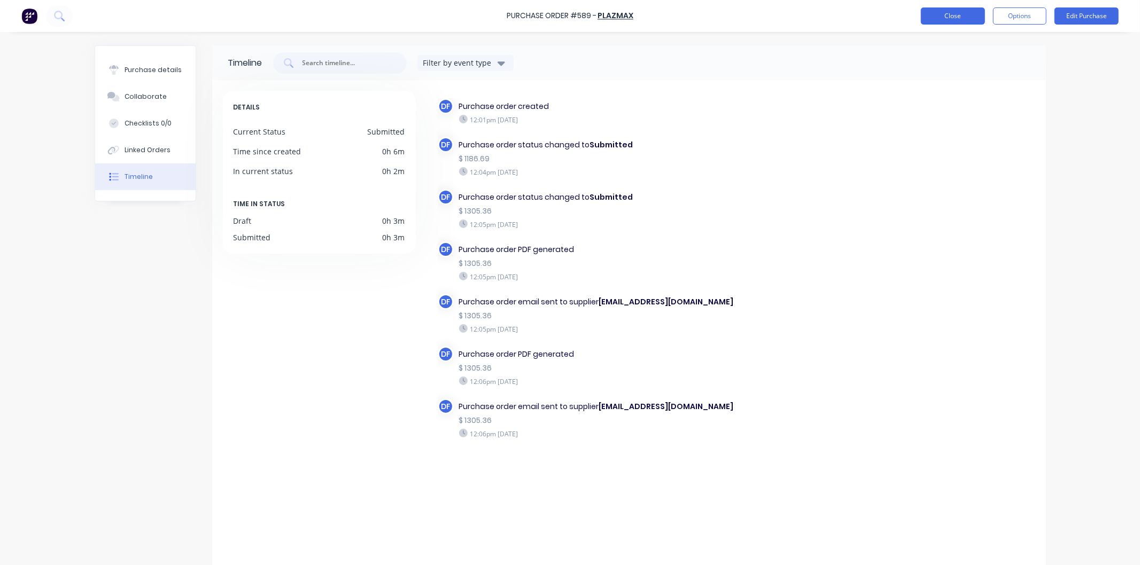
click at [905, 13] on button "Close" at bounding box center [953, 15] width 64 height 17
